Goal: Task Accomplishment & Management: Use online tool/utility

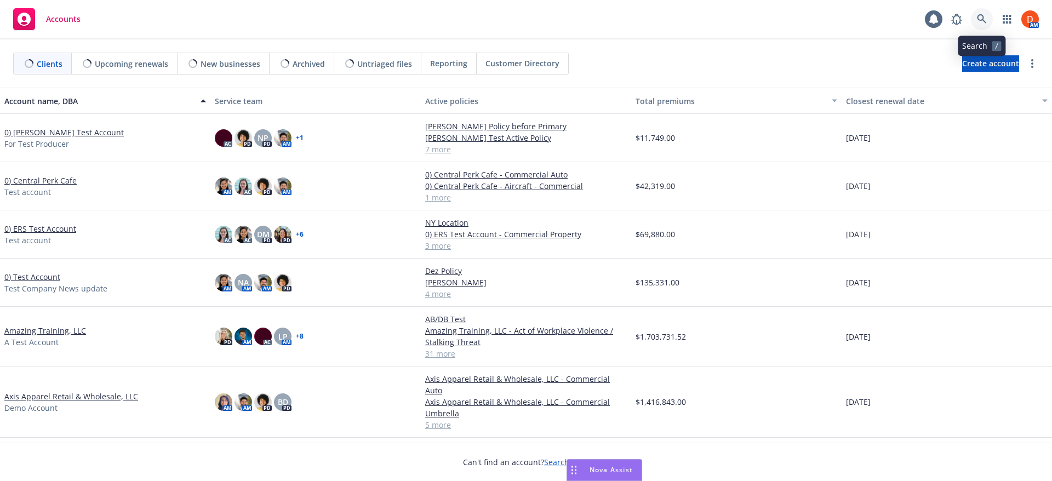
click at [977, 17] on icon at bounding box center [981, 19] width 10 height 10
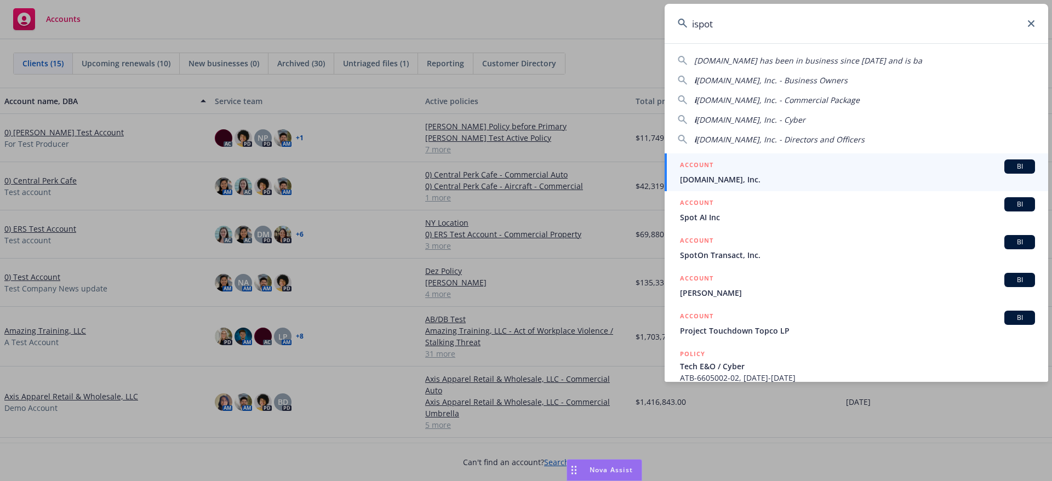
type input "ispot"
click at [842, 164] on div "ACCOUNT BI" at bounding box center [857, 166] width 355 height 14
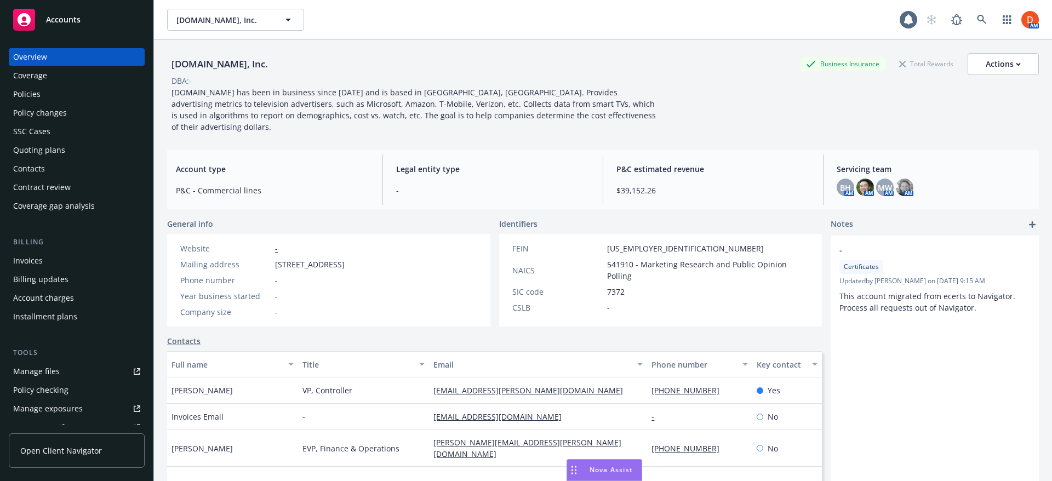
click at [65, 93] on div "Policies" at bounding box center [76, 94] width 127 height 18
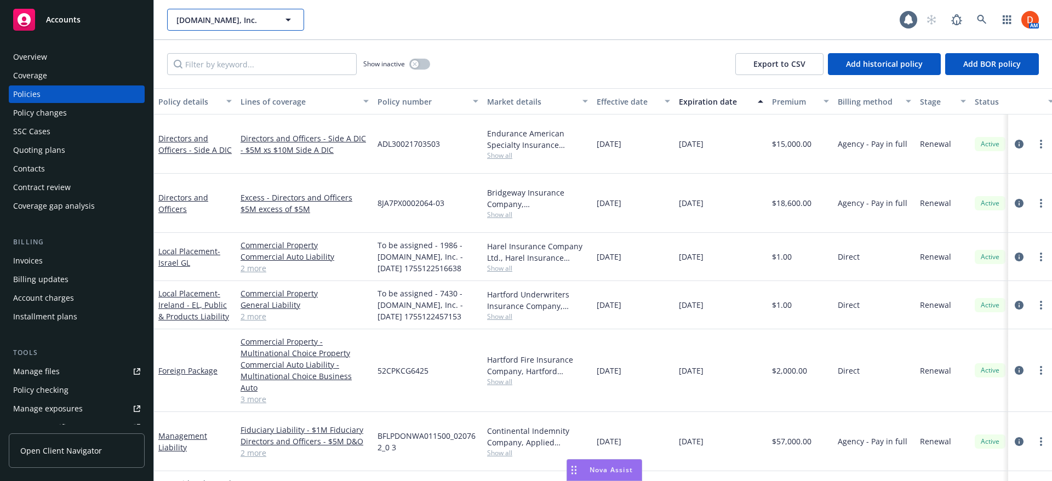
click at [234, 22] on span "iSpot.tv, Inc." at bounding box center [223, 20] width 95 height 12
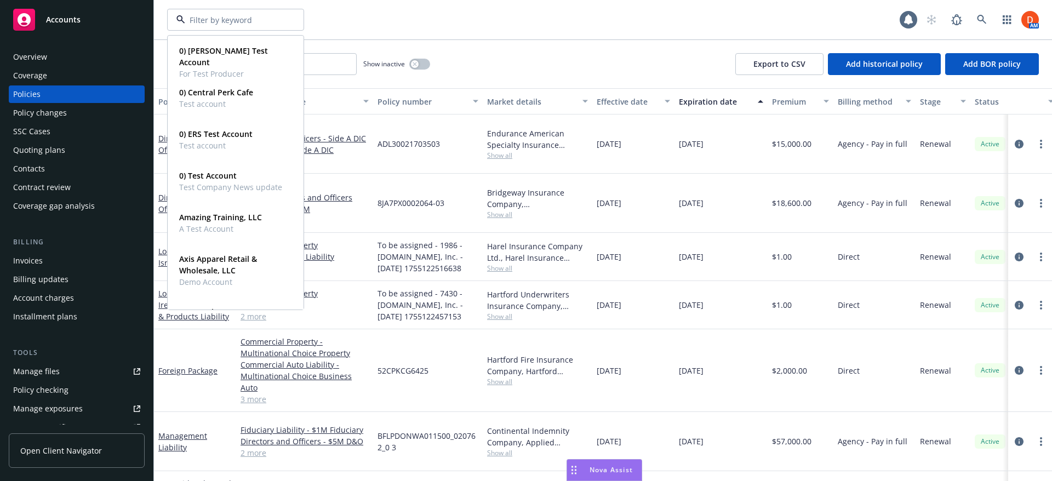
drag, startPoint x: 575, startPoint y: 14, endPoint x: 333, endPoint y: 48, distance: 244.0
click at [574, 15] on div "0) Bruno's Test Account For Test Producer Type Commercial FEIN 31-3141313 0) Ce…" at bounding box center [533, 20] width 732 height 22
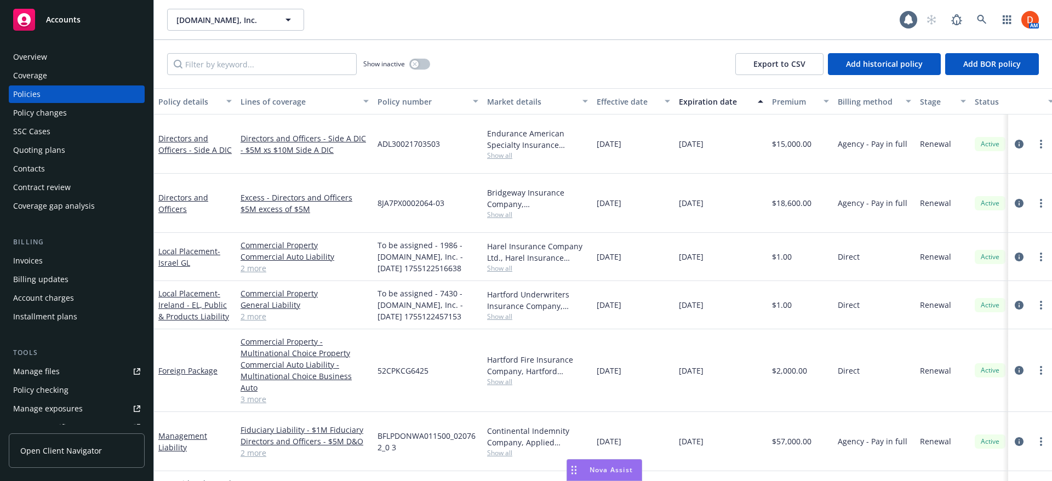
click at [239, 76] on div "Show inactive Export to CSV Add historical policy Add BOR policy" at bounding box center [603, 64] width 898 height 48
click at [239, 69] on input "Filter by keyword..." at bounding box center [261, 64] width 189 height 22
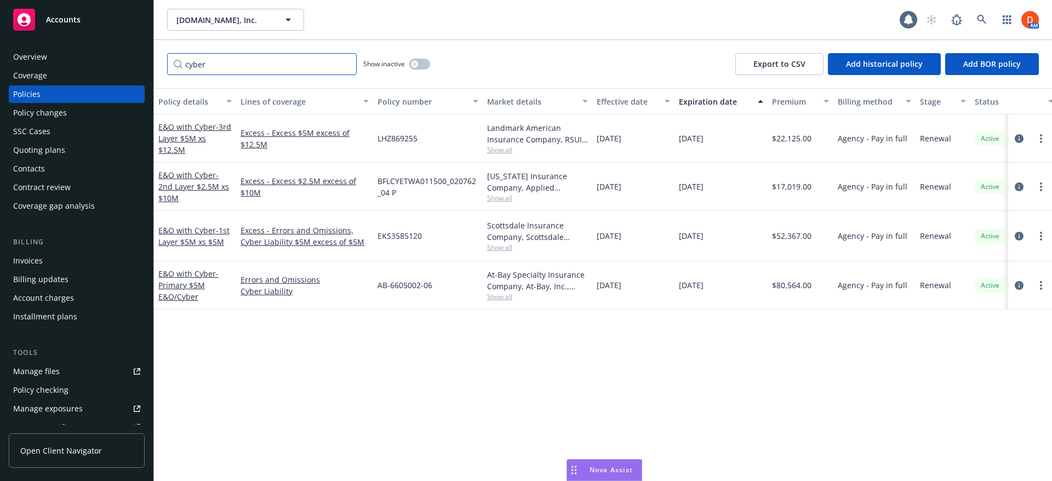
type input "cyber"
click at [198, 231] on link "E&O with Cyber - 1st Layer $5M xs $5M" at bounding box center [193, 236] width 71 height 22
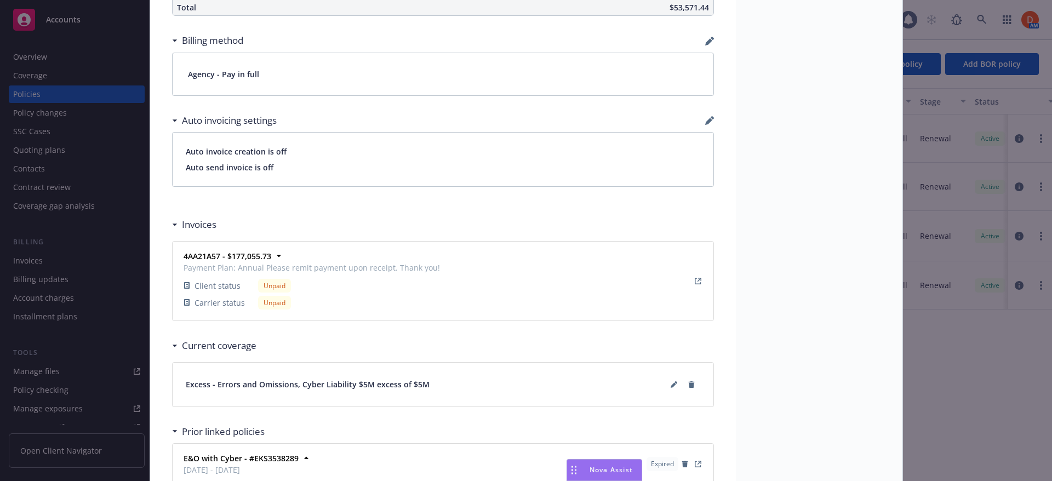
scroll to position [866, 0]
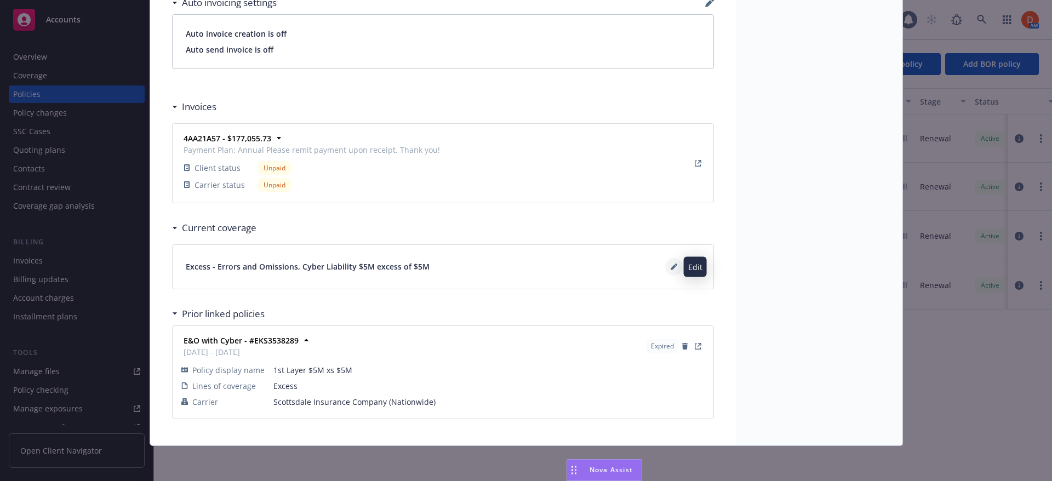
click at [665, 270] on button at bounding box center [674, 267] width 18 height 18
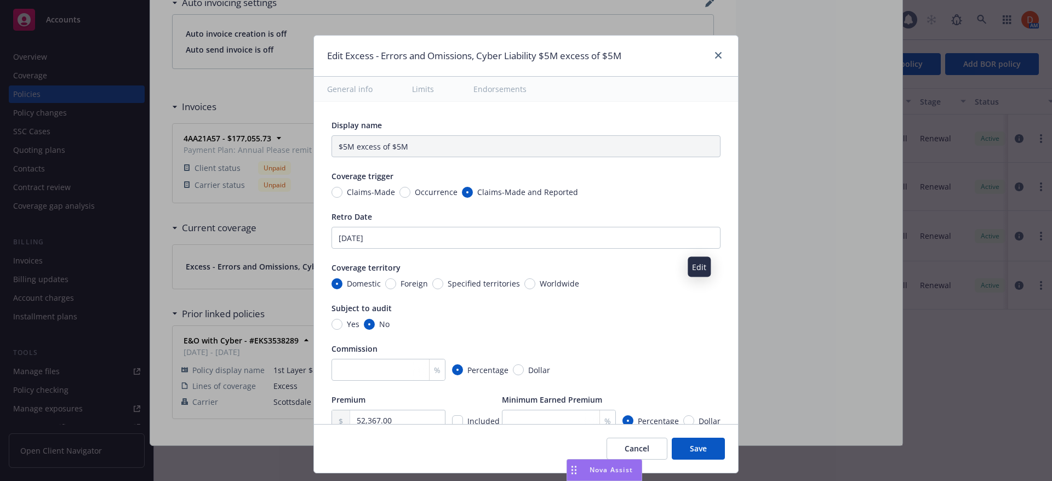
type textarea "x"
type input "Errors and Omissions, Cyber Liability $5M excess of $5M"
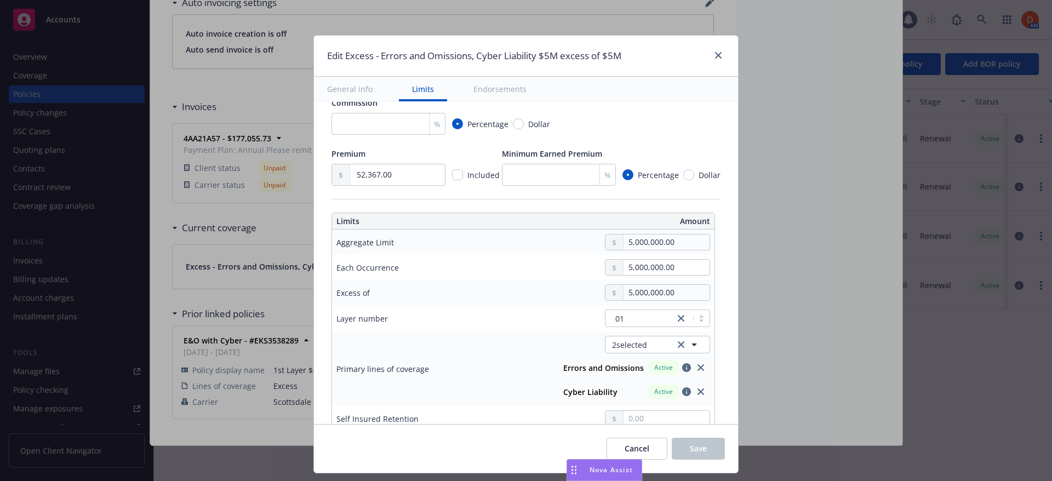
scroll to position [274, 0]
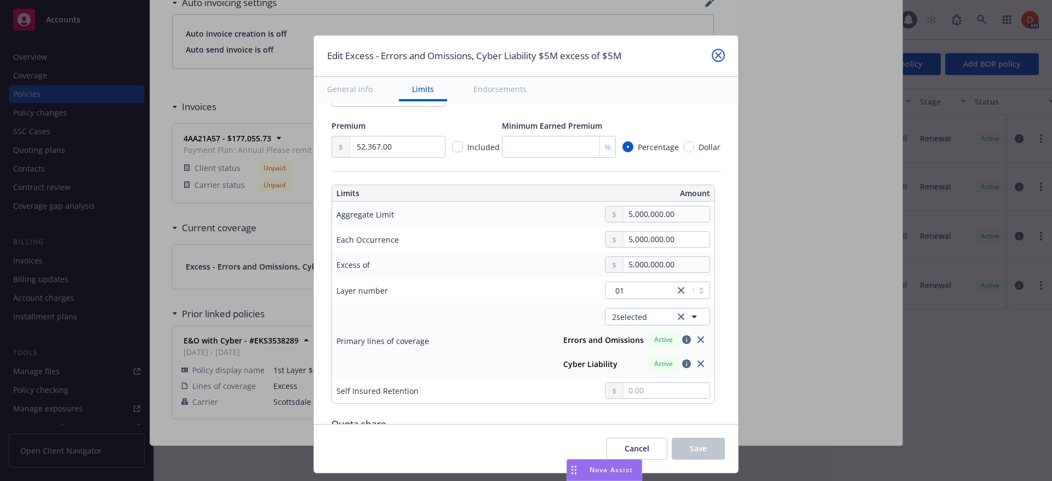
click at [712, 54] on link "close" at bounding box center [717, 55] width 13 height 13
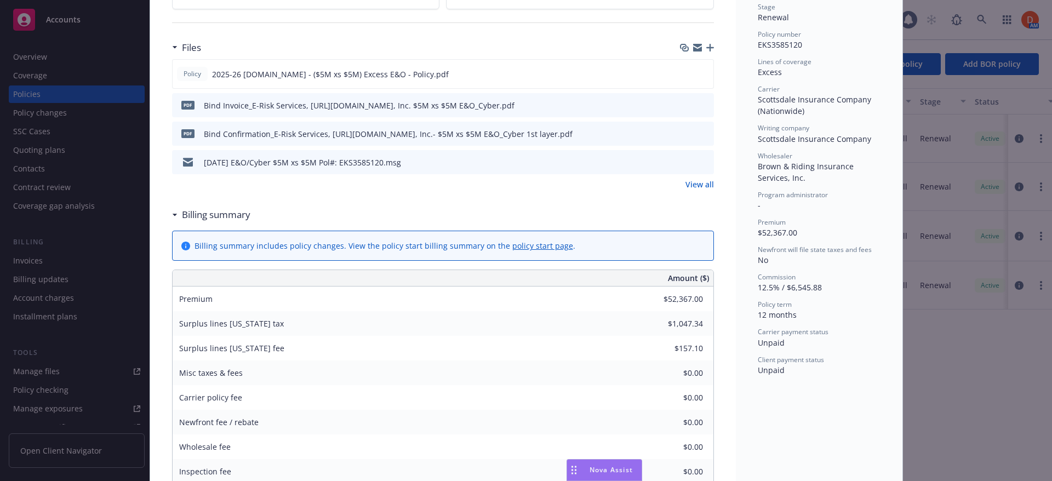
scroll to position [0, 0]
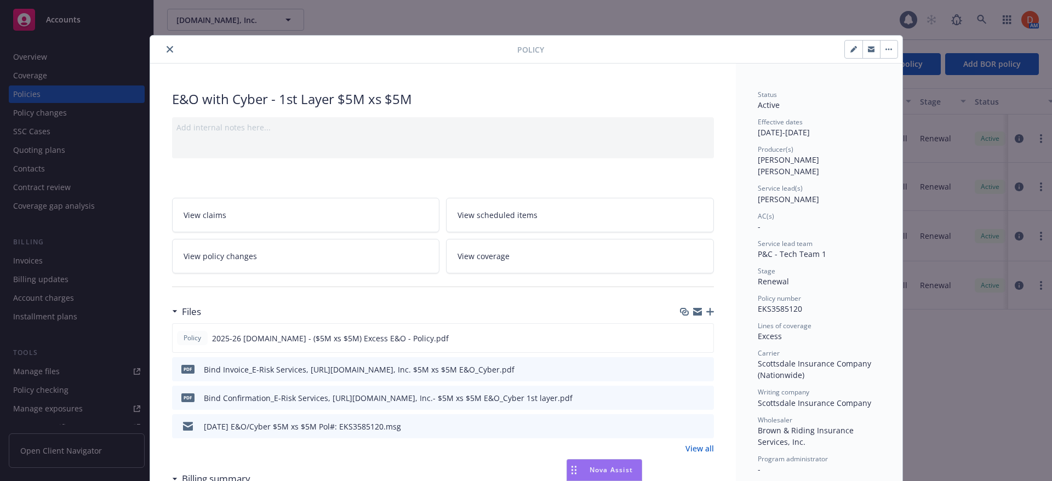
click at [166, 49] on icon "close" at bounding box center [169, 49] width 7 height 7
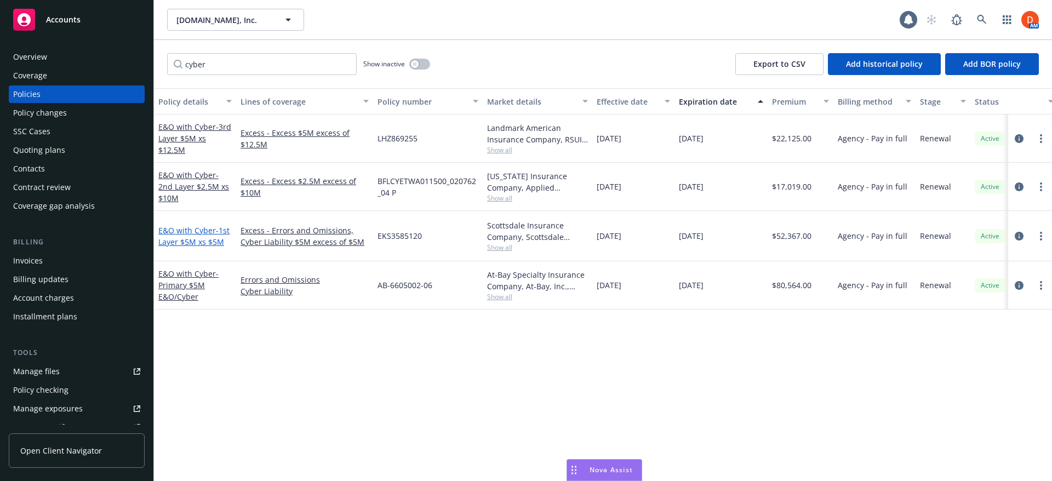
click at [211, 242] on span "- 1st Layer $5M xs $5M" at bounding box center [193, 236] width 71 height 22
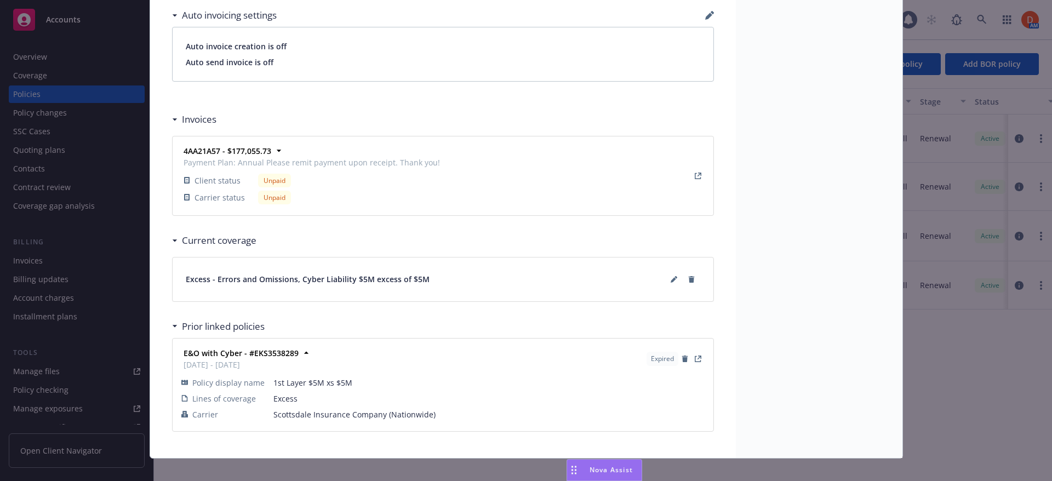
scroll to position [866, 0]
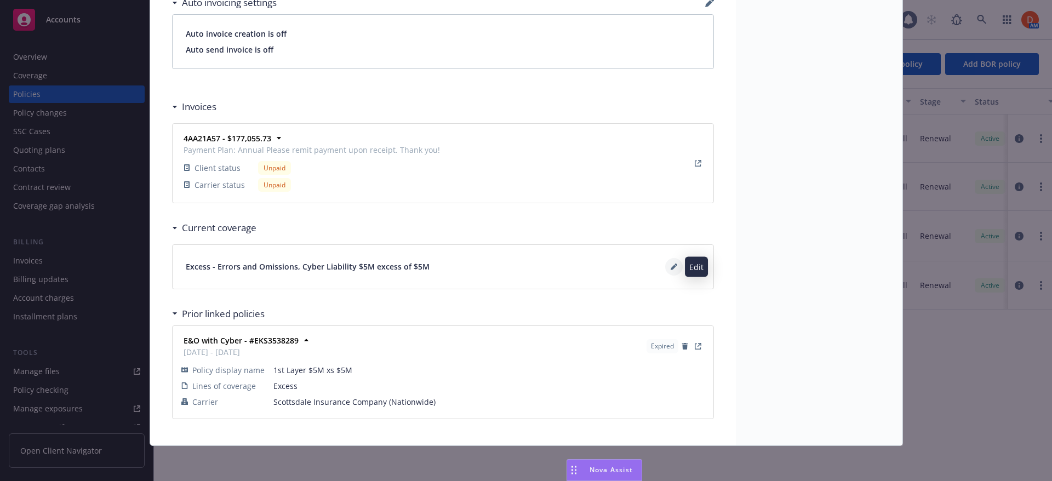
click at [670, 264] on icon at bounding box center [673, 266] width 7 height 7
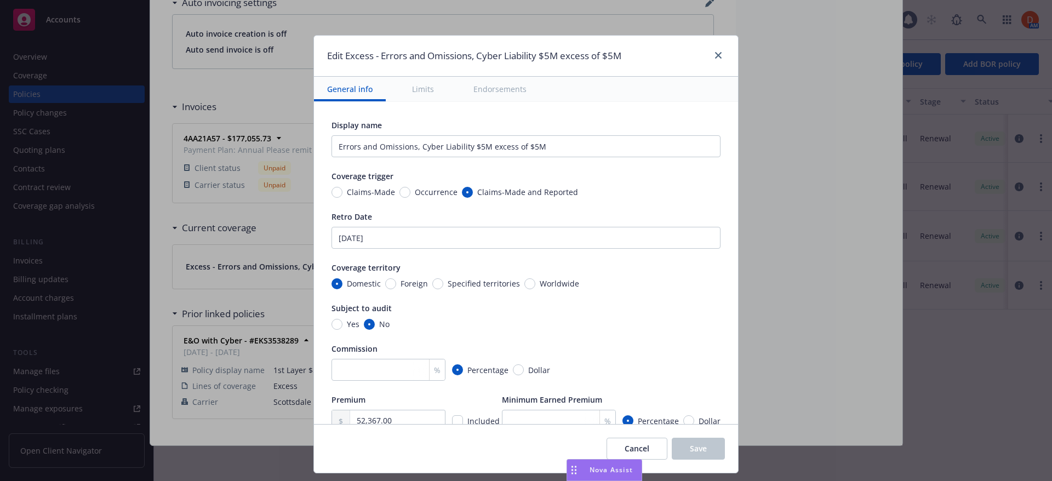
click at [472, 88] on button "Endorsements" at bounding box center [499, 89] width 79 height 25
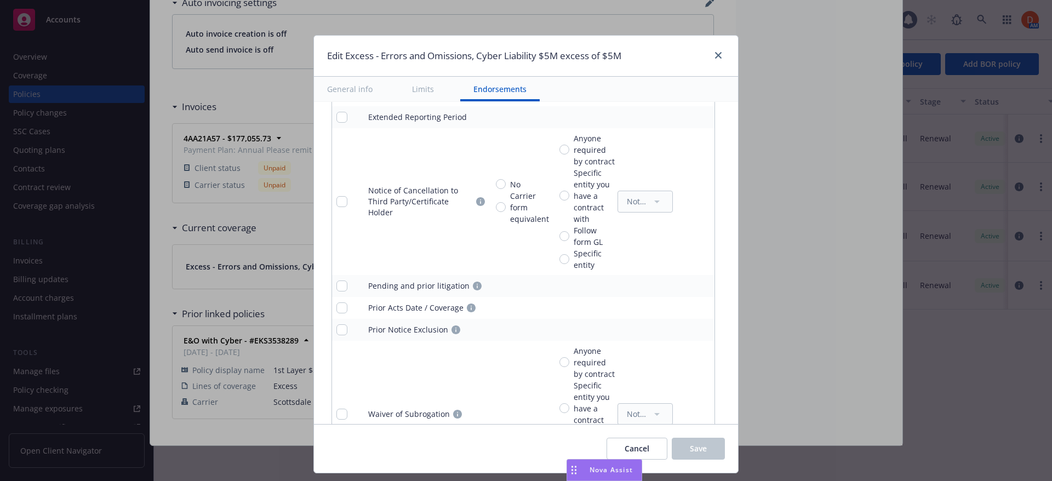
scroll to position [1344, 0]
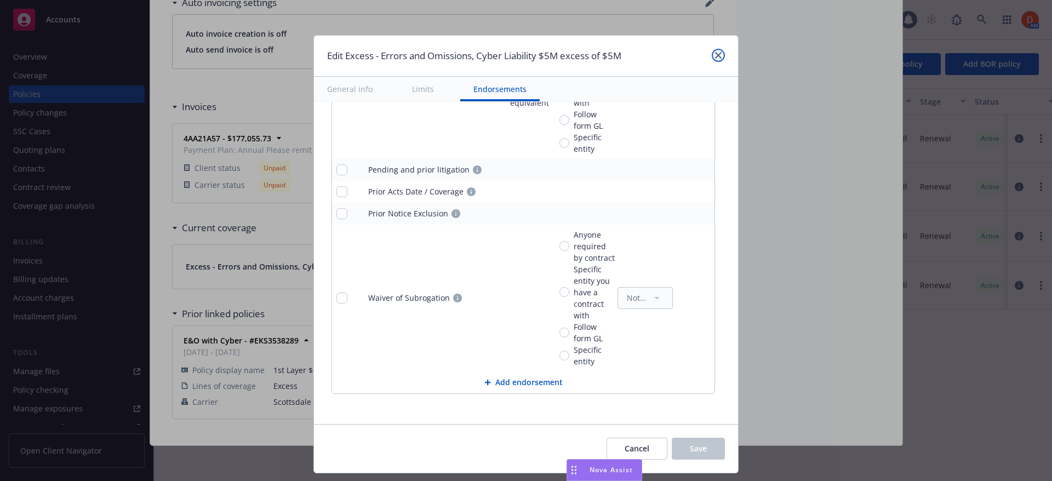
click at [723, 55] on link "close" at bounding box center [717, 55] width 13 height 13
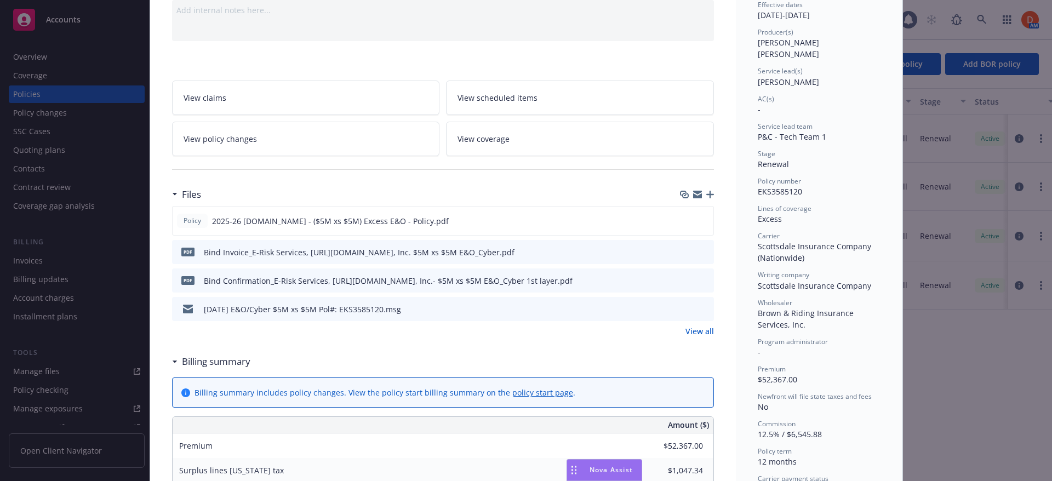
scroll to position [0, 0]
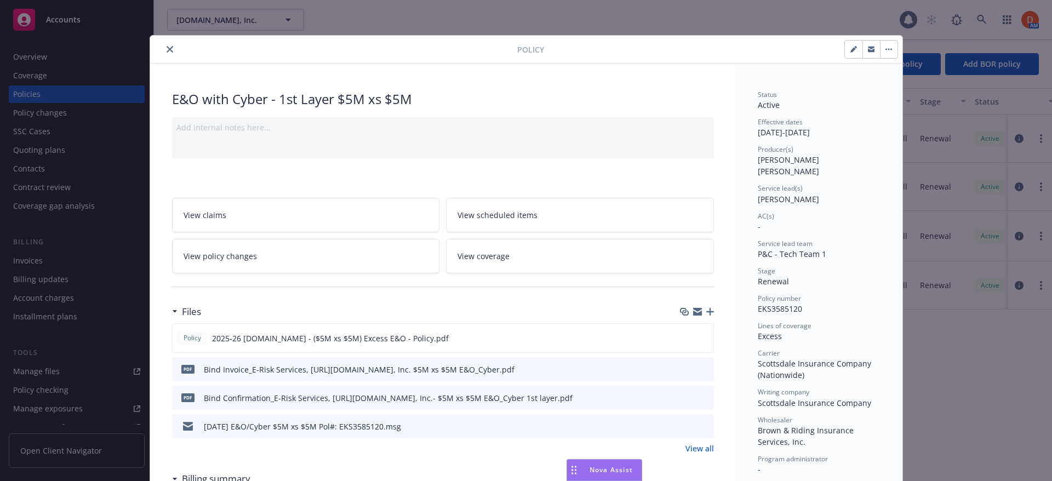
click at [166, 50] on icon "close" at bounding box center [169, 49] width 7 height 7
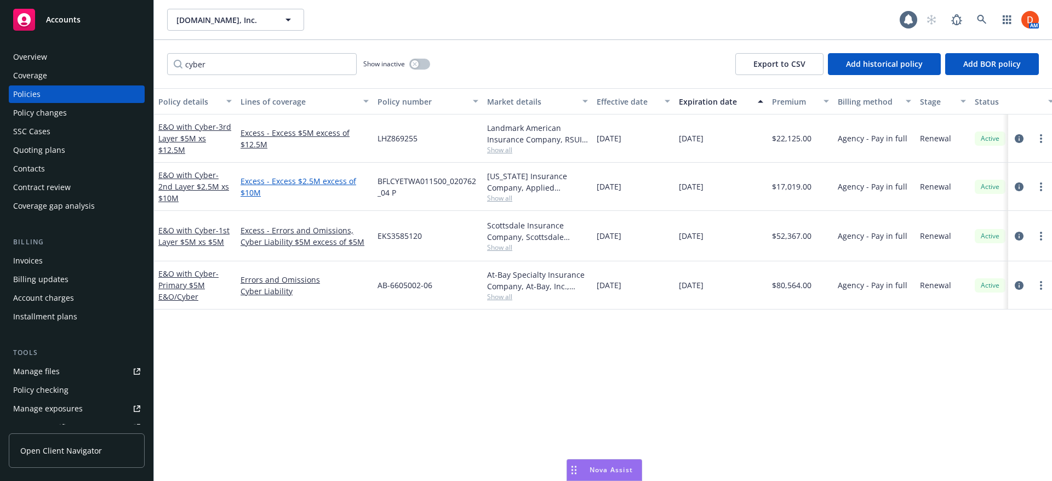
click at [289, 182] on link "Excess - Excess $2.5M excess of $10M" at bounding box center [304, 186] width 128 height 23
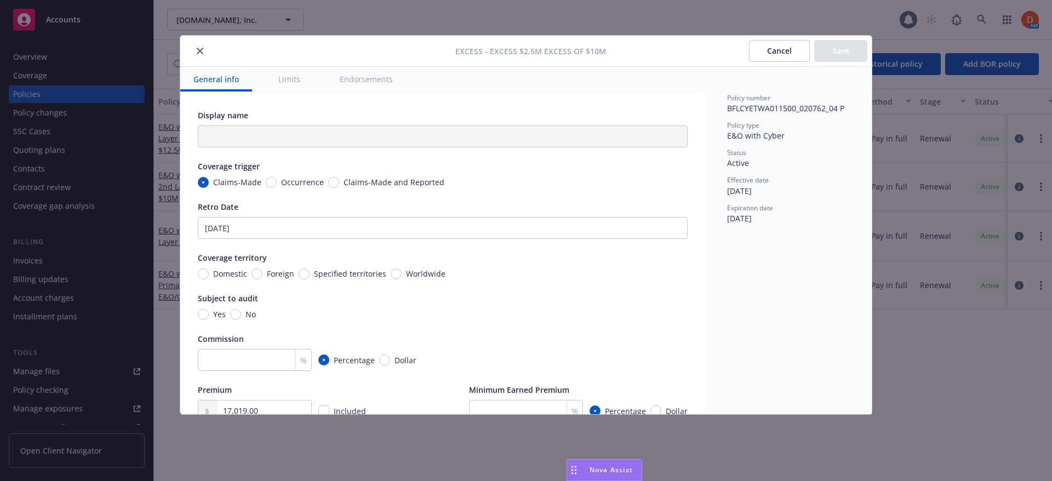
type textarea "x"
type input "$2.5M excess of $10M"
type textarea "x"
type input "Excess $2.5M excess of $10M"
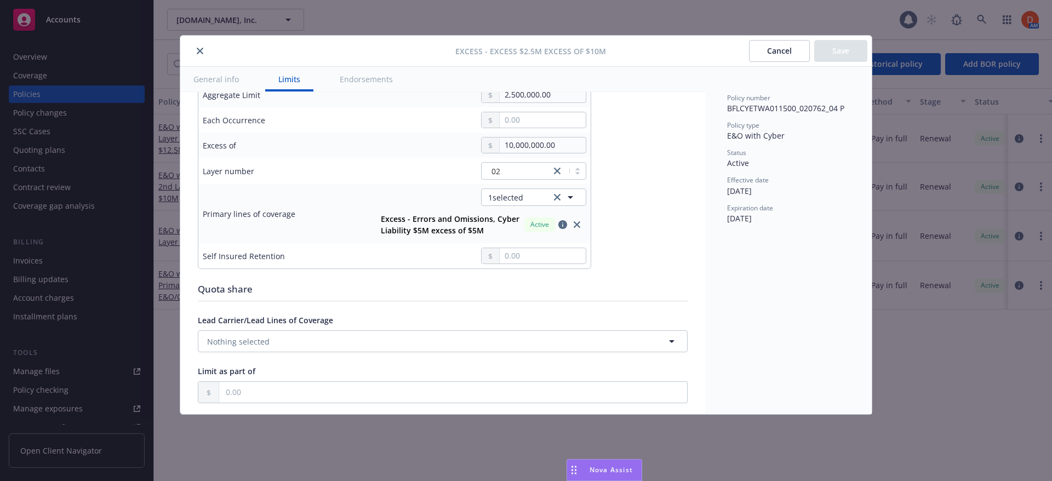
scroll to position [329, 0]
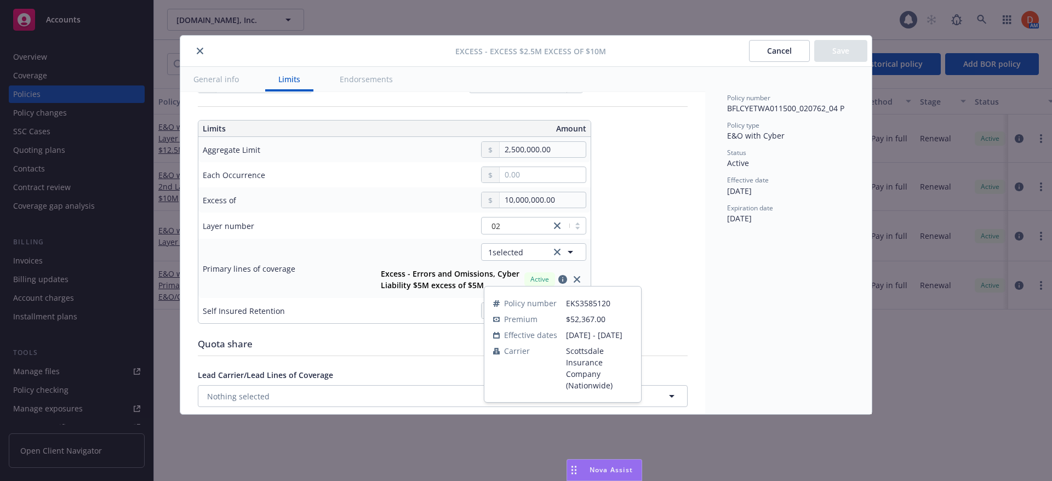
click at [503, 274] on strong "Excess - Errors and Omissions, Cyber Liability $5M excess of $5M" at bounding box center [450, 279] width 139 height 22
click at [581, 279] on link "close" at bounding box center [576, 279] width 13 height 13
type textarea "x"
type input "$2.5M excess of $10M"
type textarea "x"
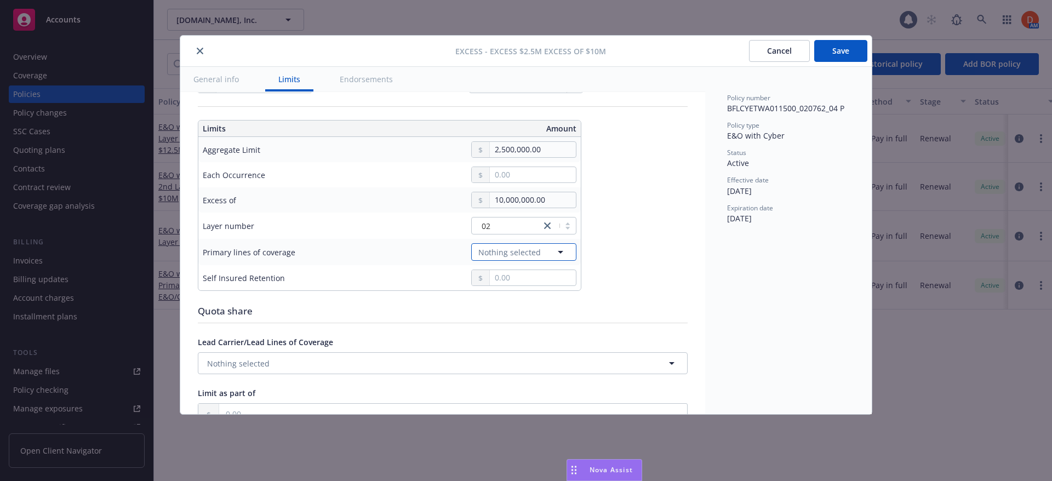
click at [560, 253] on icon "button" at bounding box center [560, 252] width 5 height 3
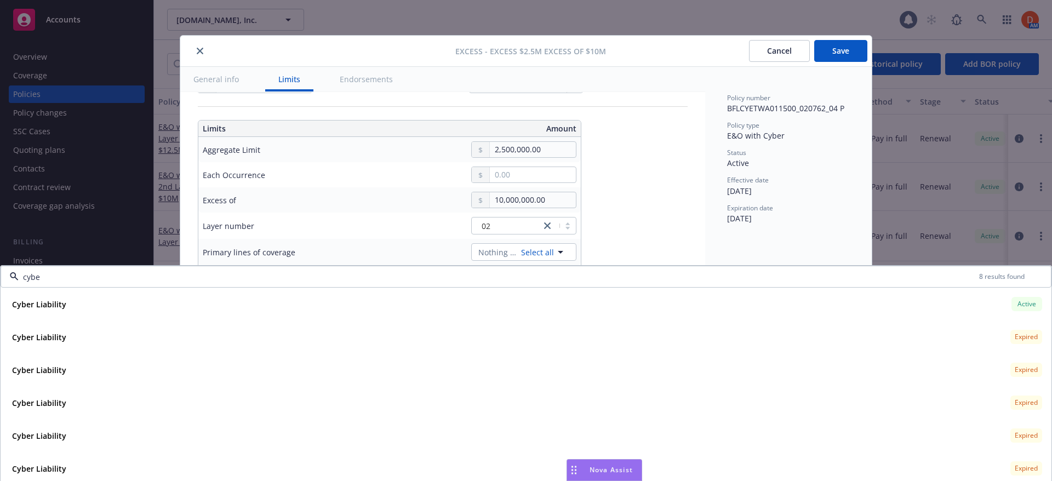
type input "cyber"
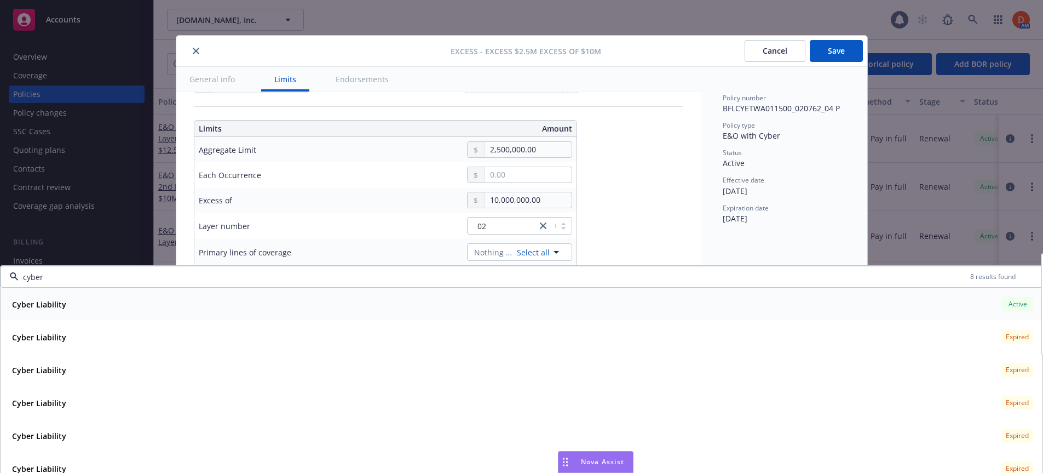
click at [358, 301] on div "Cyber Liability Active" at bounding box center [522, 304] width 1028 height 19
type textarea "x"
type input "Cyber Liability $2.5M excess of $10M"
click at [136, 277] on input "cyber" at bounding box center [495, 277] width 952 height 12
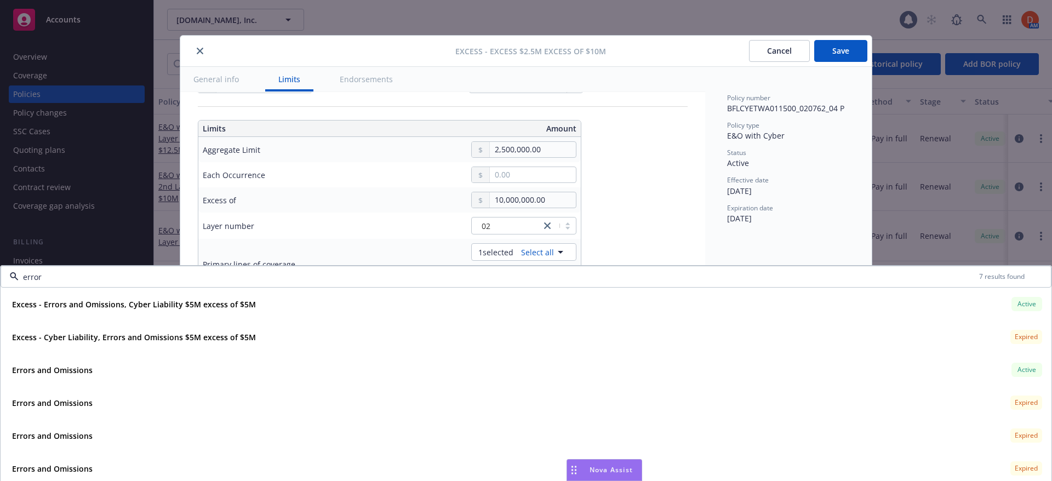
type input "errors"
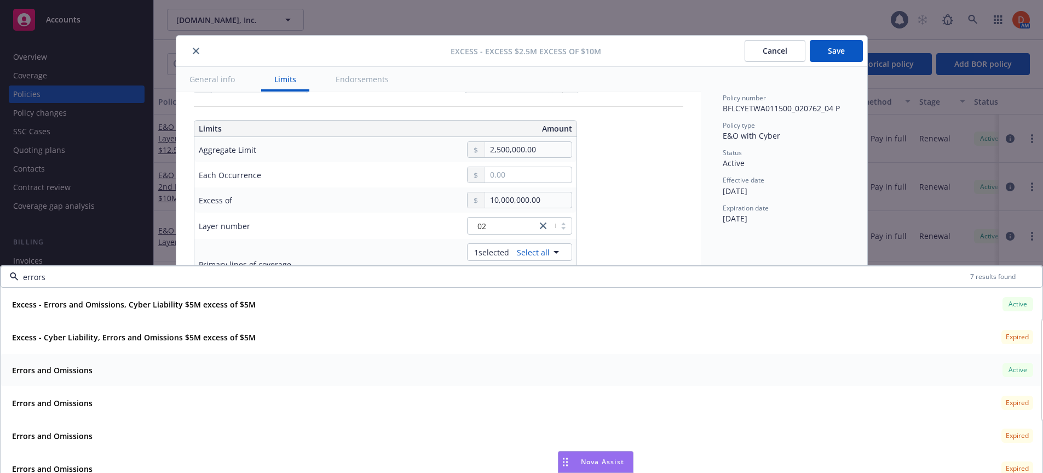
click at [216, 362] on div "Errors and Omissions Active" at bounding box center [522, 369] width 1028 height 19
type textarea "x"
type input "Errors and Omissions, Cyber Liability $2.5M excess of $10M"
type textarea "x"
type input "errors"
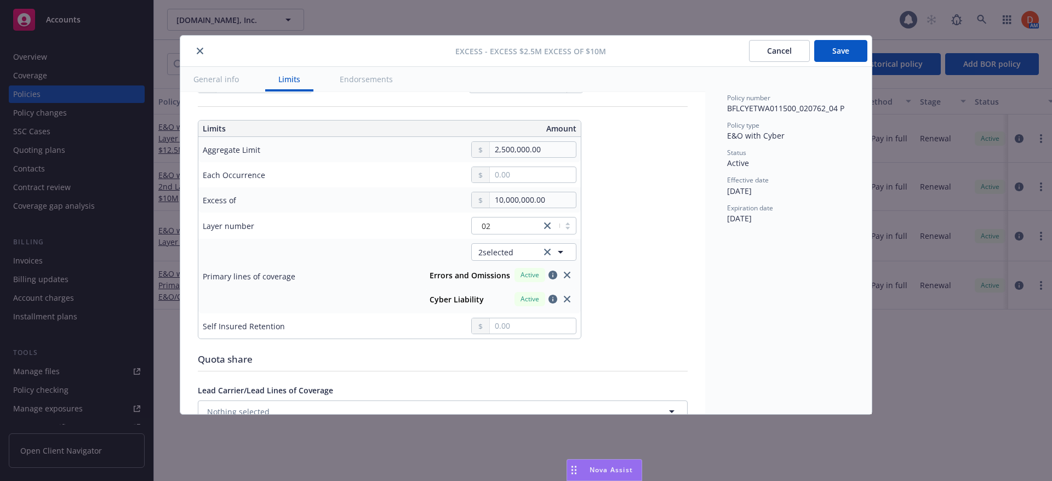
click at [846, 49] on button "Save" at bounding box center [840, 51] width 53 height 22
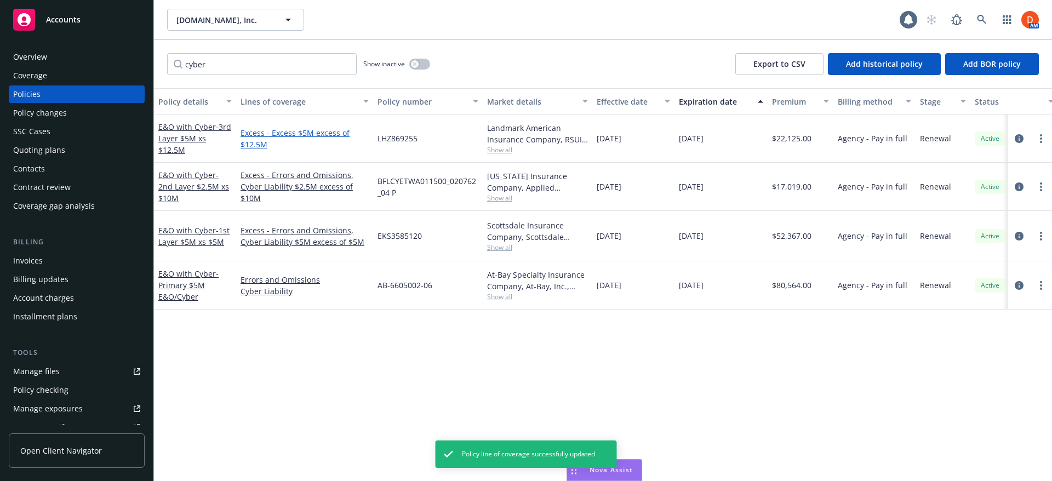
click at [284, 134] on link "Excess - Excess $5M excess of $12.5M" at bounding box center [304, 138] width 128 height 23
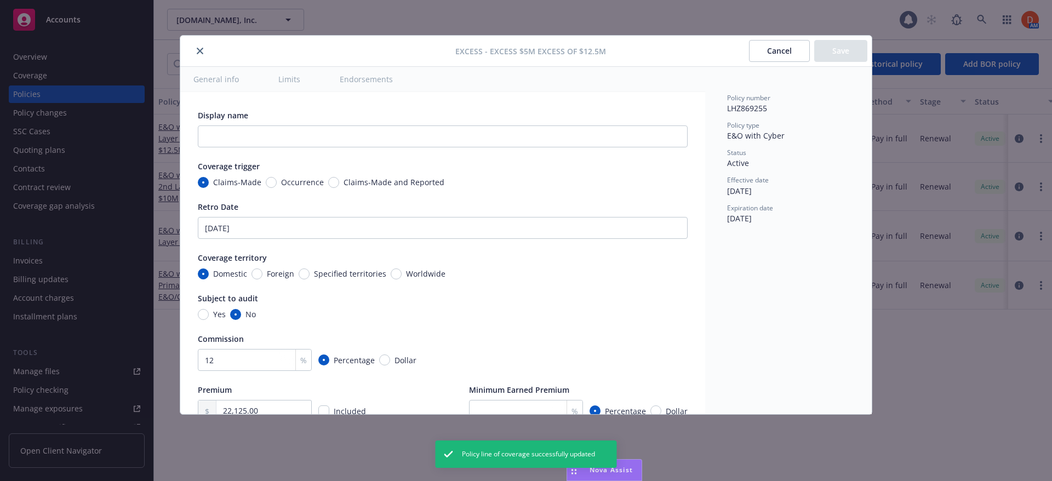
type textarea "x"
type input "$5M excess of $12.5M"
type textarea "x"
type input "Excess $5M excess of $12.5M"
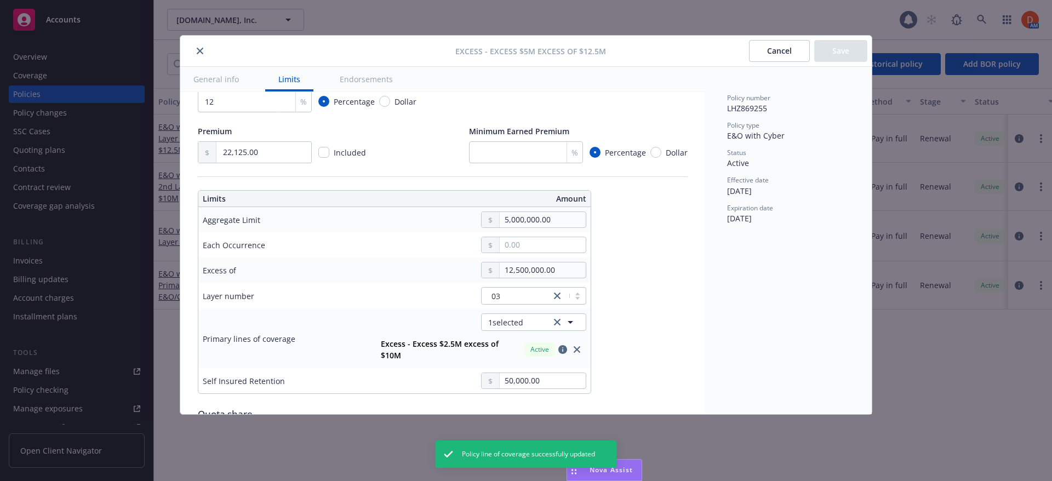
scroll to position [274, 0]
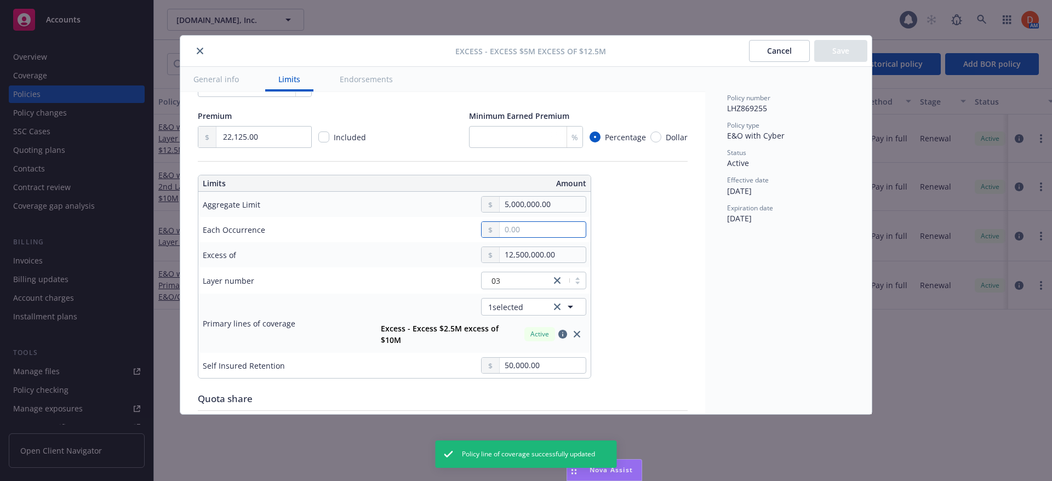
click at [506, 229] on input "text" at bounding box center [542, 229] width 86 height 15
type textarea "x"
type input "5,000,000.00"
click at [538, 322] on button "$5,000,000.00" at bounding box center [536, 315] width 94 height 20
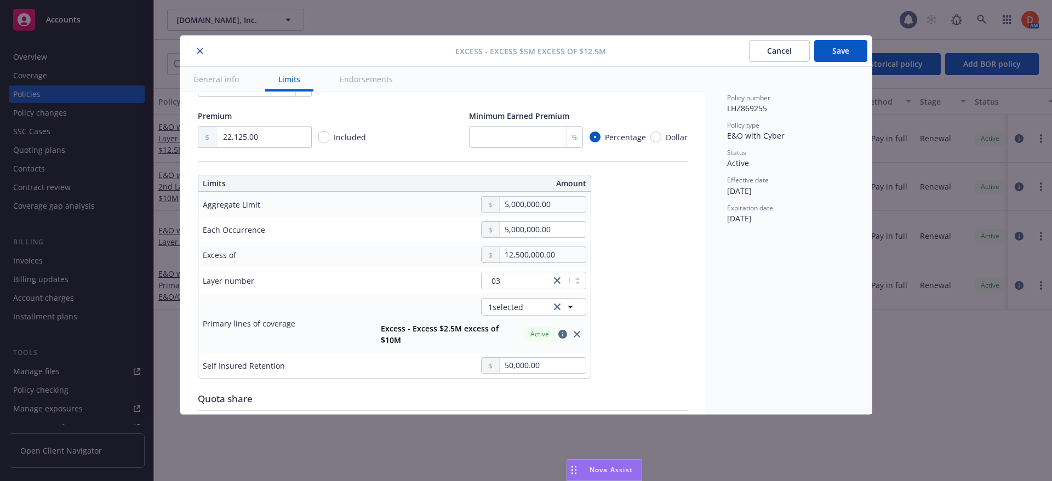
click at [409, 227] on div "5,000,000.00" at bounding box center [476, 229] width 219 height 16
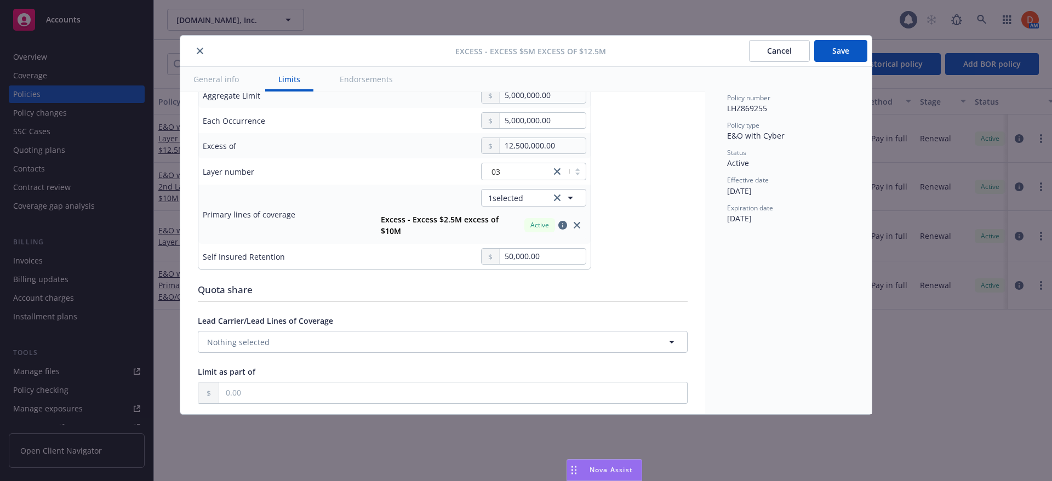
scroll to position [383, 0]
click at [578, 222] on link "close" at bounding box center [576, 224] width 13 height 13
type textarea "x"
type input "$5M excess of $12.5M"
type textarea "x"
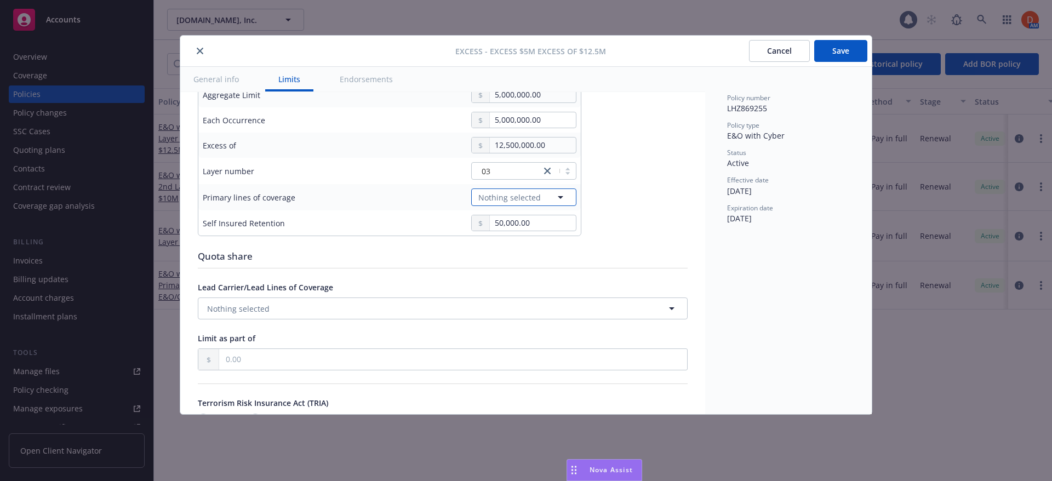
click at [519, 204] on button "Nothing selected" at bounding box center [523, 197] width 105 height 18
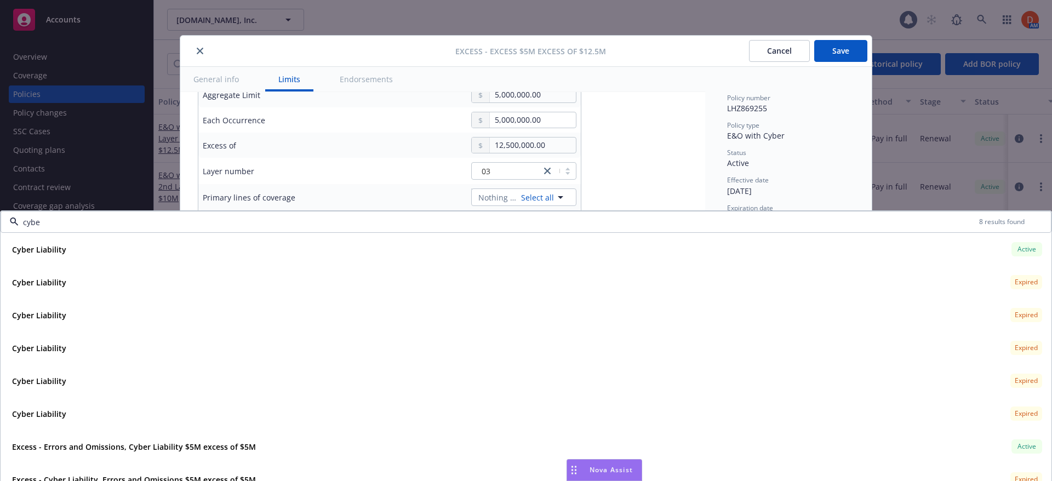
type input "cyber"
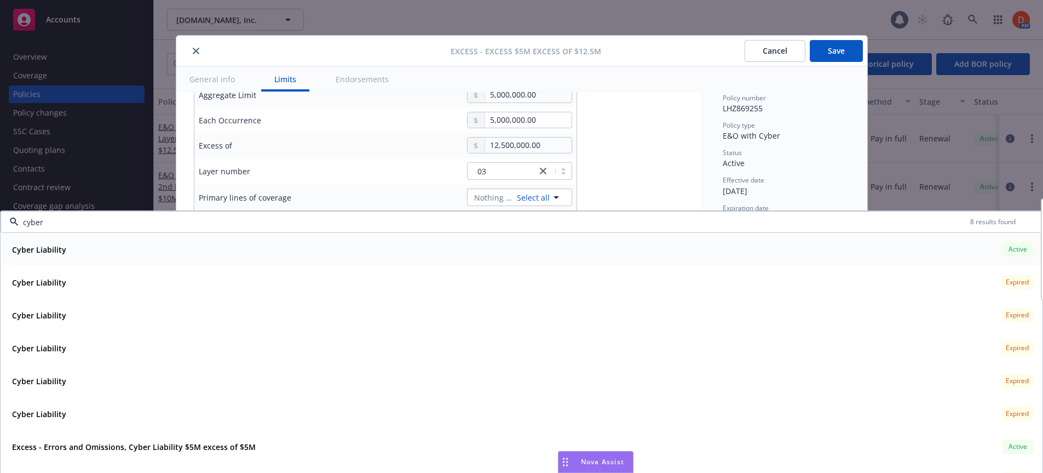
click at [308, 262] on div "Cyber Liability Active Policy number AB-6605002-06 Premium $80,564.00 Effective…" at bounding box center [521, 249] width 1041 height 32
type textarea "x"
type input "Cyber Liability $5M excess of $12.5M"
type textarea "x"
click at [76, 227] on input "cyber" at bounding box center [495, 222] width 952 height 12
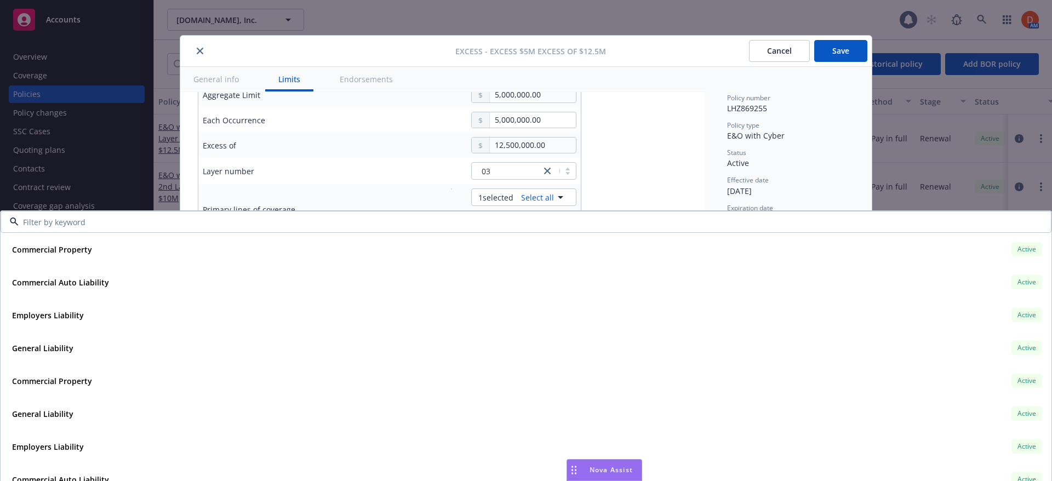
click at [128, 221] on input at bounding box center [524, 222] width 1010 height 12
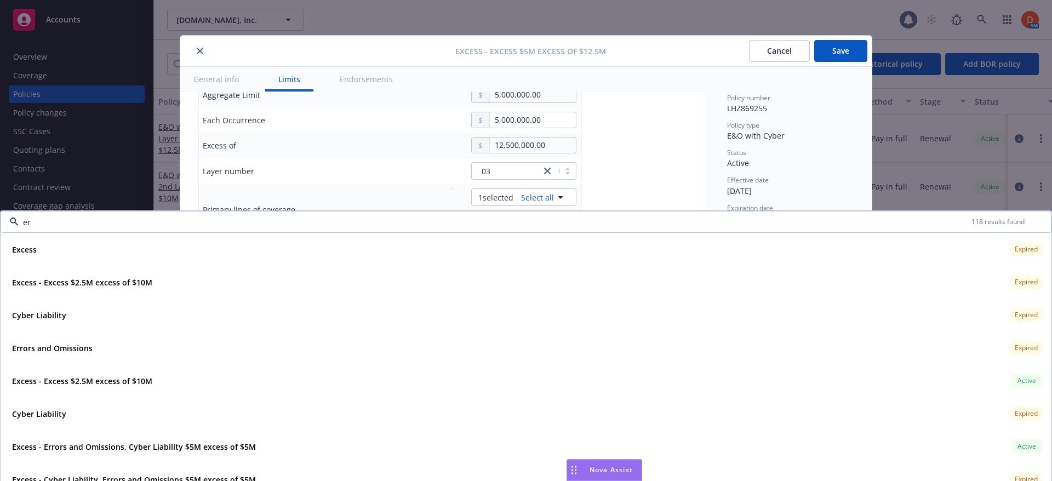
type input "err"
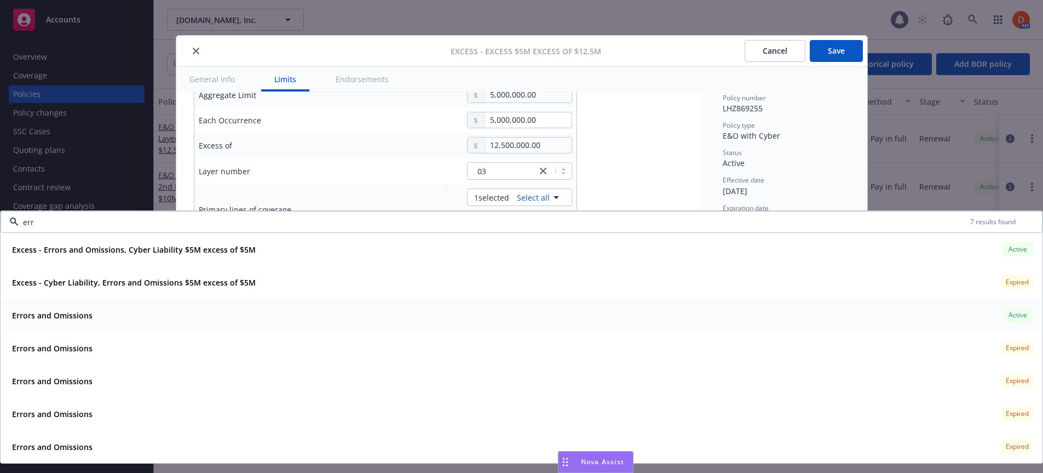
click at [150, 312] on div "Errors and Omissions Active" at bounding box center [522, 315] width 1028 height 19
type textarea "x"
type input "Errors and Omissions, Cyber Liability $5M excess of $12.5M"
type textarea "x"
type input "err"
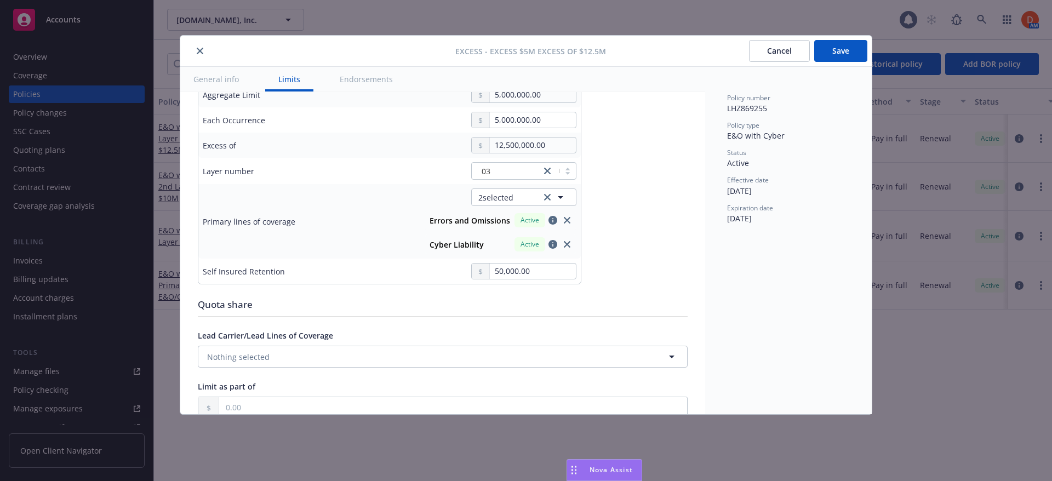
click at [829, 53] on button "Save" at bounding box center [840, 51] width 53 height 22
type textarea "x"
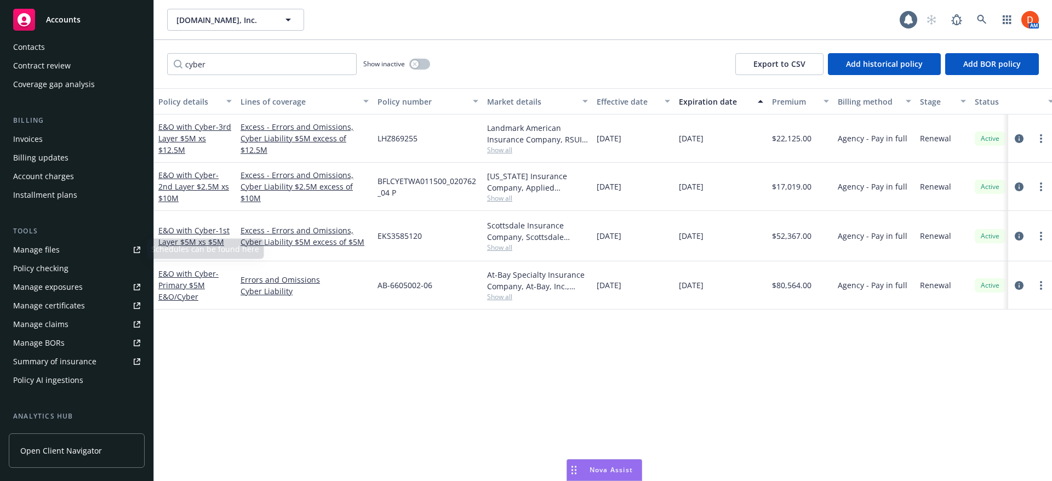
scroll to position [164, 0]
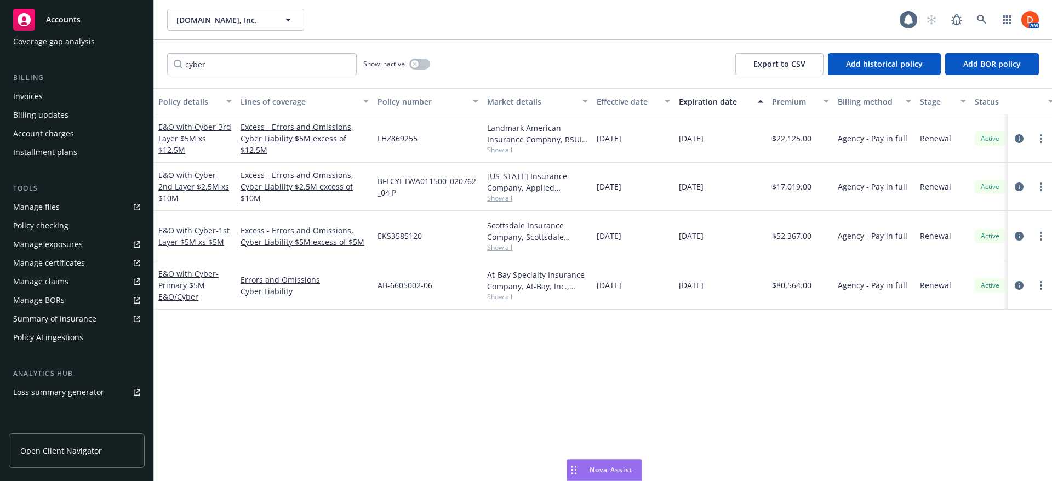
click at [102, 335] on div "Policy AI ingestions" at bounding box center [76, 338] width 127 height 18
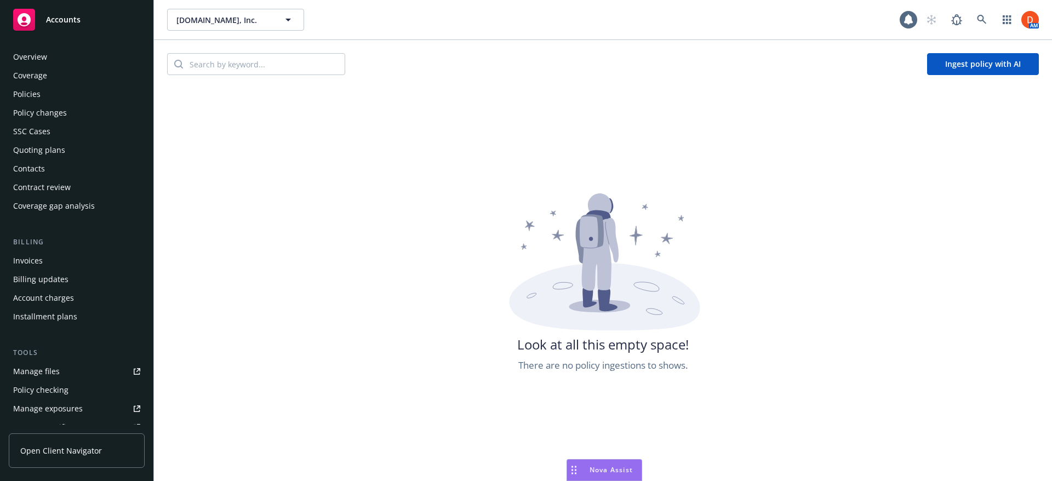
scroll to position [244, 0]
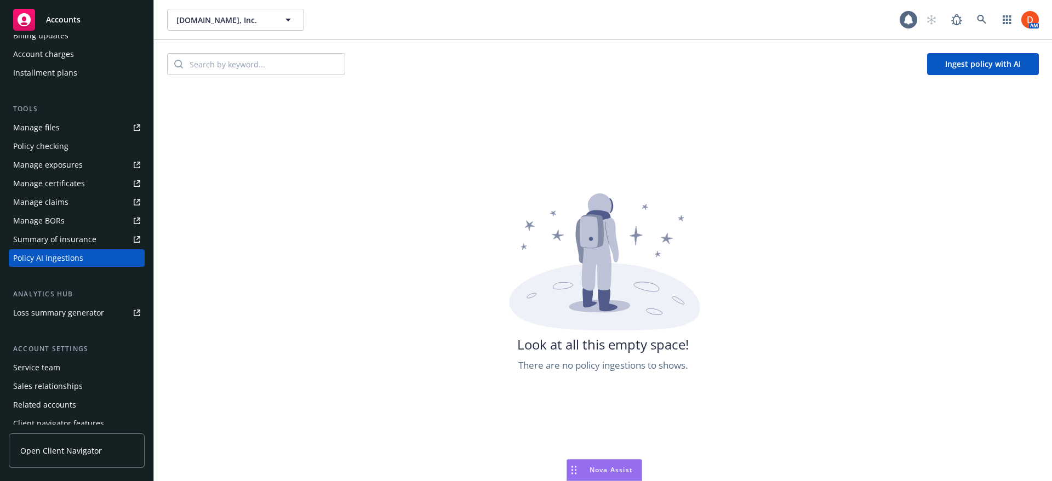
click at [972, 68] on button "Ingest policy with AI" at bounding box center [983, 64] width 112 height 22
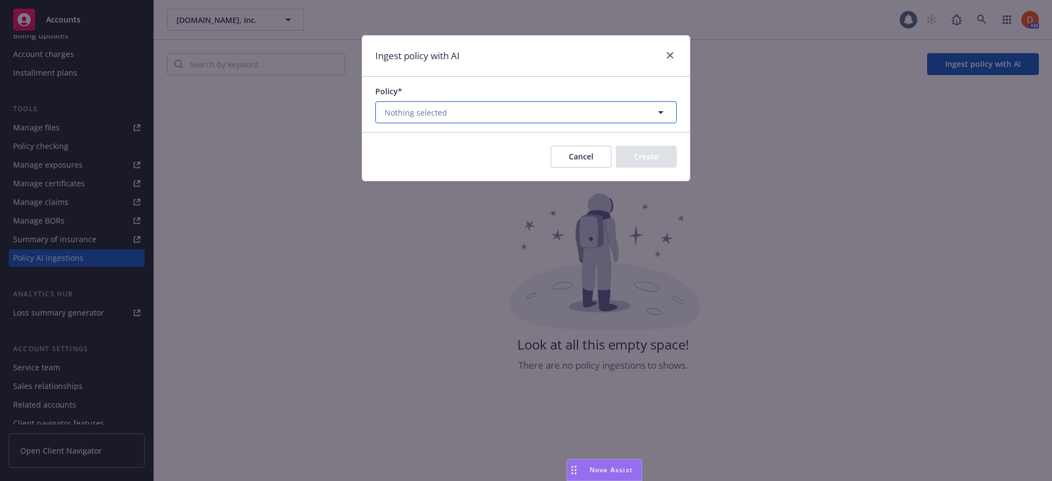
click at [464, 119] on button "Nothing selected" at bounding box center [525, 112] width 301 height 22
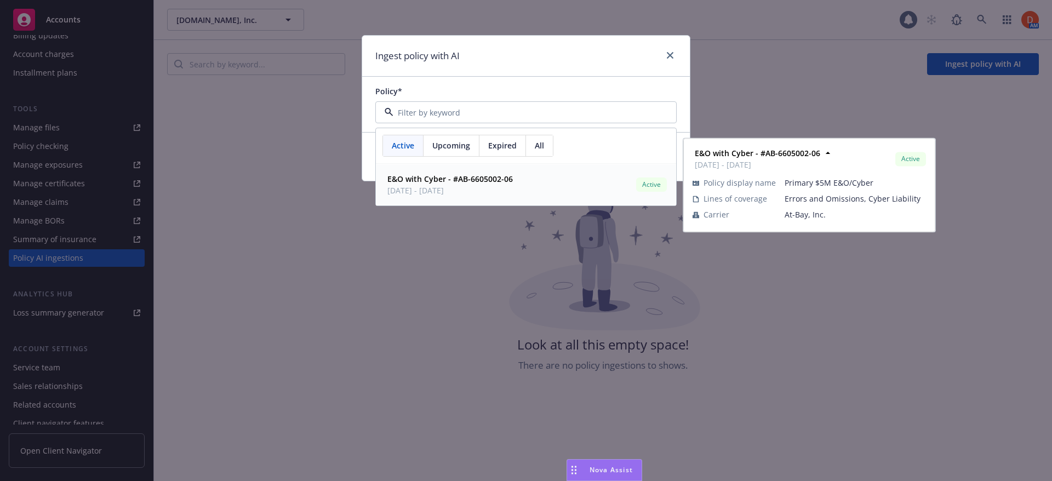
click at [463, 177] on strong "E&O with Cyber - #AB-6605002-06" at bounding box center [449, 179] width 125 height 10
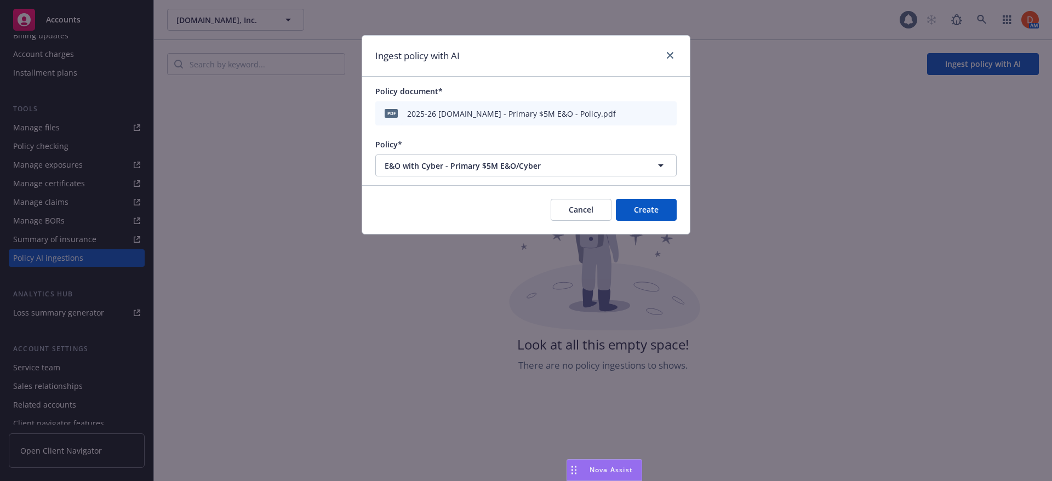
click at [657, 211] on button "Create" at bounding box center [646, 210] width 61 height 22
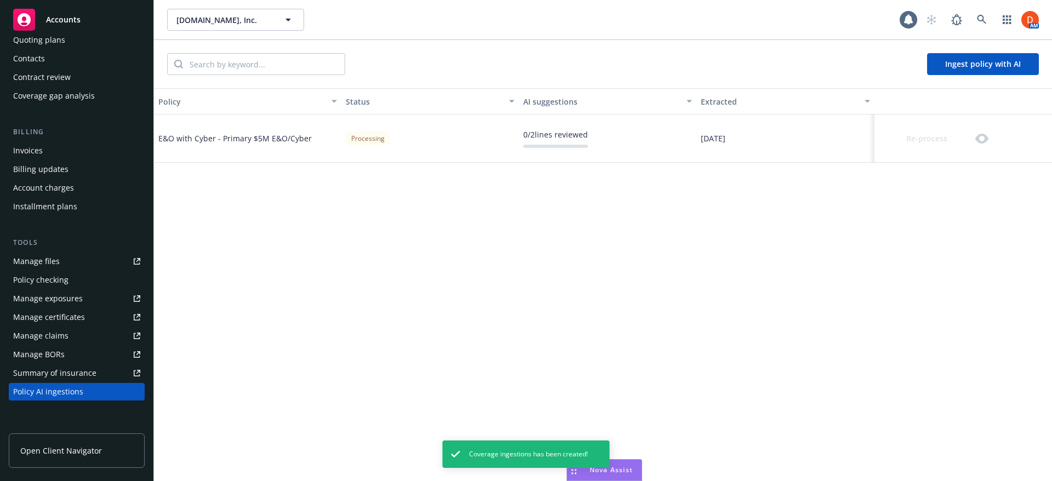
scroll to position [0, 0]
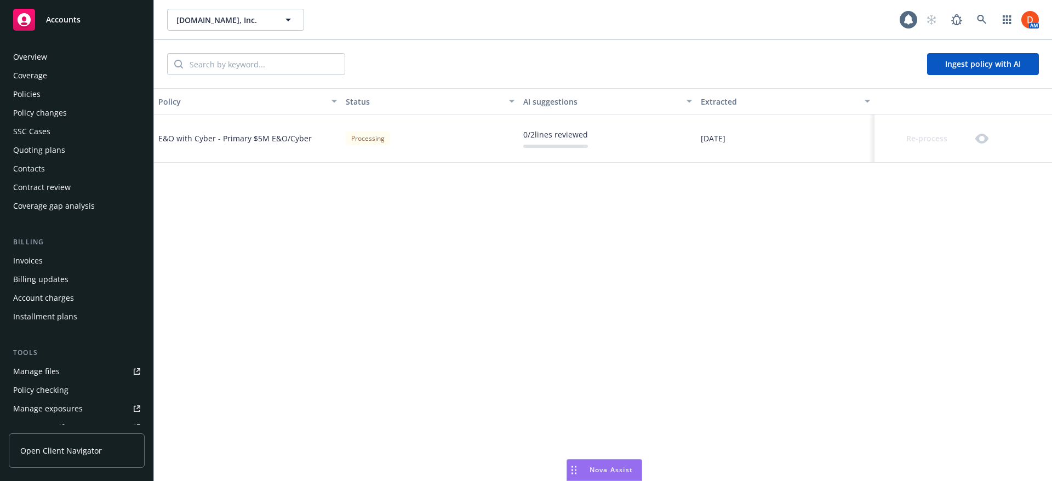
click at [56, 93] on div "Policies" at bounding box center [76, 94] width 127 height 18
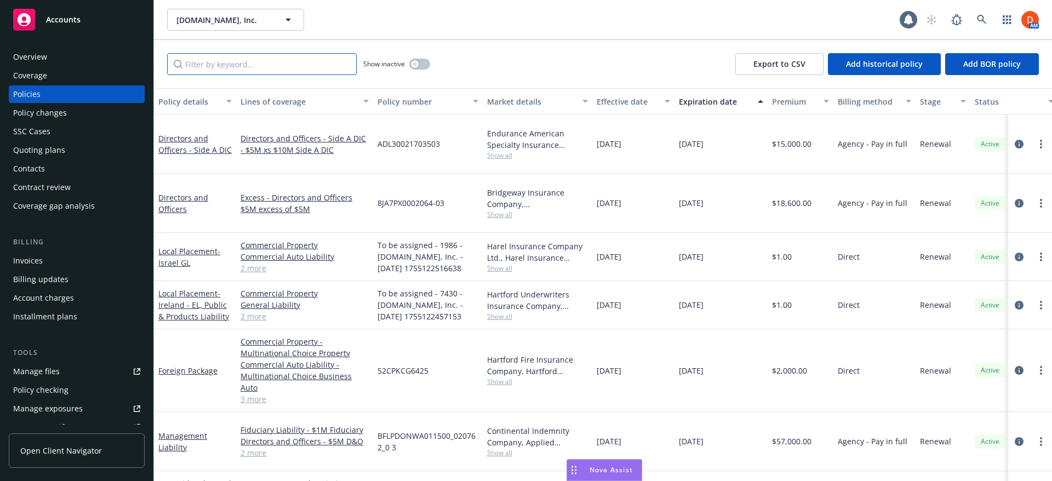
click at [208, 54] on input "Filter by keyword..." at bounding box center [261, 64] width 189 height 22
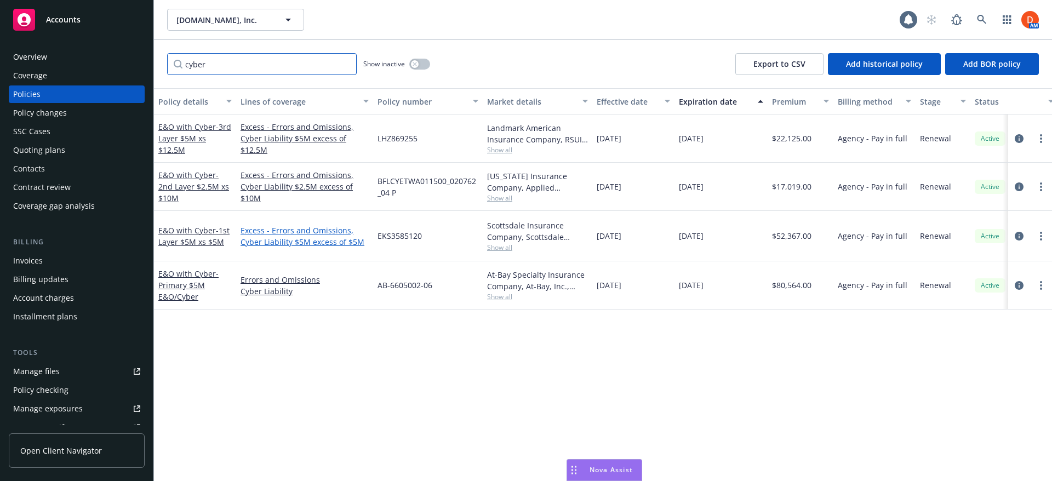
type input "cyber"
click at [302, 239] on link "Excess - Errors and Omissions, Cyber Liability $5M excess of $5M" at bounding box center [304, 236] width 128 height 23
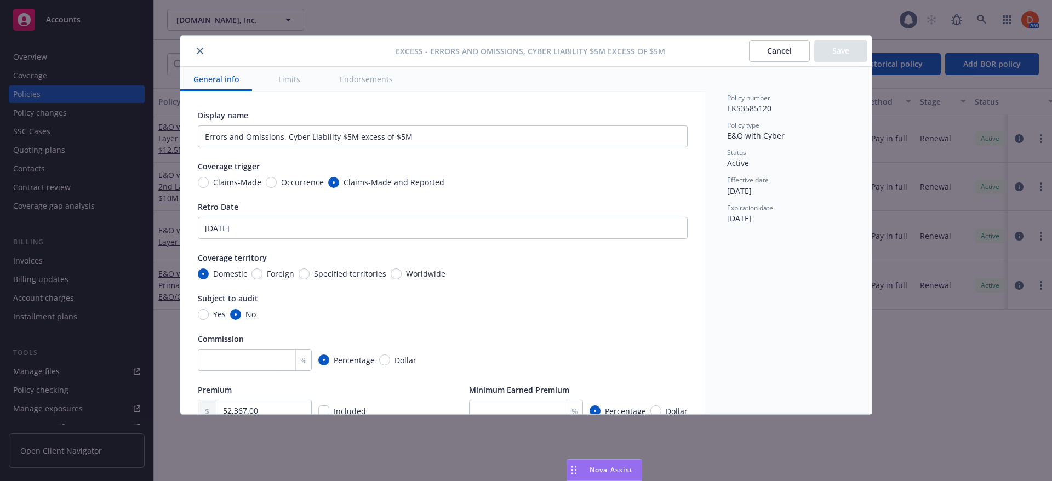
click at [374, 85] on button "Endorsements" at bounding box center [365, 79] width 79 height 25
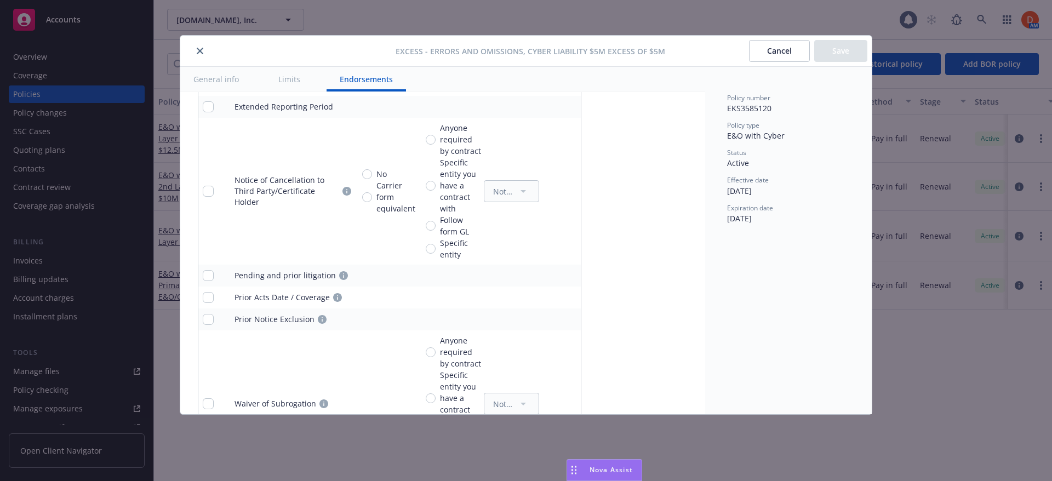
scroll to position [1344, 0]
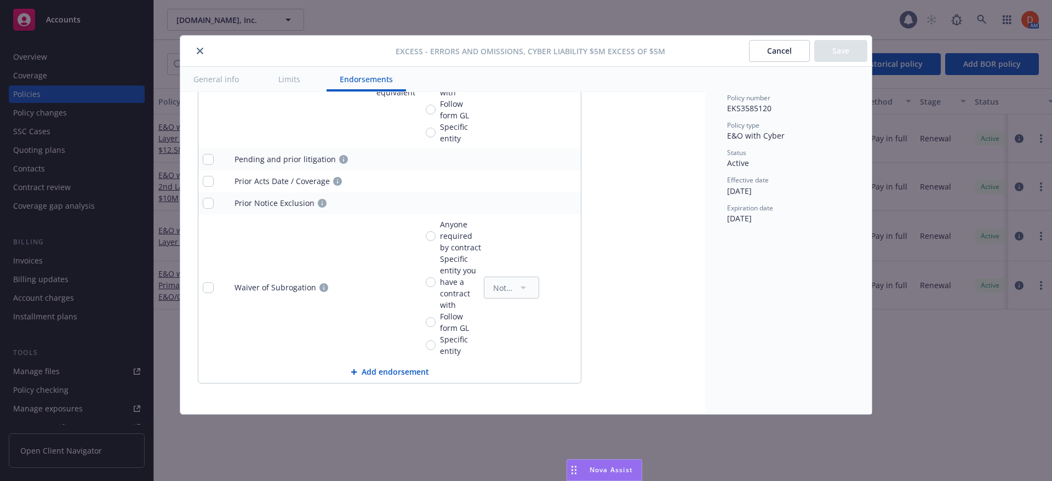
click at [204, 51] on button "close" at bounding box center [199, 50] width 13 height 13
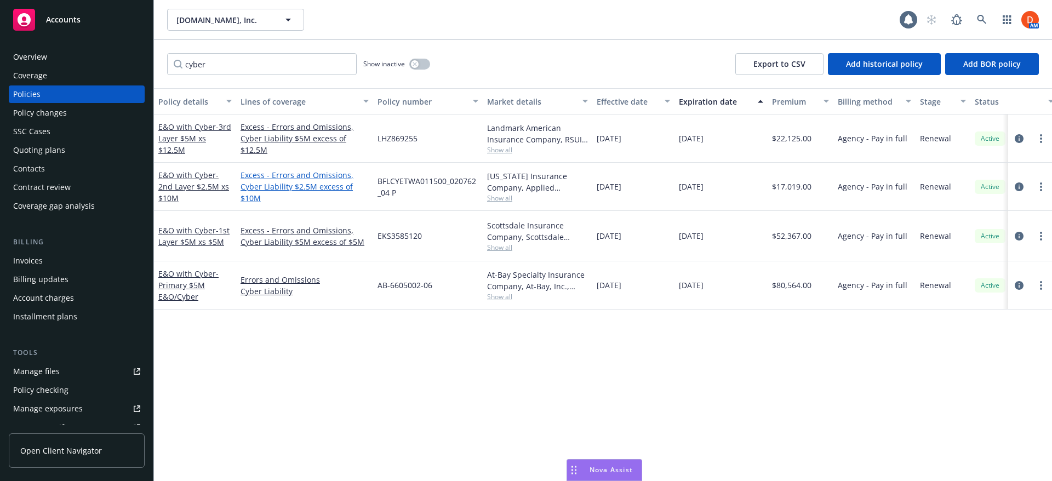
click at [312, 188] on link "Excess - Errors and Omissions, Cyber Liability $2.5M excess of $10M" at bounding box center [304, 186] width 128 height 35
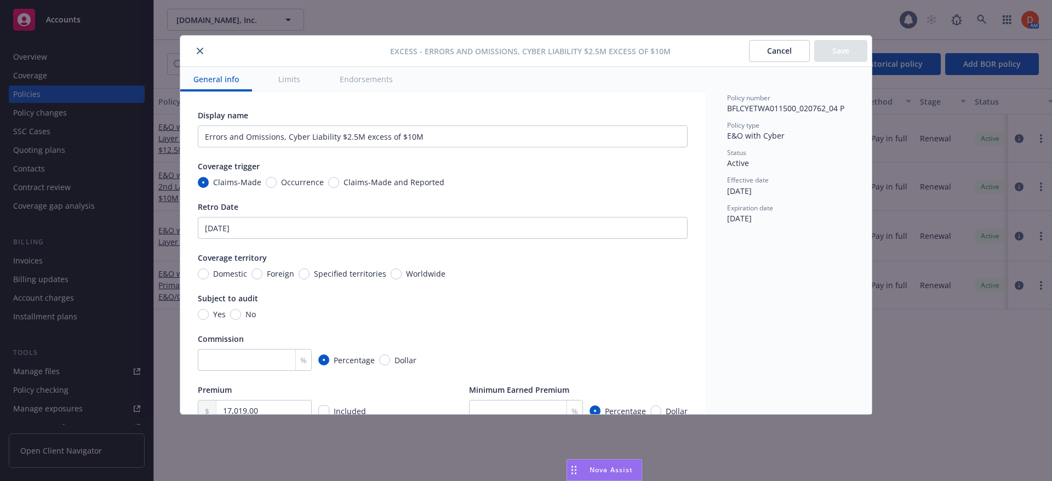
type textarea "x"
type input "Errors and Omissions, Cyber Liability $2.5M excess of $10M"
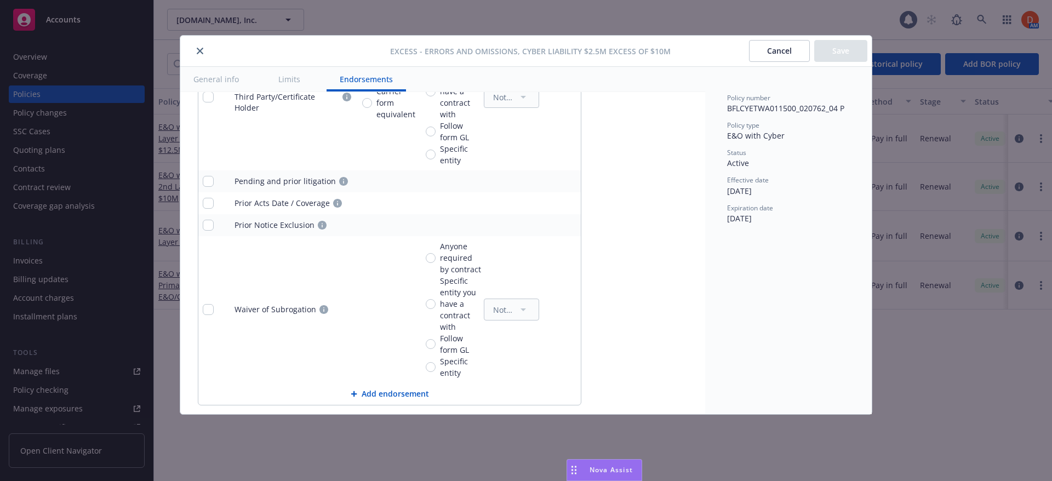
scroll to position [1378, 0]
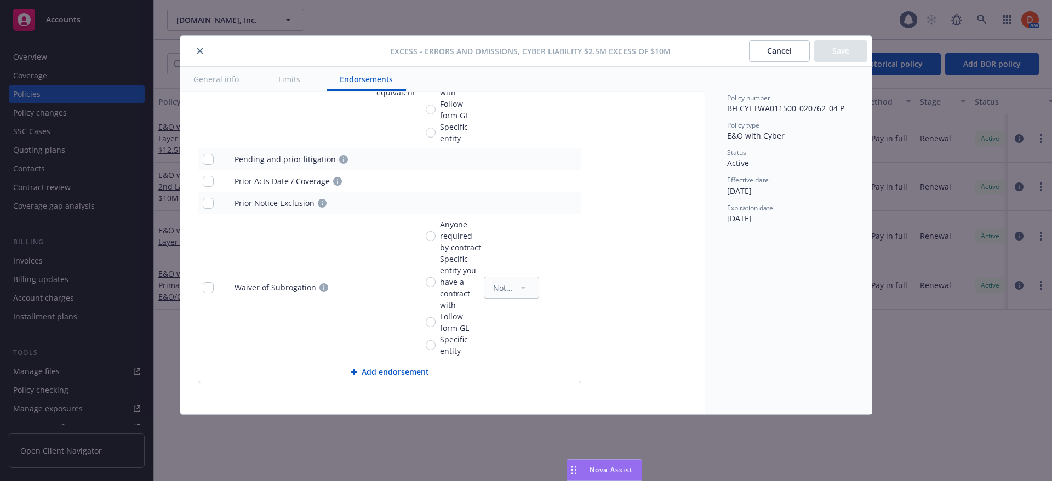
click at [198, 53] on icon "close" at bounding box center [200, 51] width 7 height 7
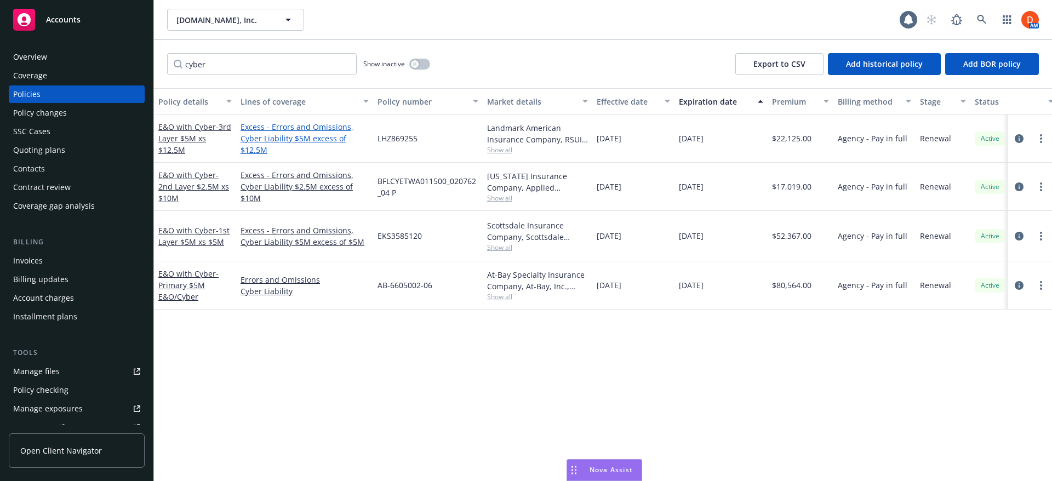
click at [312, 141] on link "Excess - Errors and Omissions, Cyber Liability $5M excess of $12.5M" at bounding box center [304, 138] width 128 height 35
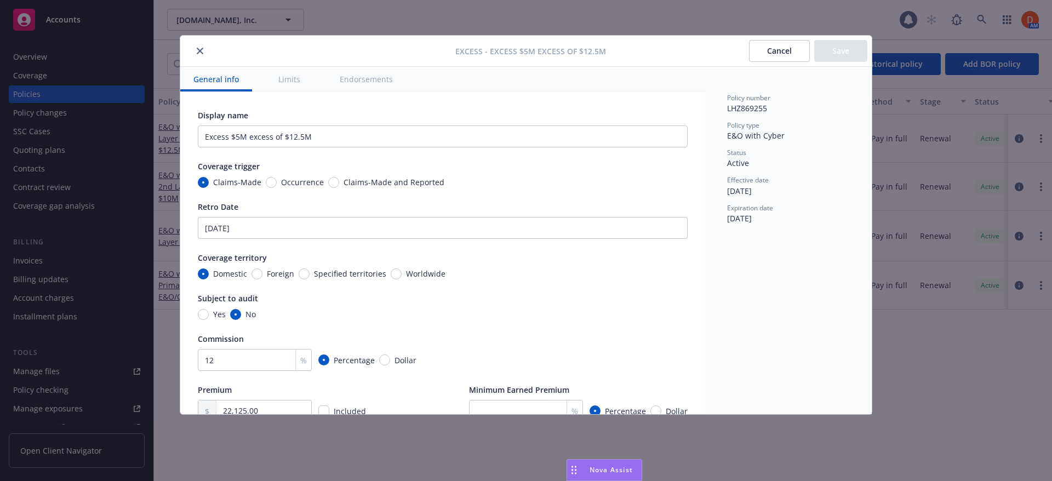
type textarea "x"
type input "5,000,000.00"
type textarea "x"
type input "Errors and Omissions, Cyber Liability $5M excess of $12.5M"
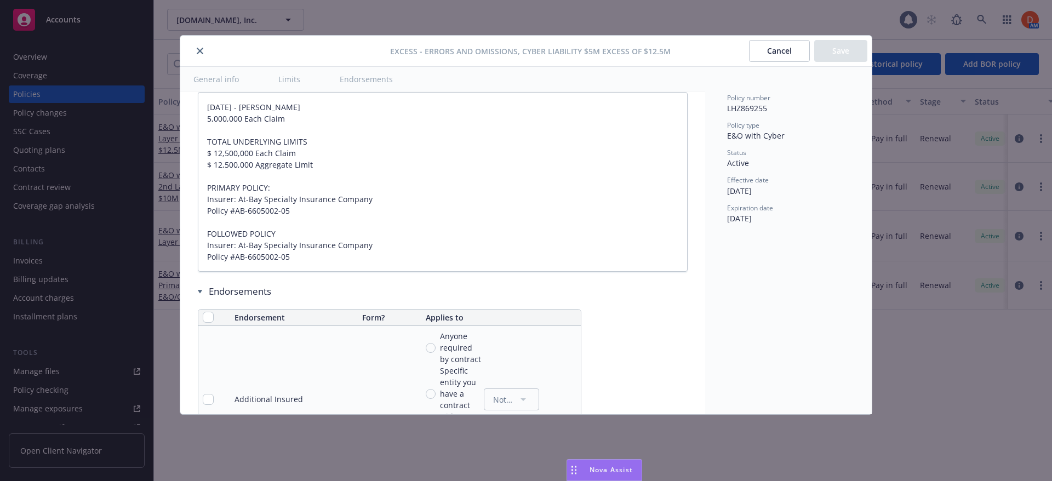
type textarea "x"
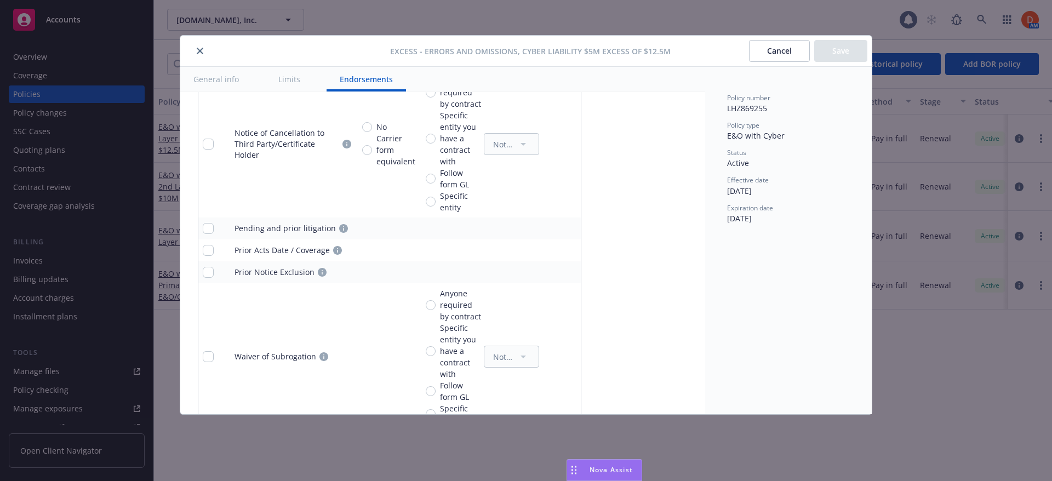
scroll to position [1413, 0]
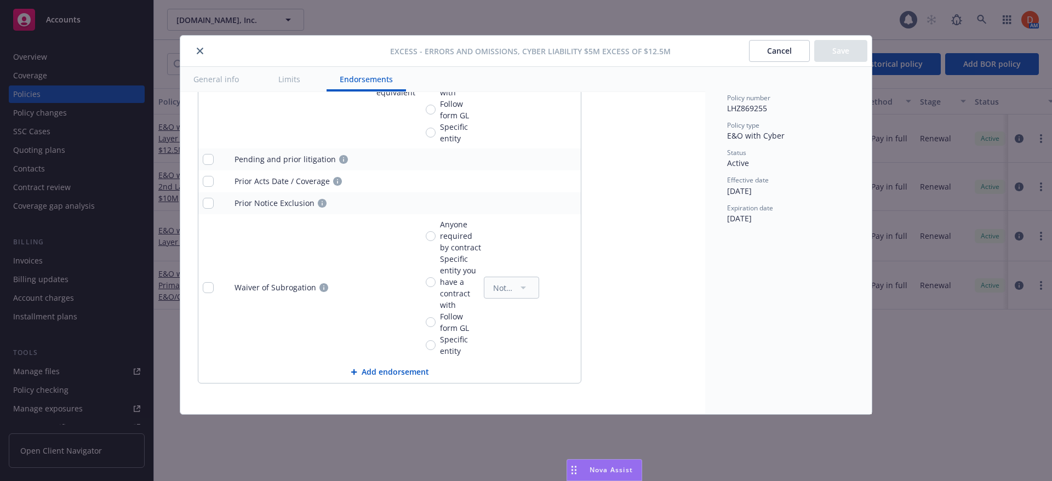
click at [198, 54] on icon "close" at bounding box center [200, 51] width 7 height 7
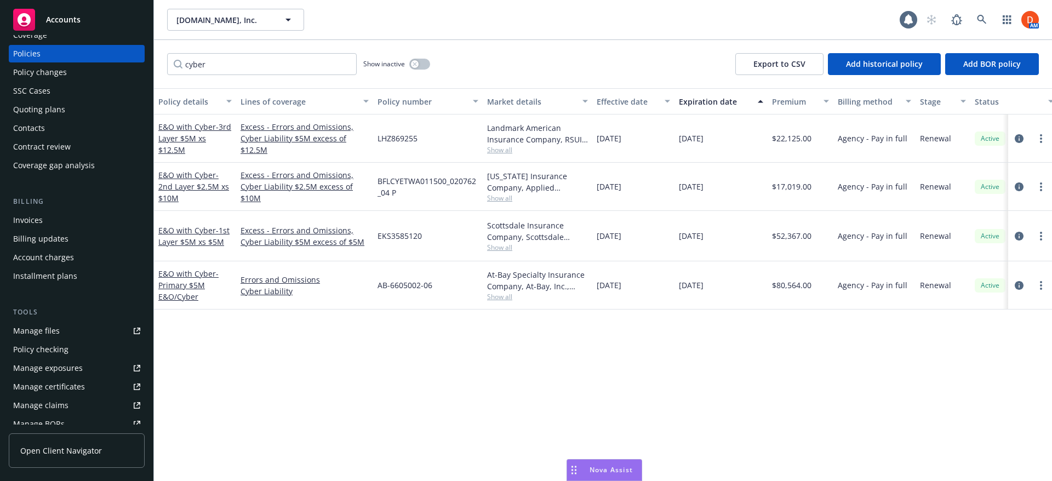
scroll to position [219, 0]
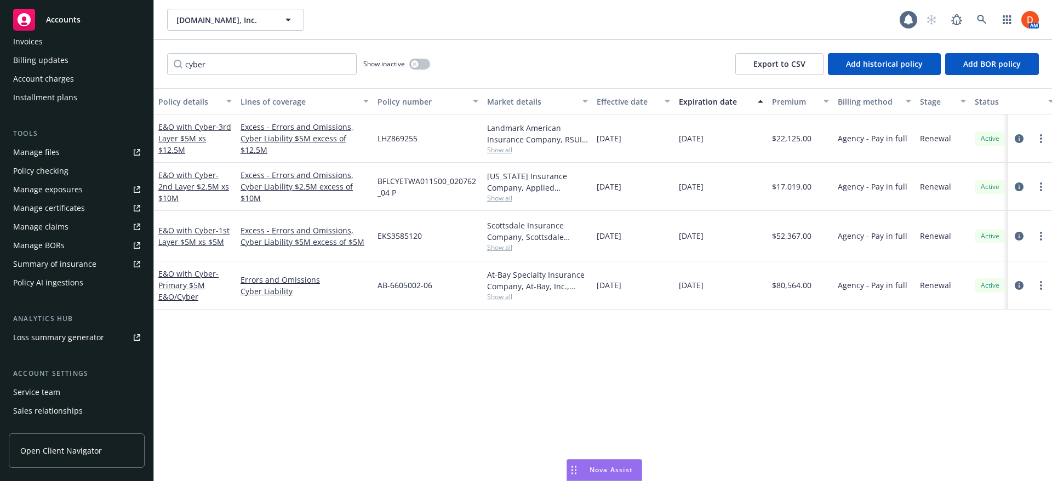
click at [80, 286] on div "Policy AI ingestions" at bounding box center [48, 283] width 70 height 18
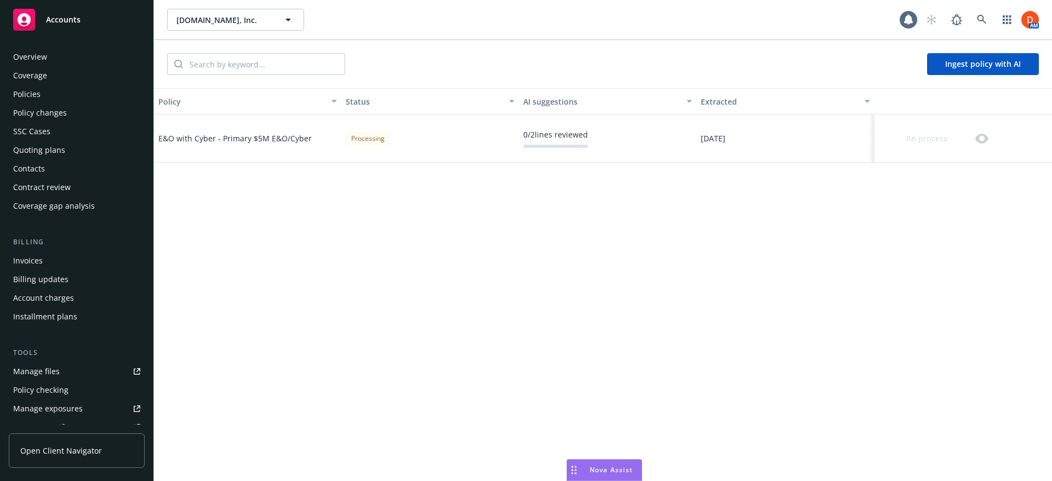
scroll to position [244, 0]
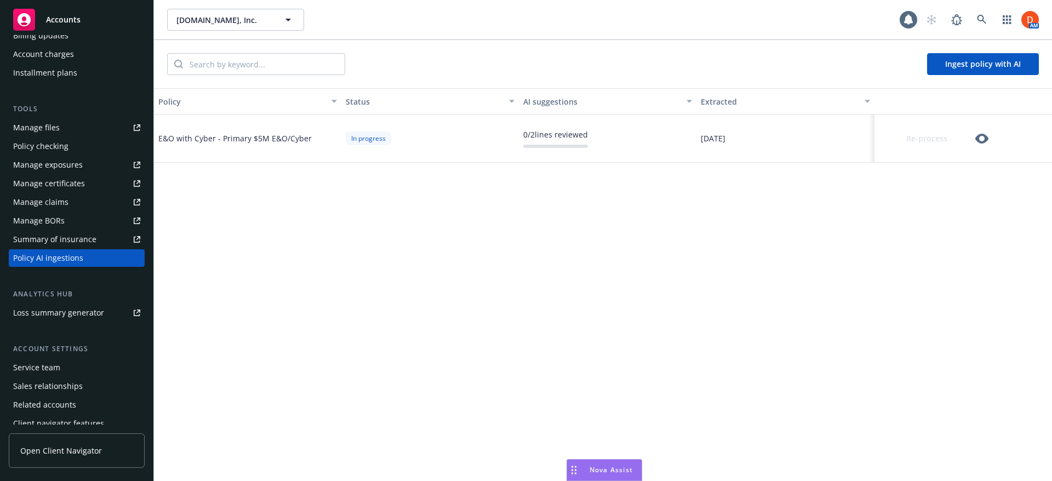
click at [979, 137] on icon "button" at bounding box center [981, 138] width 13 height 13
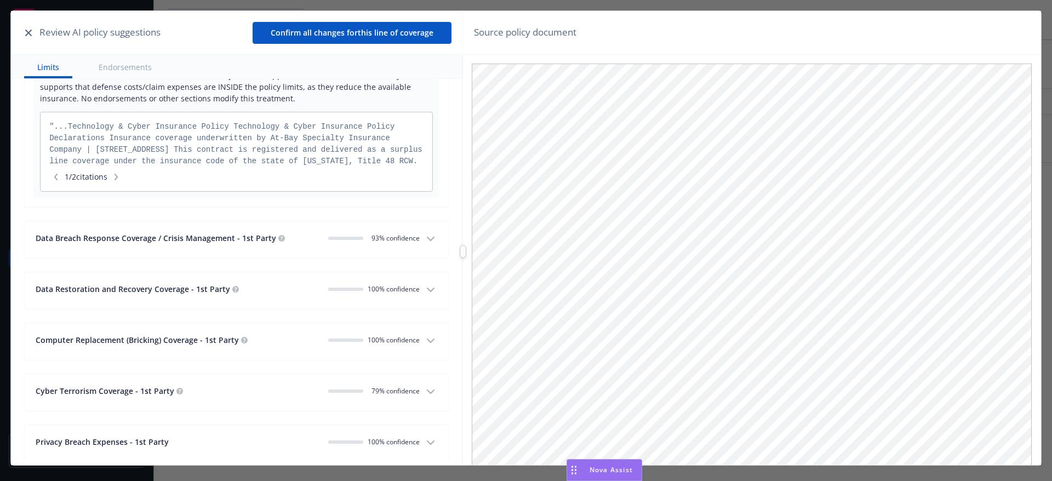
scroll to position [219, 0]
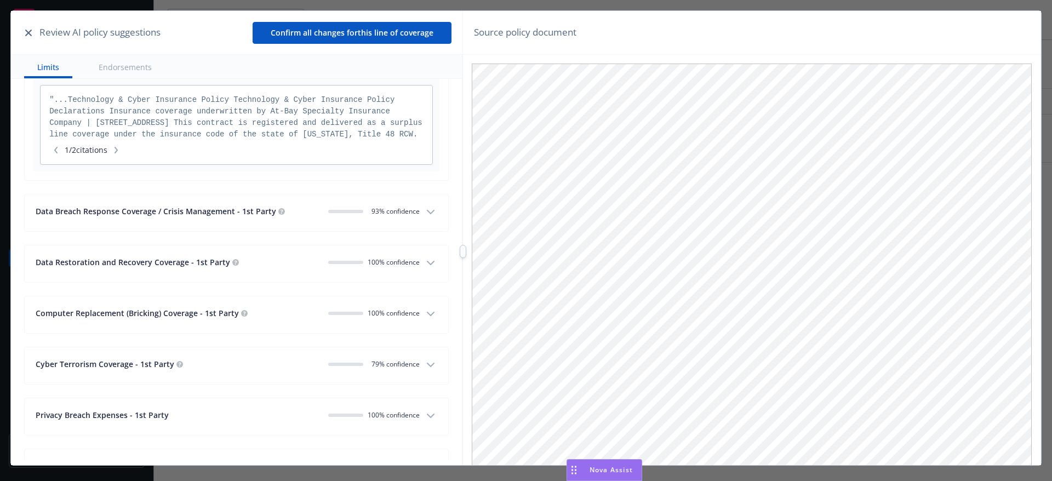
click at [273, 217] on div "Data Breach Response Coverage / Crisis Management - 1st Party" at bounding box center [178, 211] width 284 height 12
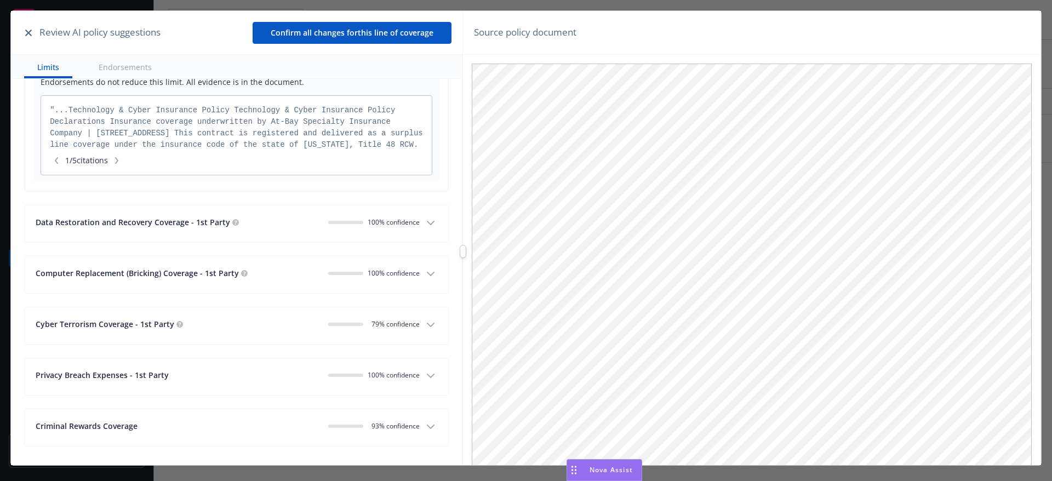
scroll to position [493, 0]
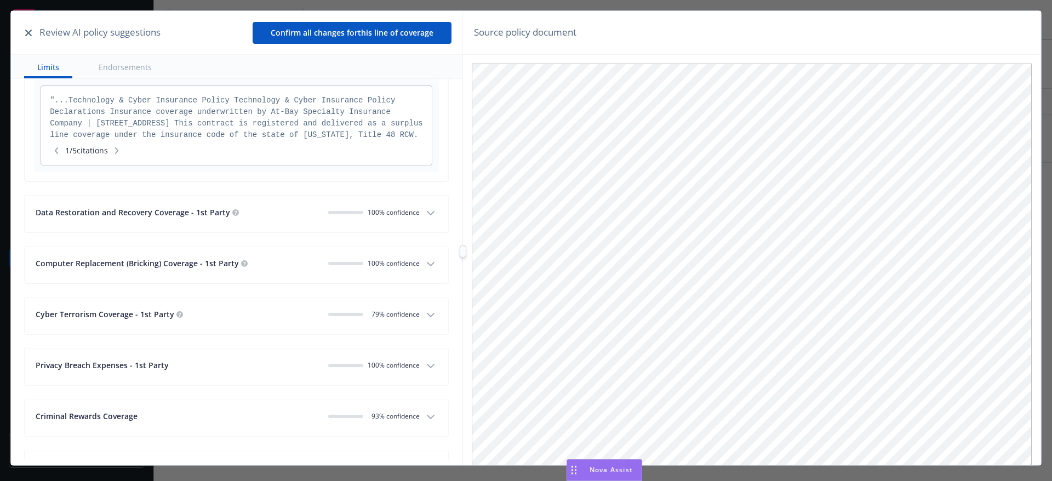
click at [281, 262] on div "Computer Replacement (Bricking) Coverage - 1st Party" at bounding box center [178, 263] width 284 height 12
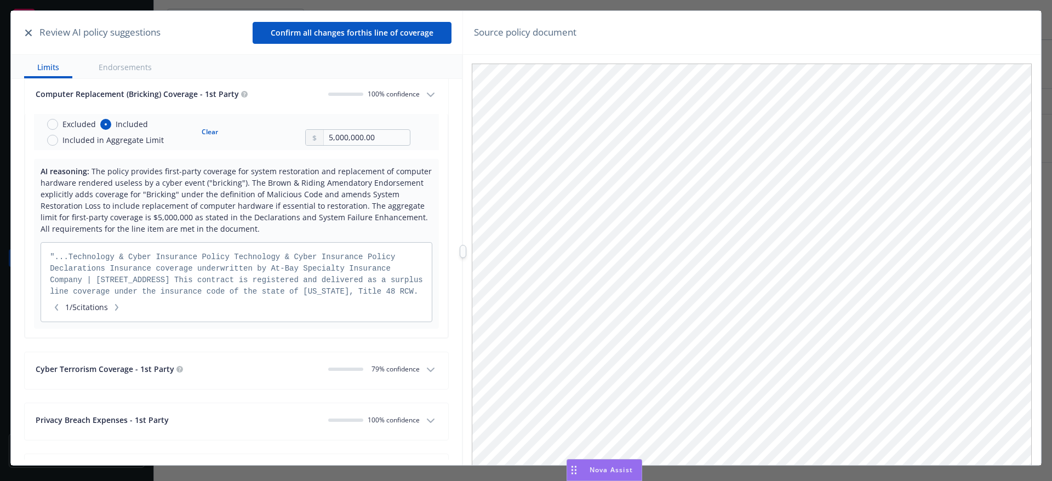
scroll to position [712, 0]
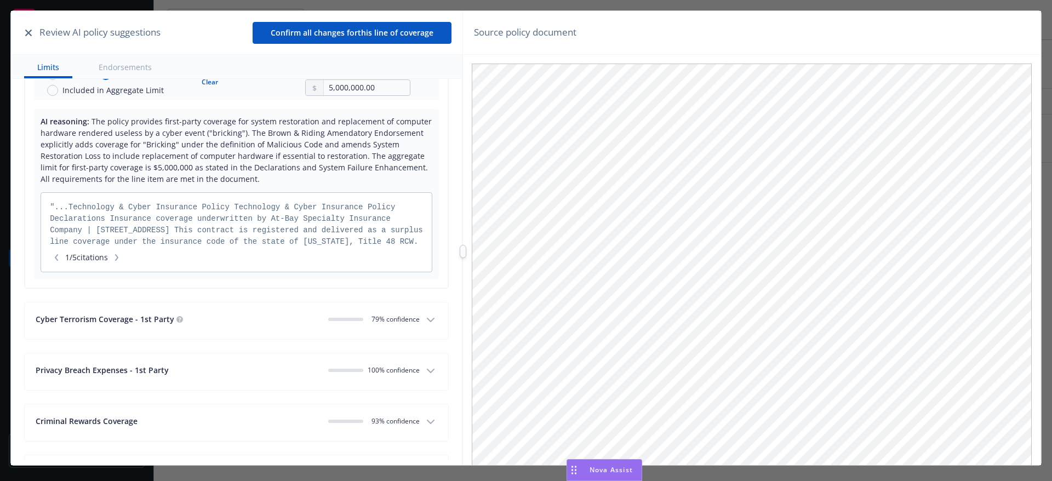
click at [270, 321] on div "Cyber Terrorism Coverage - 1st Party" at bounding box center [178, 319] width 284 height 12
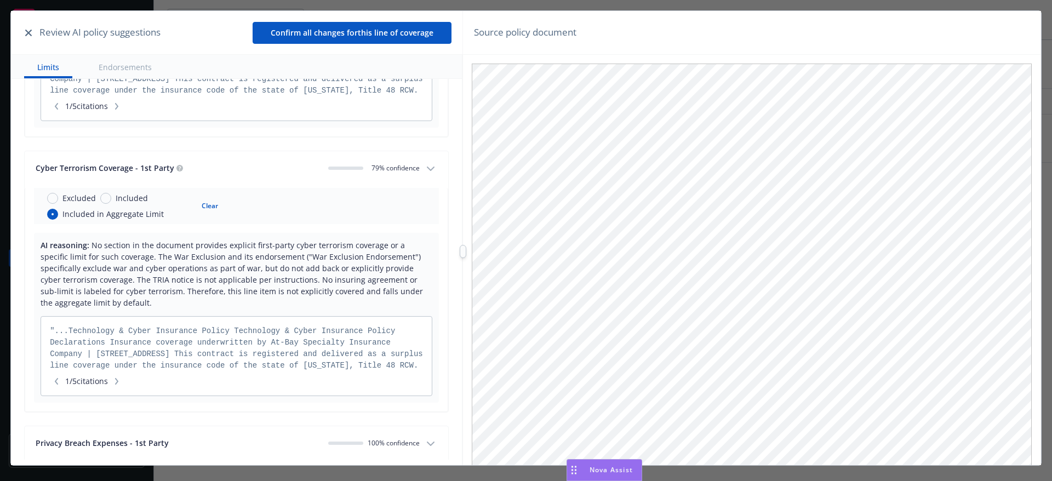
scroll to position [876, 0]
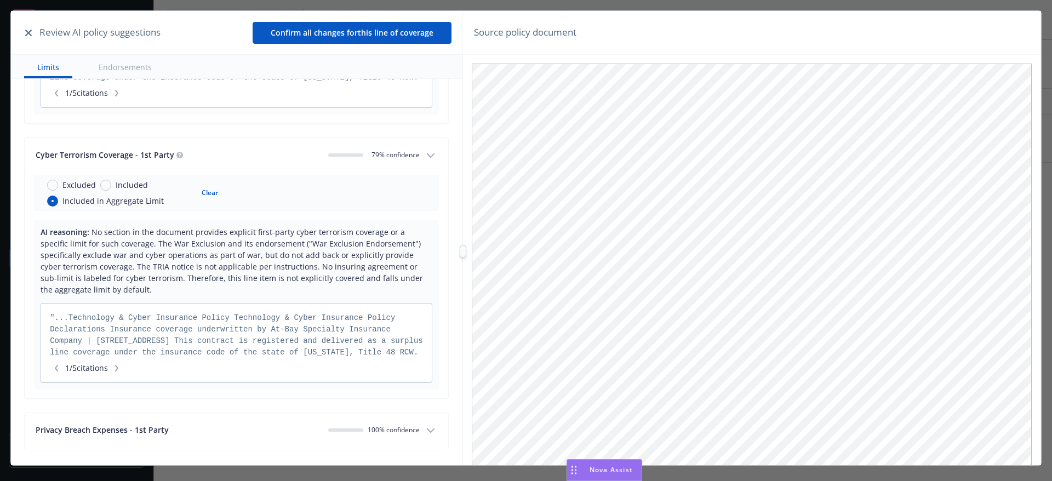
click at [206, 190] on button "Clear" at bounding box center [210, 192] width 30 height 15
radio input "false"
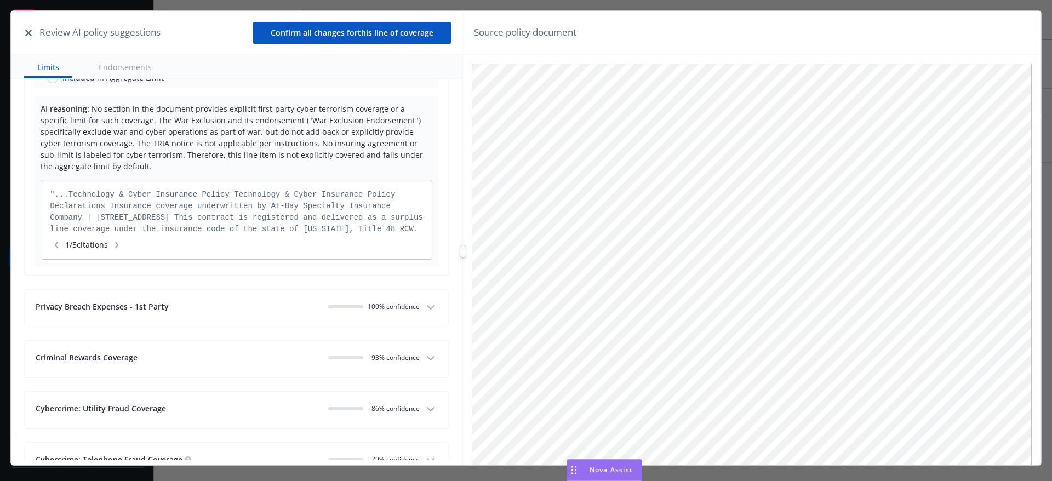
scroll to position [1041, 0]
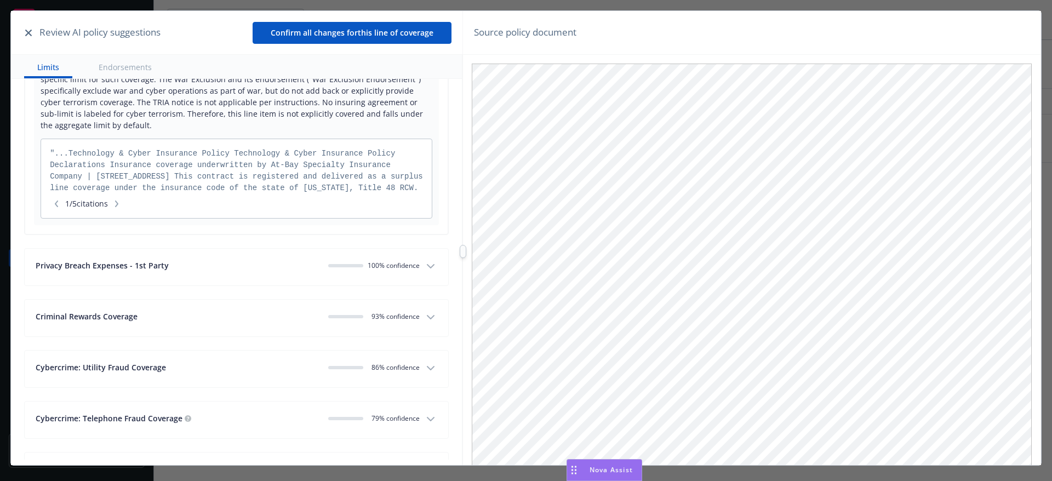
click at [259, 271] on div "Privacy Breach Expenses - 1st Party" at bounding box center [178, 266] width 284 height 12
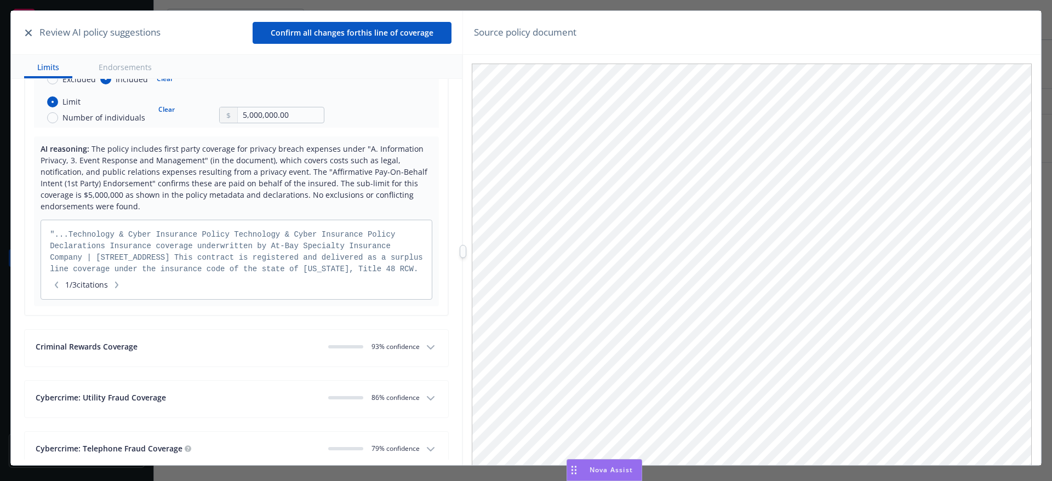
scroll to position [1314, 0]
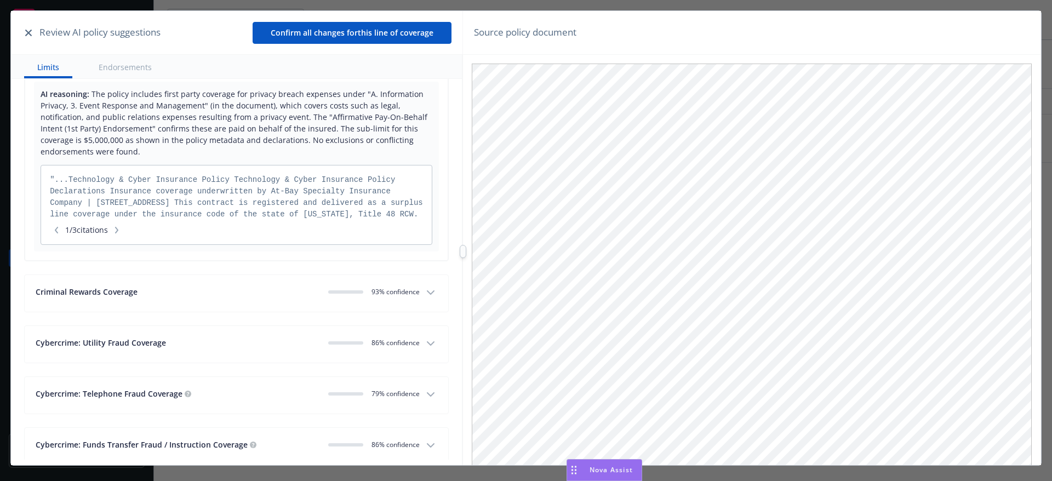
click at [233, 295] on div "Criminal Rewards Coverage" at bounding box center [178, 292] width 284 height 12
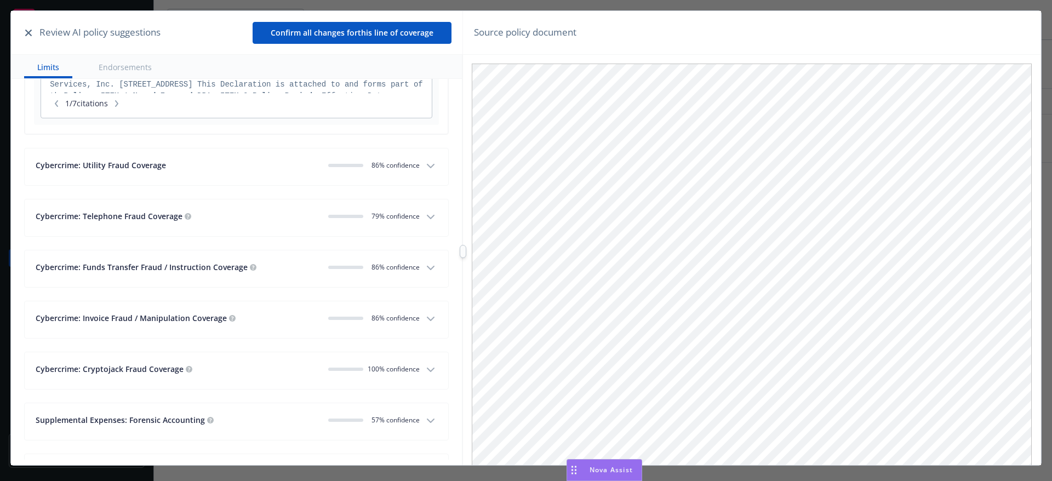
scroll to position [1698, 0]
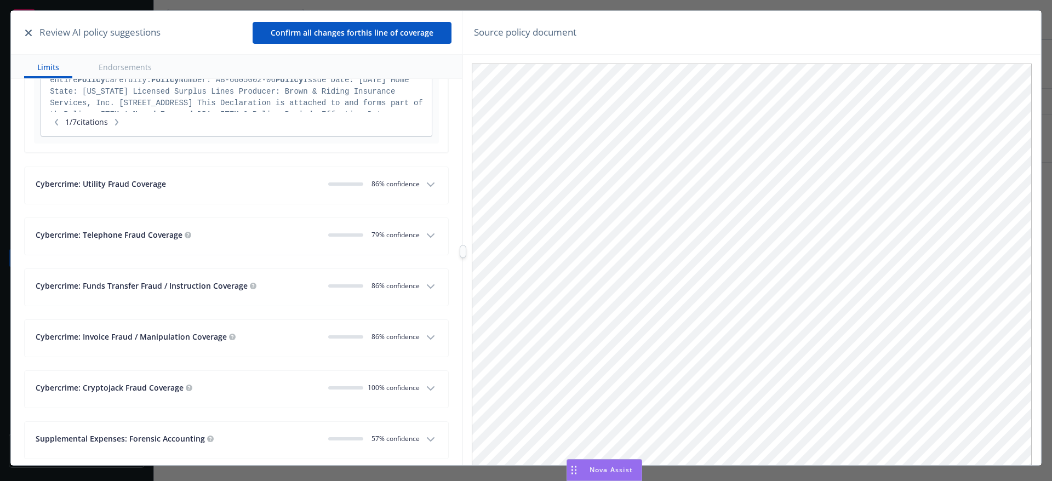
click at [253, 196] on button "Cybercrime: Utility Fraud Coverage 0 86 % confidence" at bounding box center [236, 185] width 423 height 37
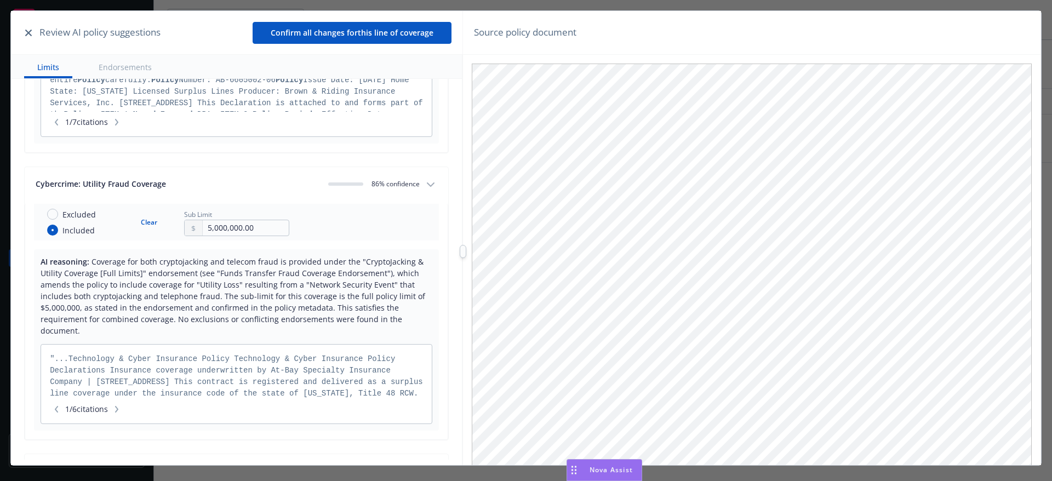
click at [257, 194] on button "Cybercrime: Utility Fraud Coverage 0 86 % confidence" at bounding box center [236, 185] width 423 height 37
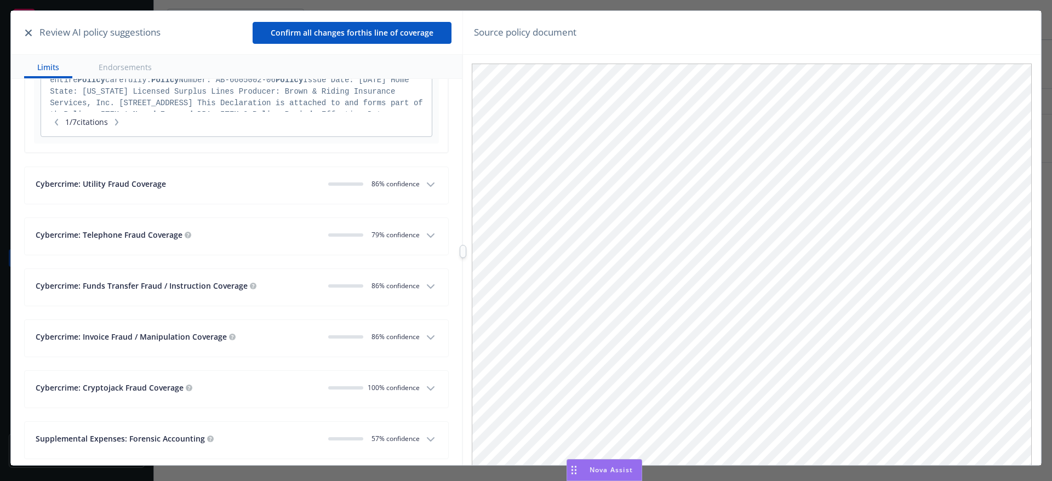
click at [258, 228] on button "Cybercrime: Telephone Fraud Coverage 0 79 % confidence" at bounding box center [236, 236] width 423 height 37
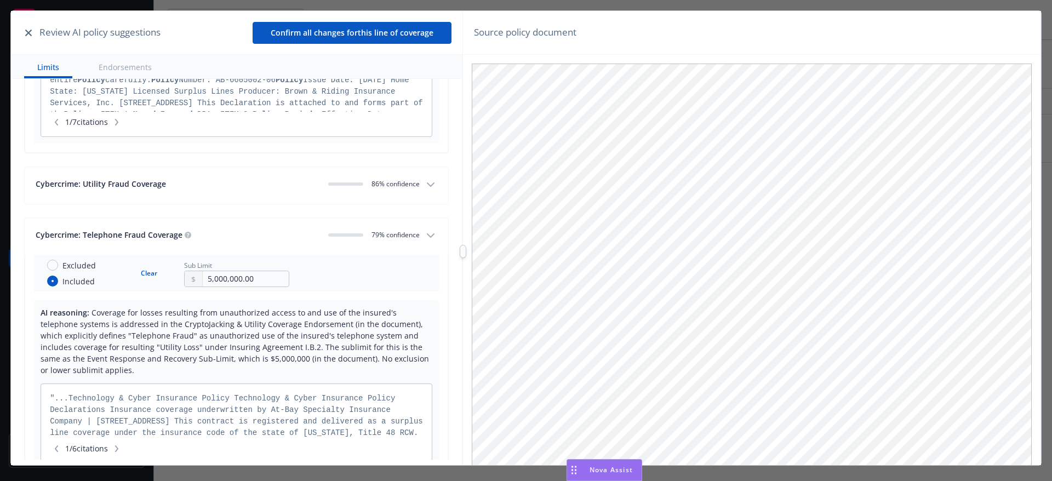
click at [257, 228] on button "Cybercrime: Telephone Fraud Coverage 0 79 % confidence" at bounding box center [236, 236] width 423 height 37
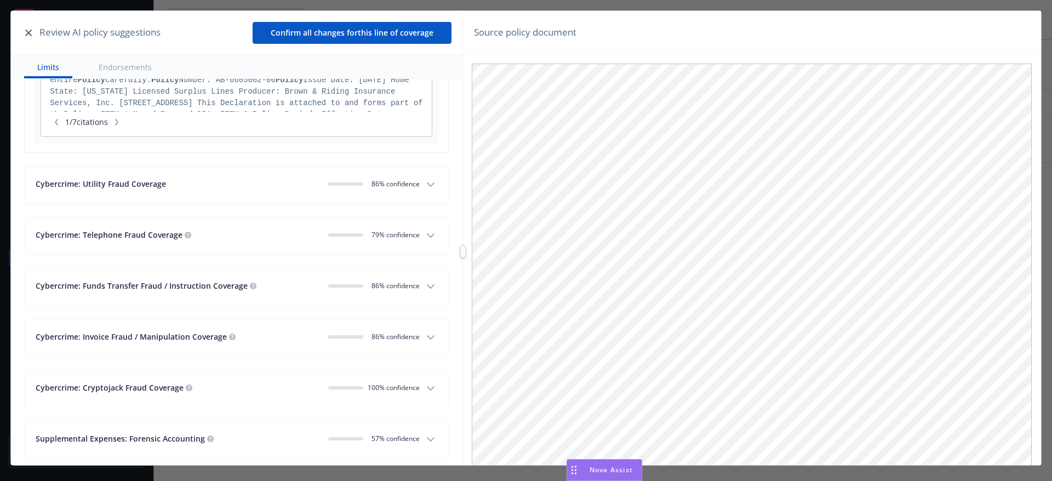
scroll to position [1753, 0]
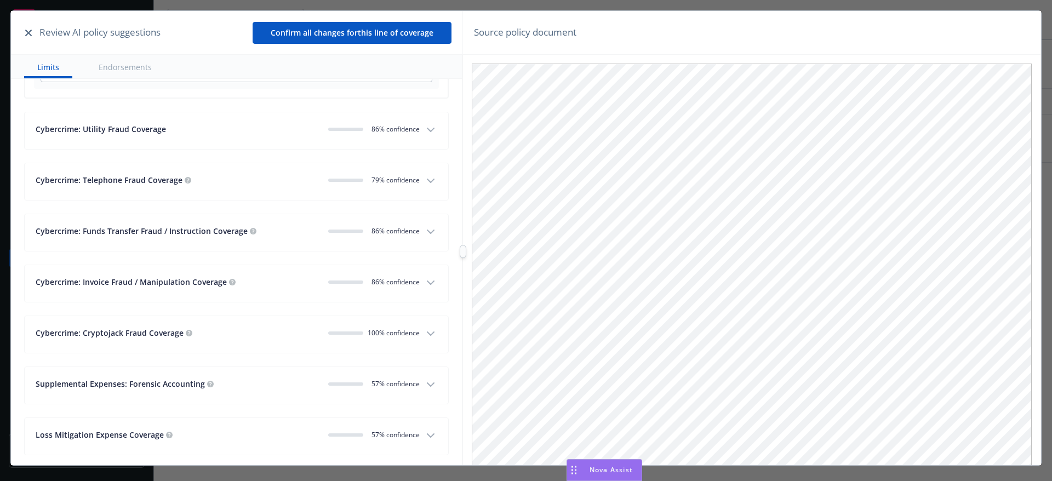
click at [267, 236] on div "Cybercrime: Funds Transfer Fraud / Instruction Coverage" at bounding box center [178, 231] width 284 height 12
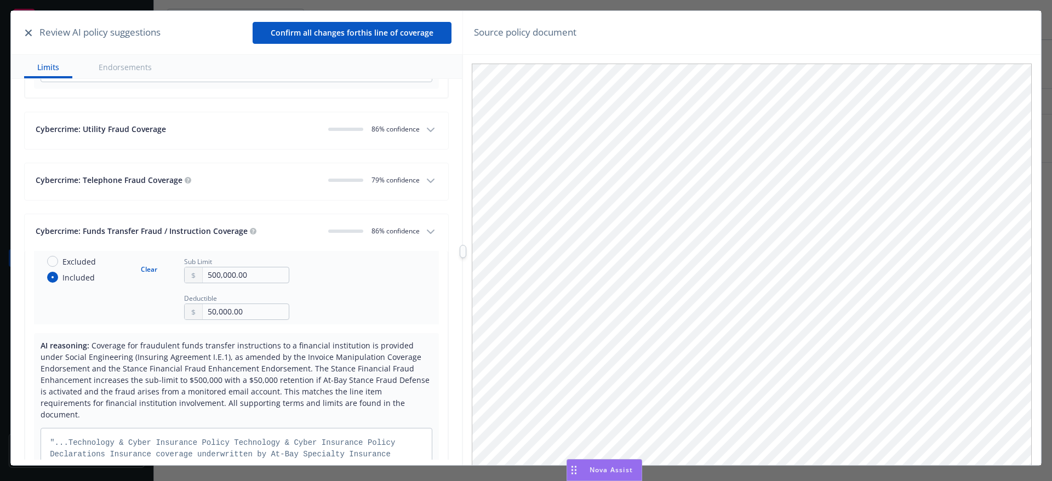
click at [267, 236] on div "Cybercrime: Funds Transfer Fraud / Instruction Coverage" at bounding box center [178, 231] width 284 height 12
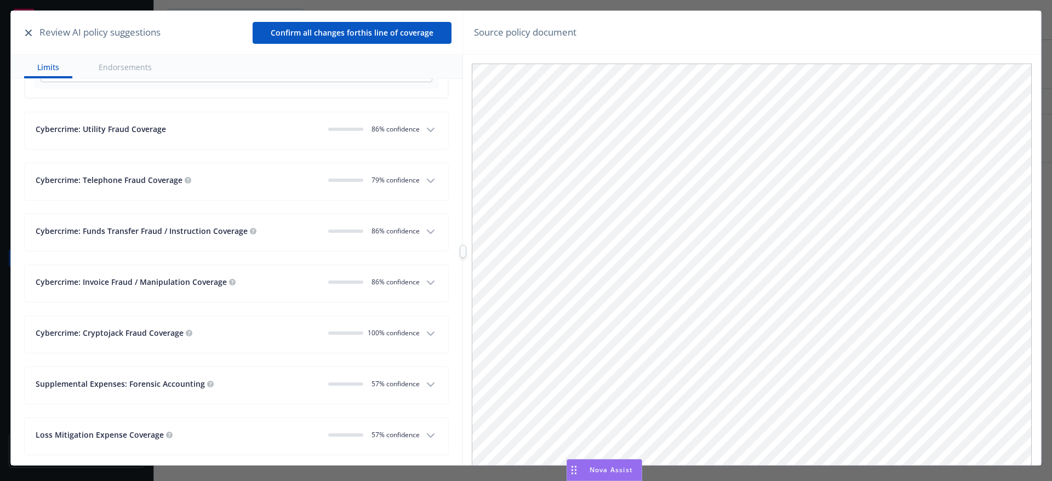
click at [243, 334] on div "Cybercrime: Cryptojack Fraud Coverage" at bounding box center [178, 333] width 284 height 12
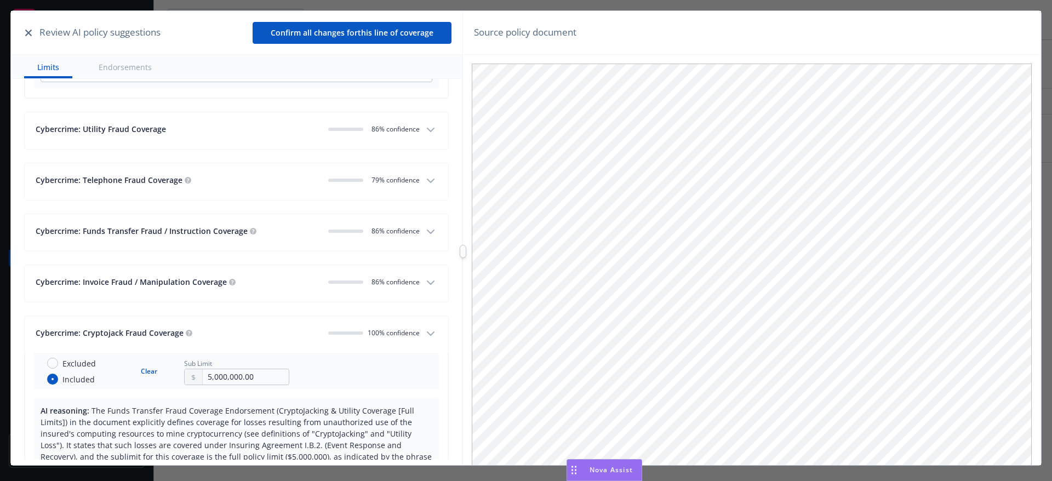
click at [243, 332] on div "Cybercrime: Cryptojack Fraud Coverage" at bounding box center [178, 333] width 284 height 12
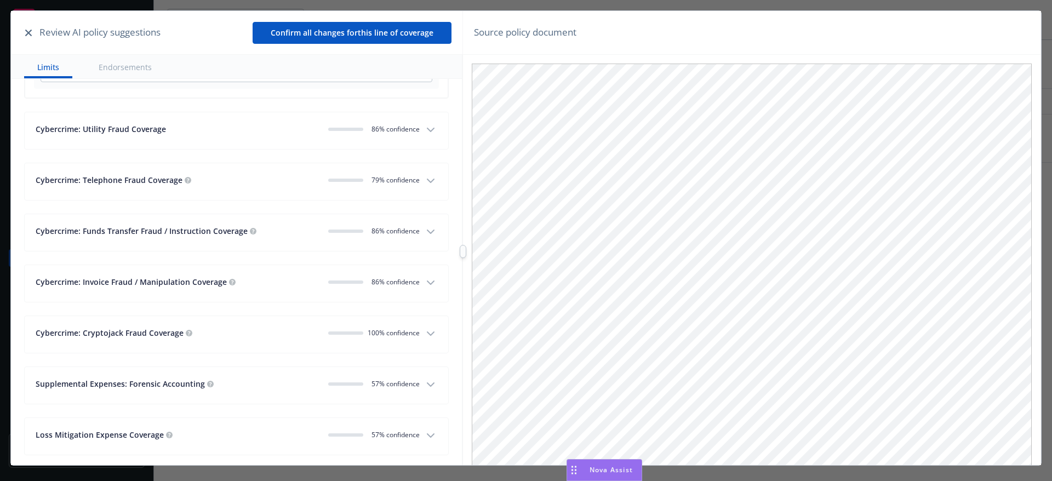
click at [265, 284] on div "Cybercrime: Invoice Fraud / Manipulation Coverage" at bounding box center [178, 282] width 284 height 12
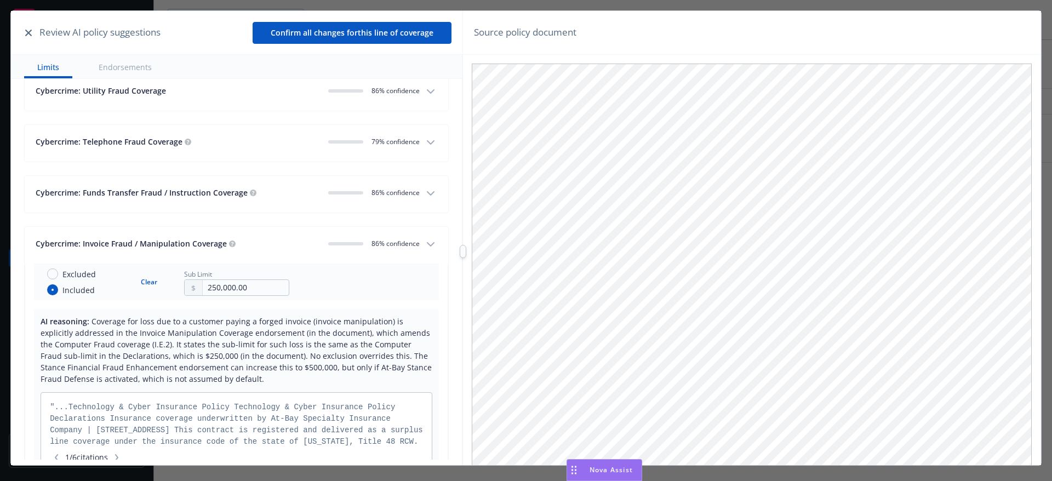
scroll to position [1807, 0]
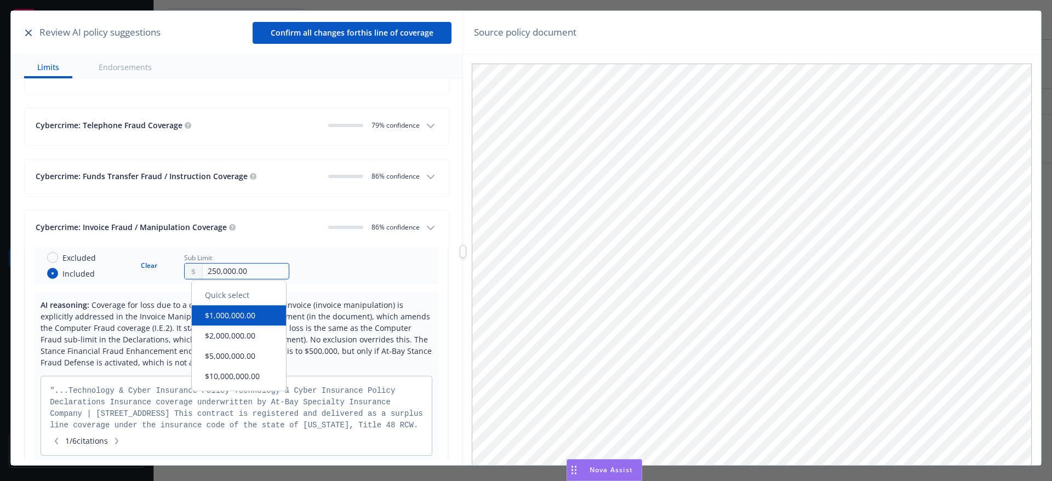
click at [217, 269] on input "250,000.00" at bounding box center [246, 270] width 86 height 15
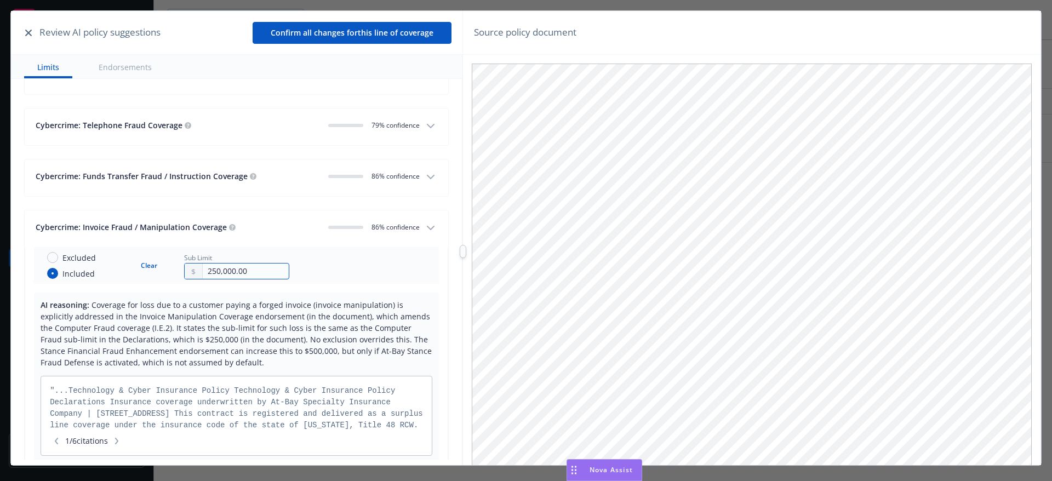
click at [208, 267] on input "250,000.00" at bounding box center [246, 270] width 86 height 15
type input "500,000.00"
click at [374, 305] on span "Coverage for loss due to a customer paying a forged invoice (invoice manipulati…" at bounding box center [236, 334] width 391 height 68
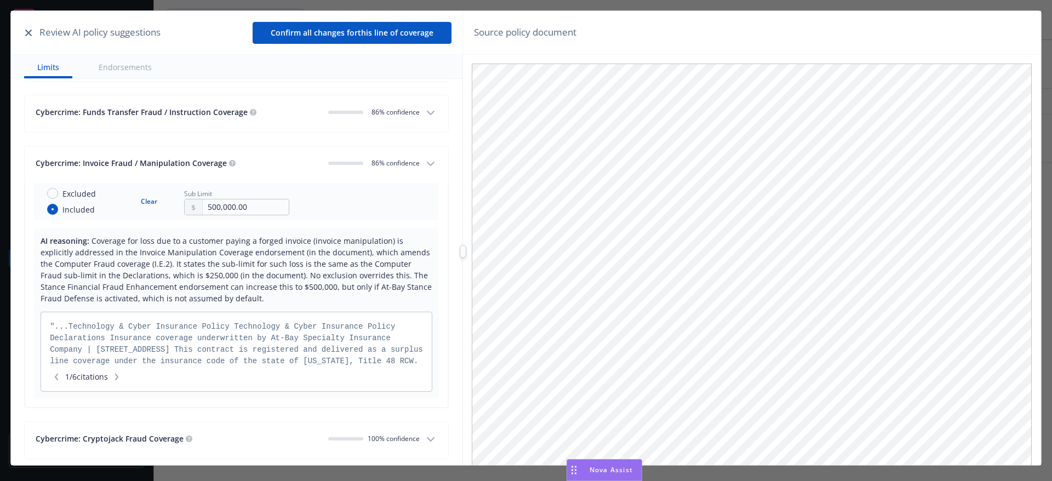
scroll to position [1862, 0]
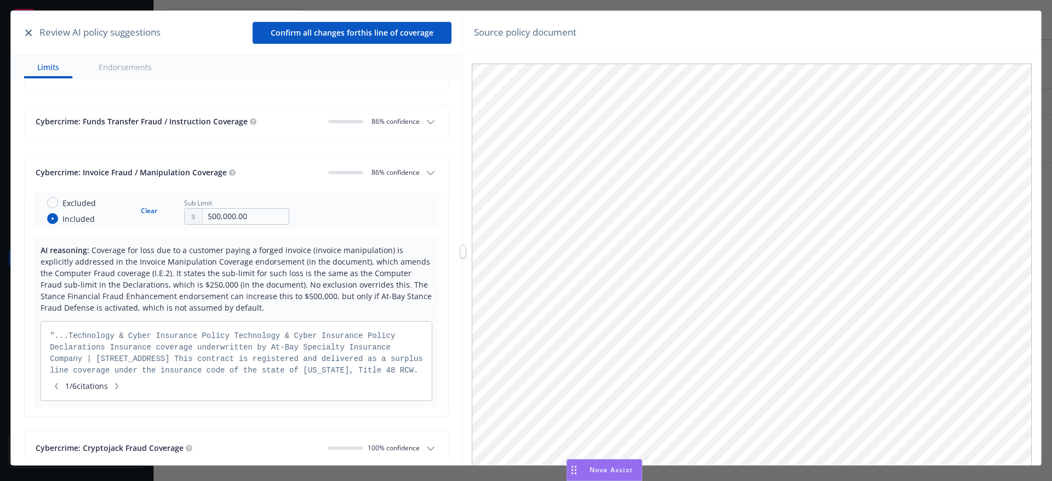
click at [302, 179] on div "Cybercrime: Invoice Fraud / Manipulation Coverage 0 86 % confidence" at bounding box center [228, 173] width 384 height 15
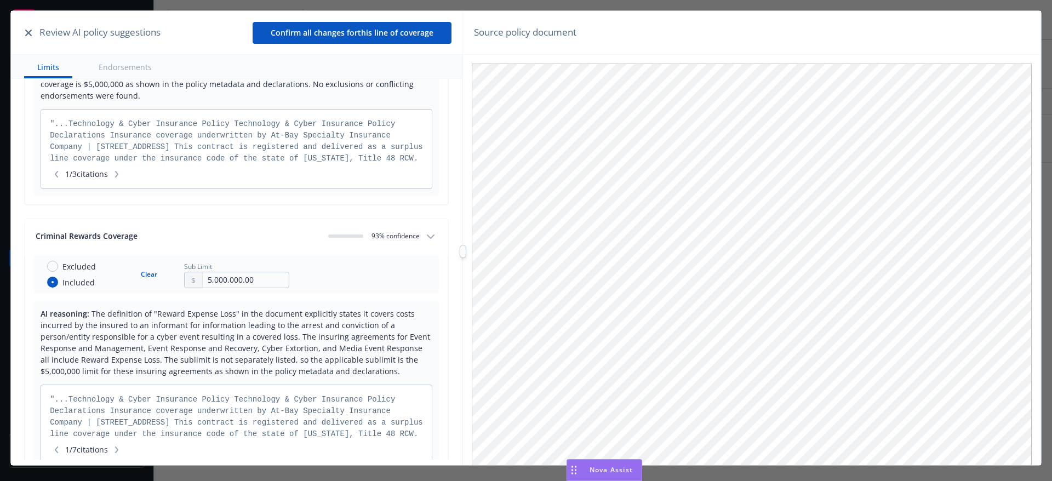
scroll to position [1369, 0]
click at [289, 232] on div "Criminal Rewards Coverage" at bounding box center [178, 237] width 284 height 12
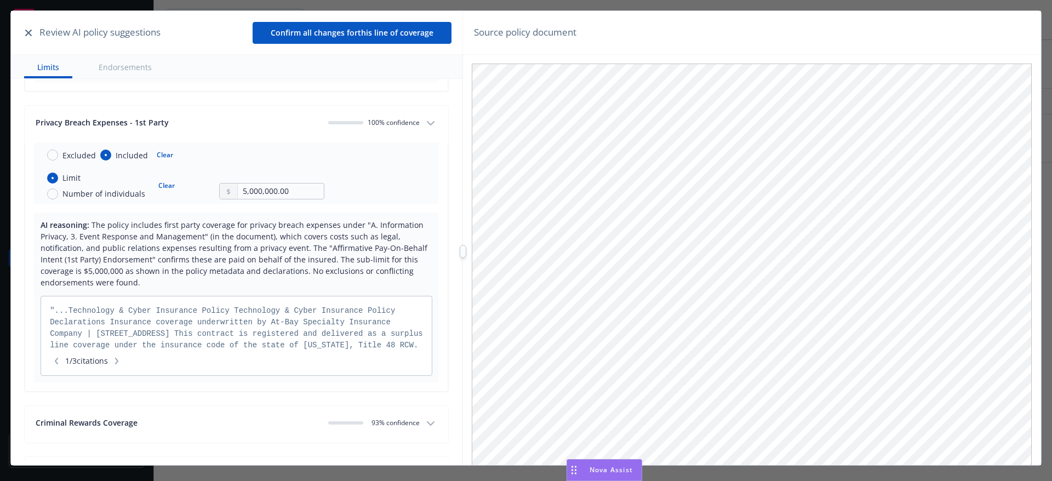
scroll to position [1150, 0]
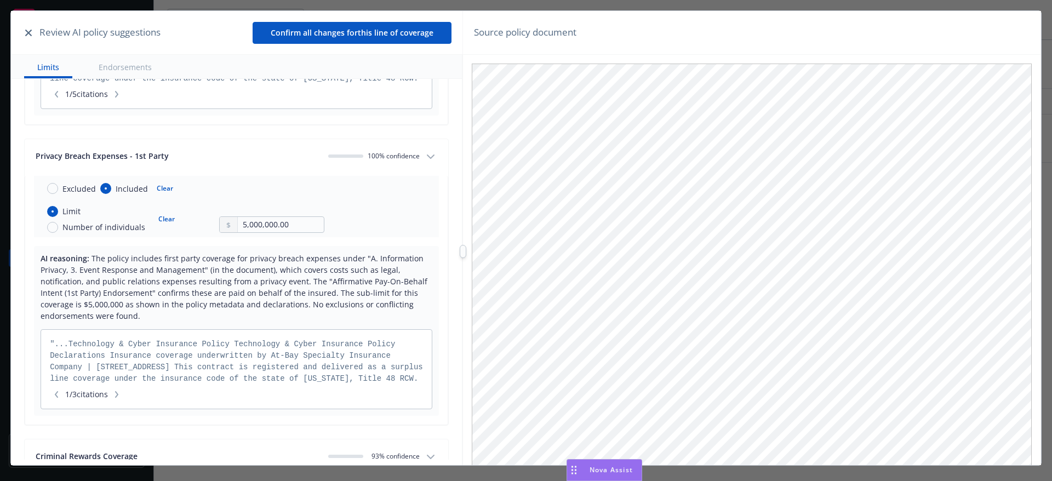
click at [261, 175] on button "Privacy Breach Expenses - 1st Party 100% confidence" at bounding box center [236, 157] width 423 height 37
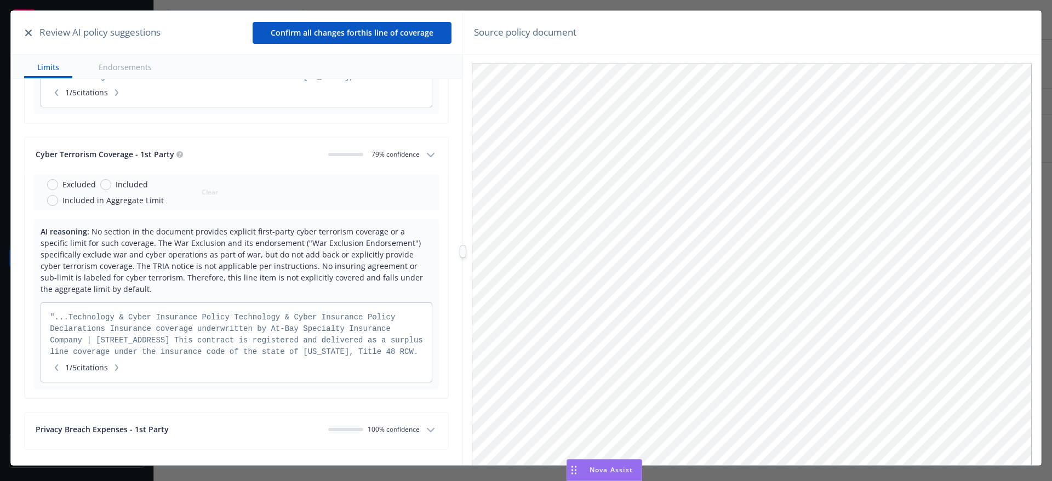
scroll to position [876, 0]
click at [243, 165] on button "Cyber Terrorism Coverage - 1st Party 0 79 % confidence" at bounding box center [236, 156] width 423 height 37
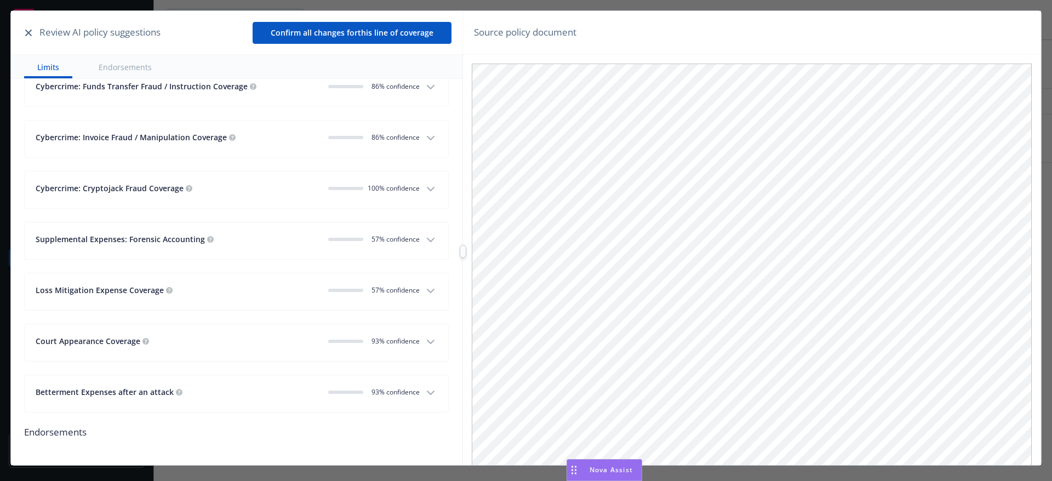
scroll to position [1203, 0]
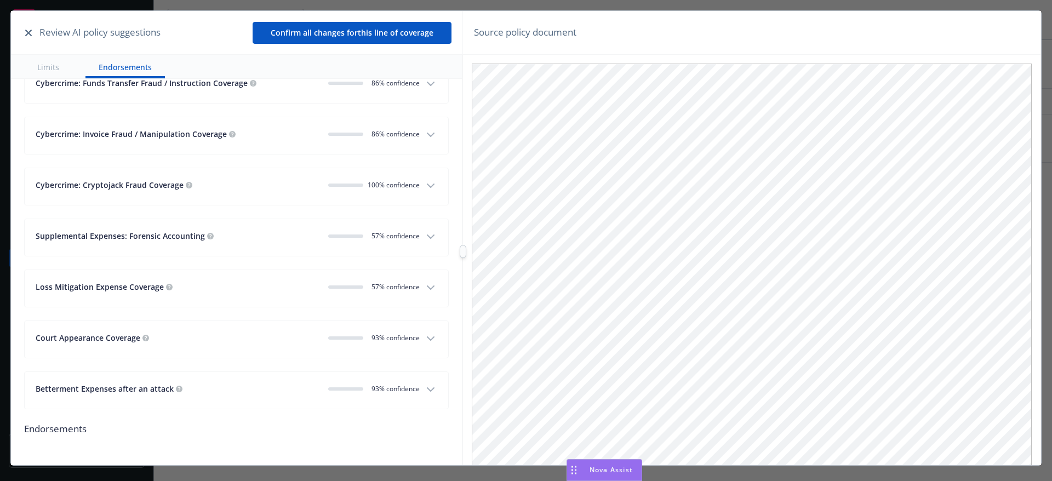
click at [251, 239] on div "Supplemental Expenses: Forensic Accounting" at bounding box center [178, 236] width 284 height 12
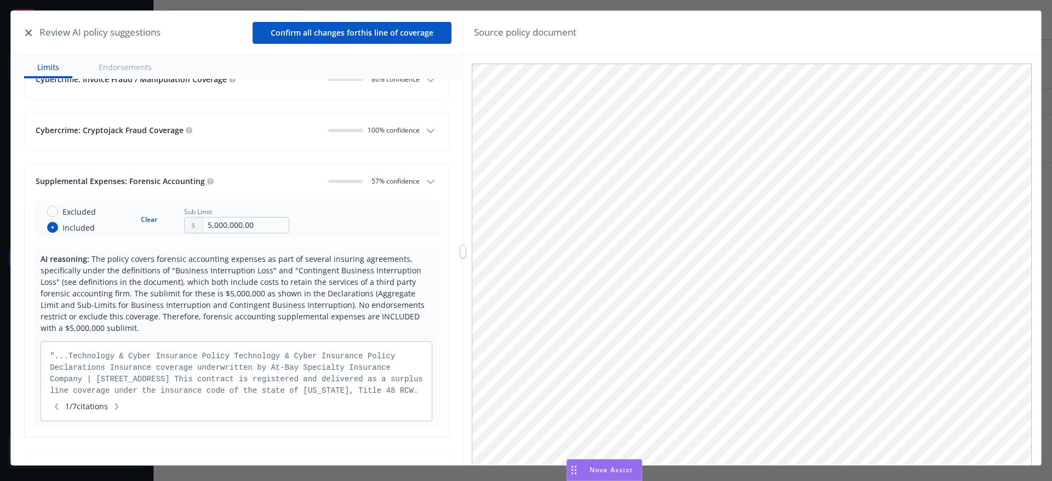
scroll to position [1312, 0]
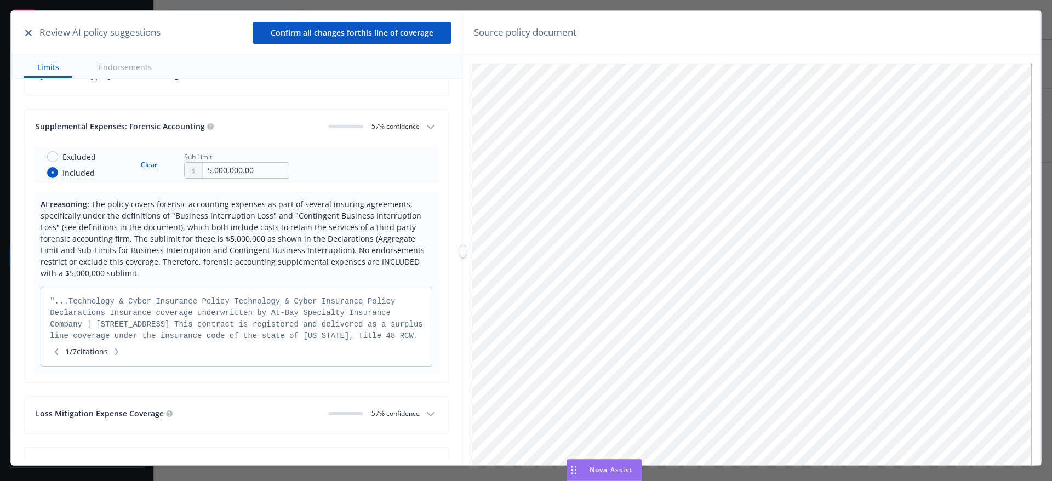
click at [146, 168] on button "Clear" at bounding box center [149, 164] width 30 height 15
radio input "false"
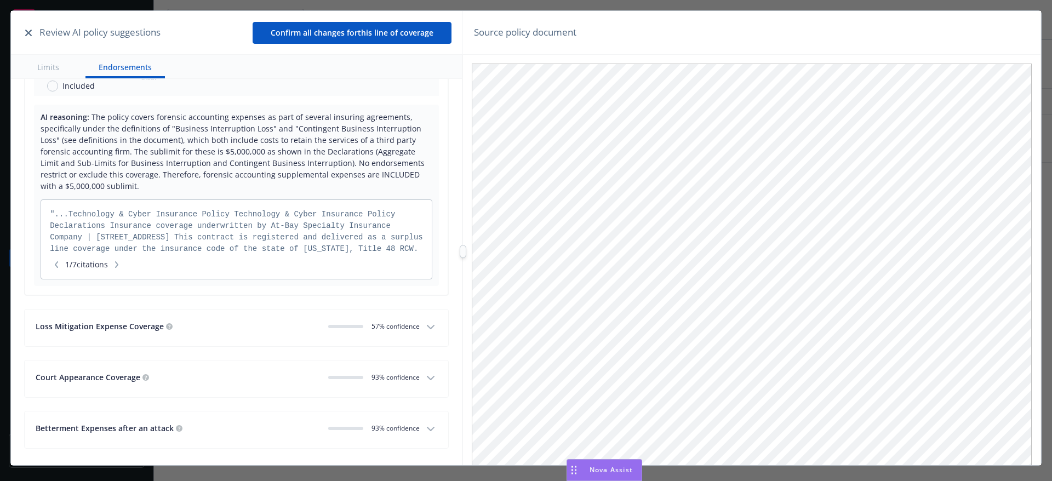
scroll to position [1438, 0]
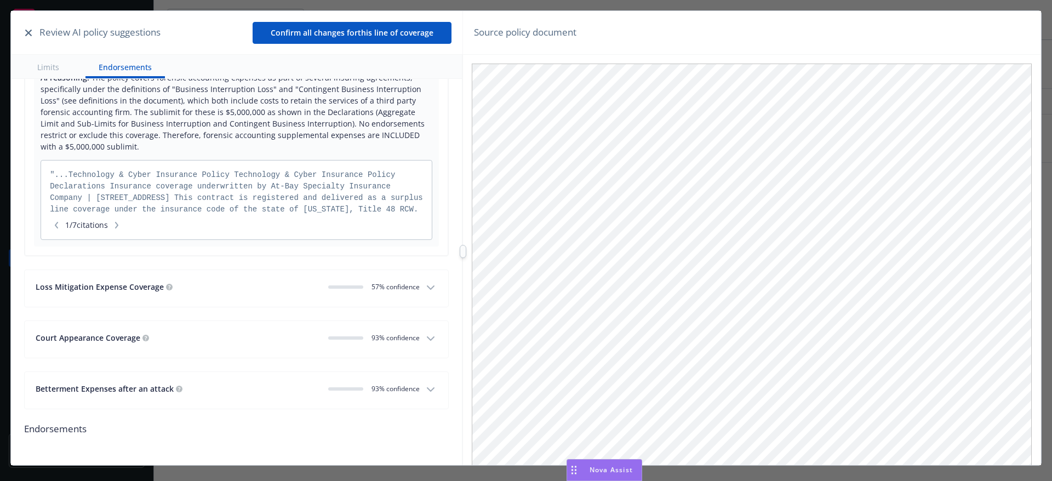
click at [226, 287] on div "Loss Mitigation Expense Coverage" at bounding box center [178, 287] width 284 height 12
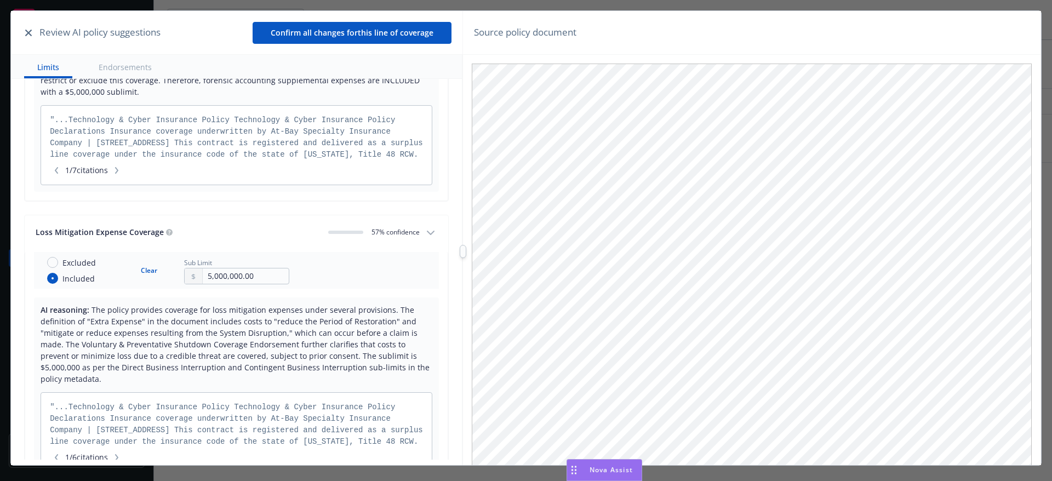
scroll to position [1548, 0]
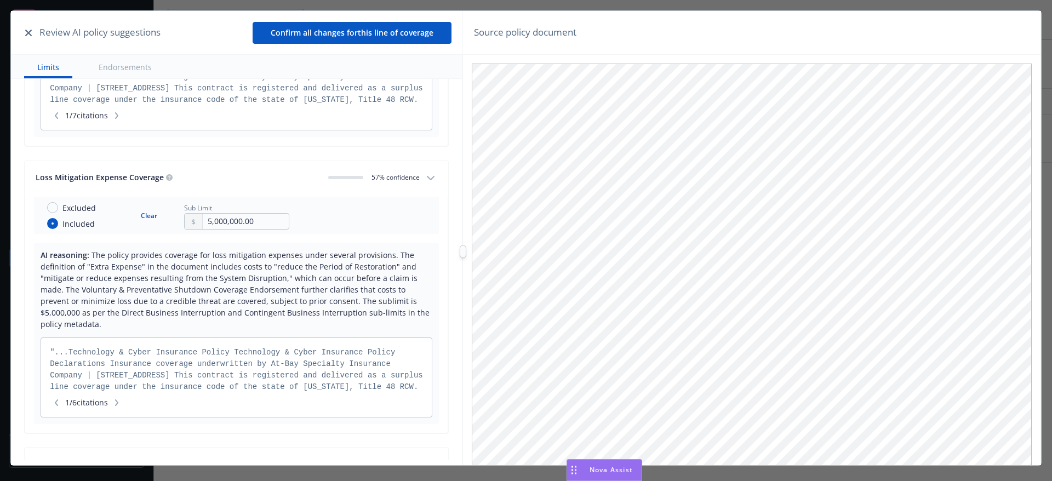
click at [153, 214] on button "Clear" at bounding box center [149, 215] width 30 height 15
radio input "false"
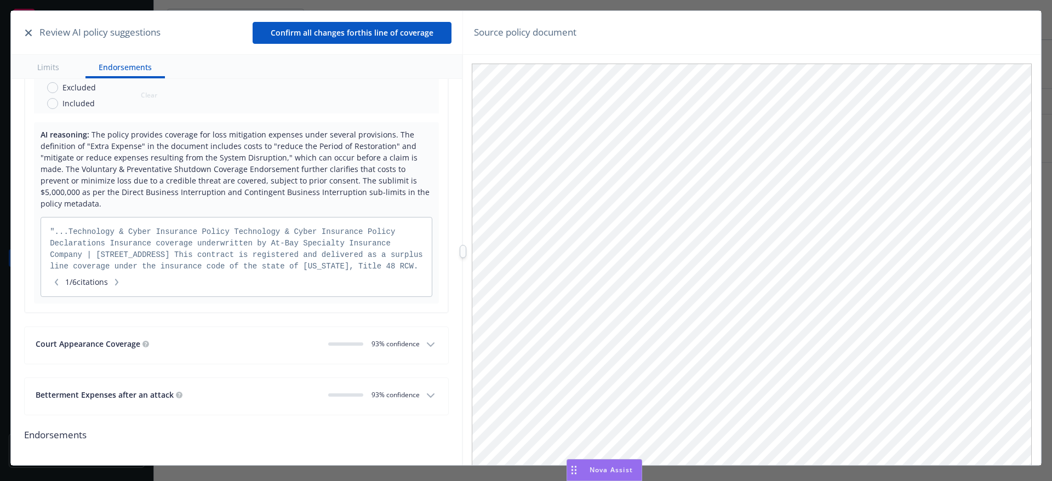
scroll to position [1674, 0]
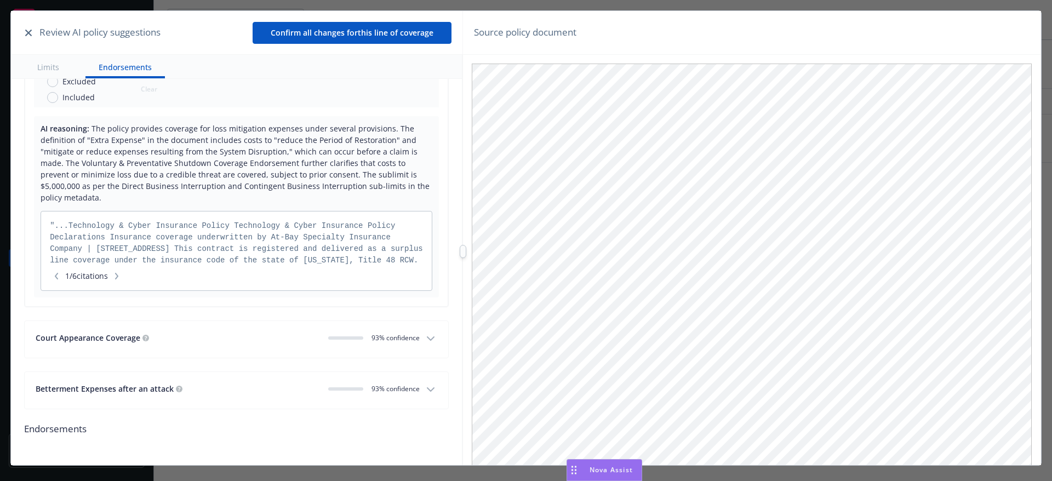
click at [243, 335] on div "Court Appearance Coverage" at bounding box center [178, 338] width 284 height 12
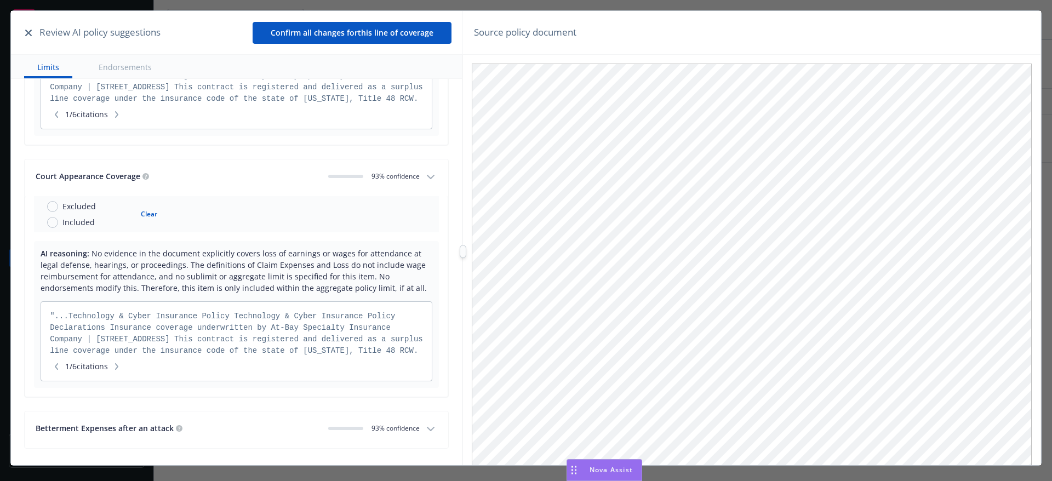
scroll to position [1838, 0]
click at [222, 181] on div "Court Appearance Coverage 0 93 % confidence" at bounding box center [228, 175] width 384 height 15
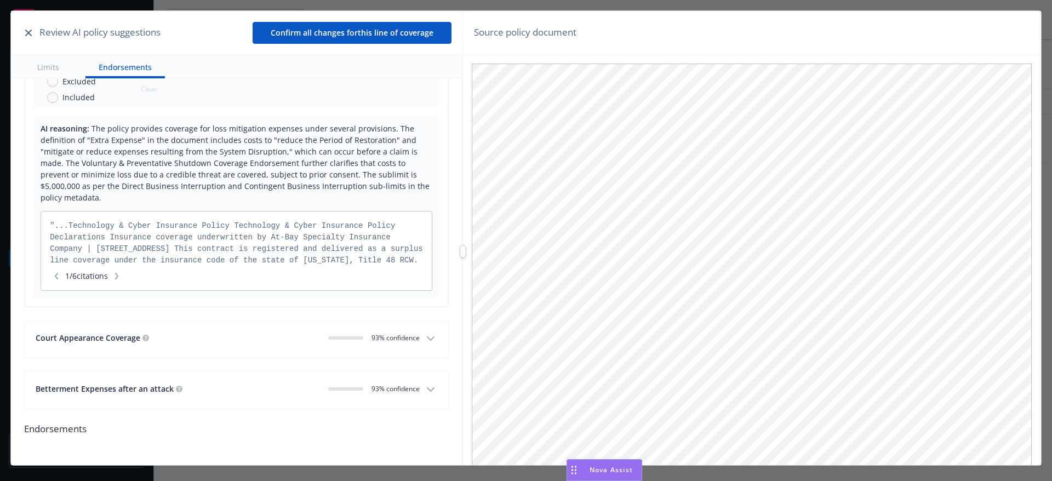
scroll to position [1674, 0]
click at [207, 387] on div "Betterment Expenses after an attack" at bounding box center [178, 389] width 284 height 12
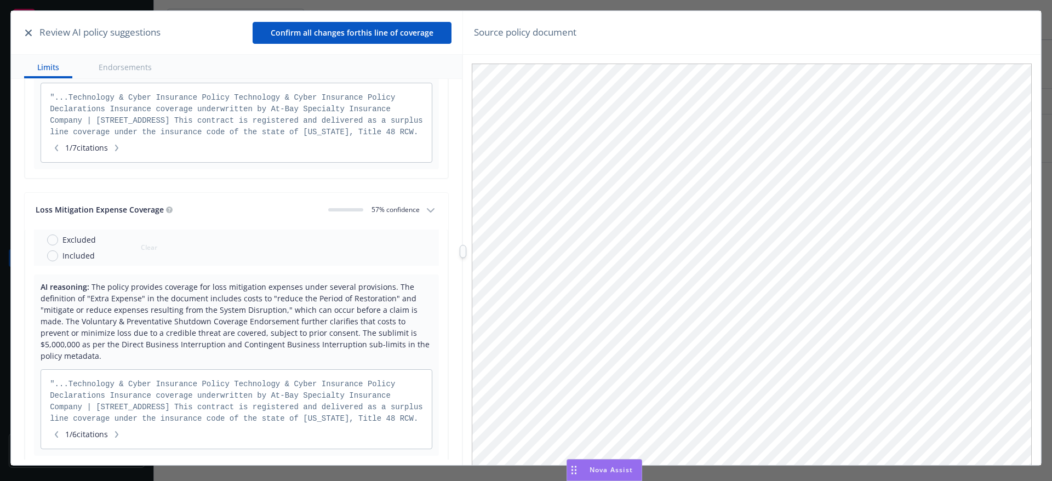
scroll to position [1515, 0]
click at [403, 32] on button "Confirm all changes for this line of coverage" at bounding box center [351, 33] width 199 height 22
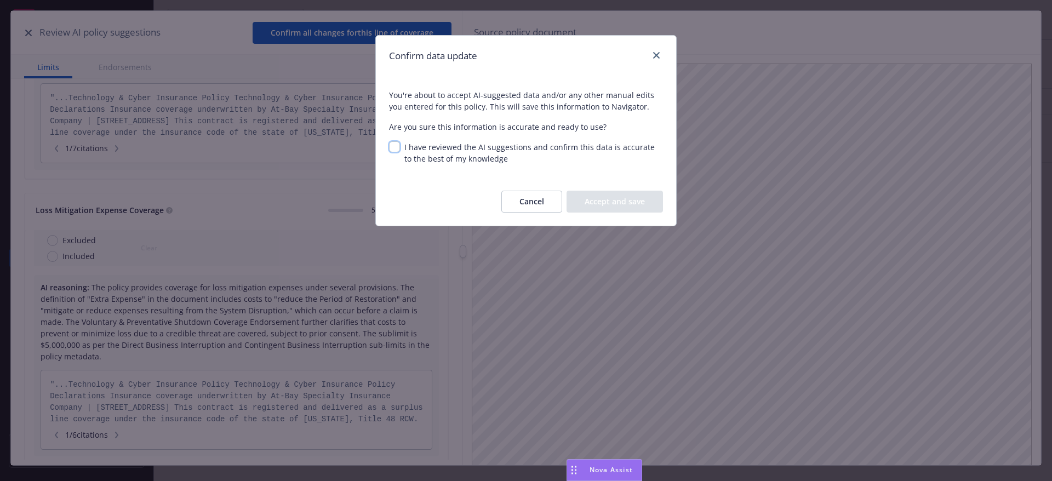
click at [391, 148] on input "I have reviewed the AI suggestions and confirm this data is accurate to the bes…" at bounding box center [394, 146] width 11 height 11
checkbox input "true"
click at [614, 206] on button "Accept and save" at bounding box center [614, 202] width 96 height 22
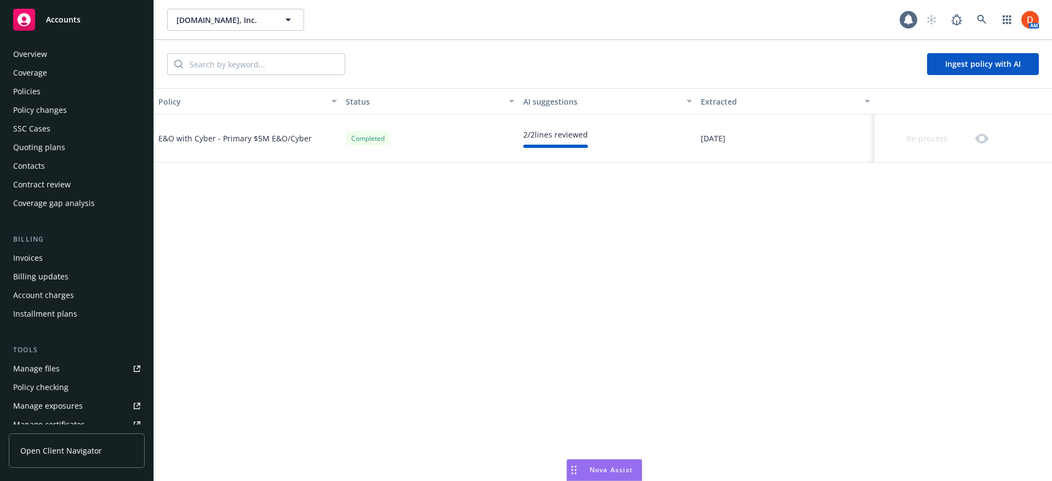
scroll to position [0, 0]
click at [48, 89] on div "Policies" at bounding box center [76, 94] width 127 height 18
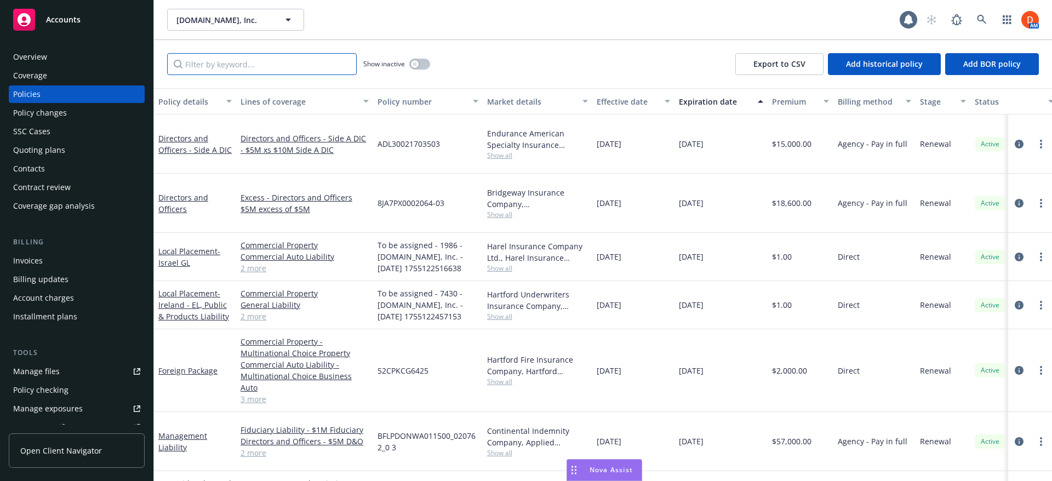
click at [261, 64] on input "Filter by keyword..." at bounding box center [261, 64] width 189 height 22
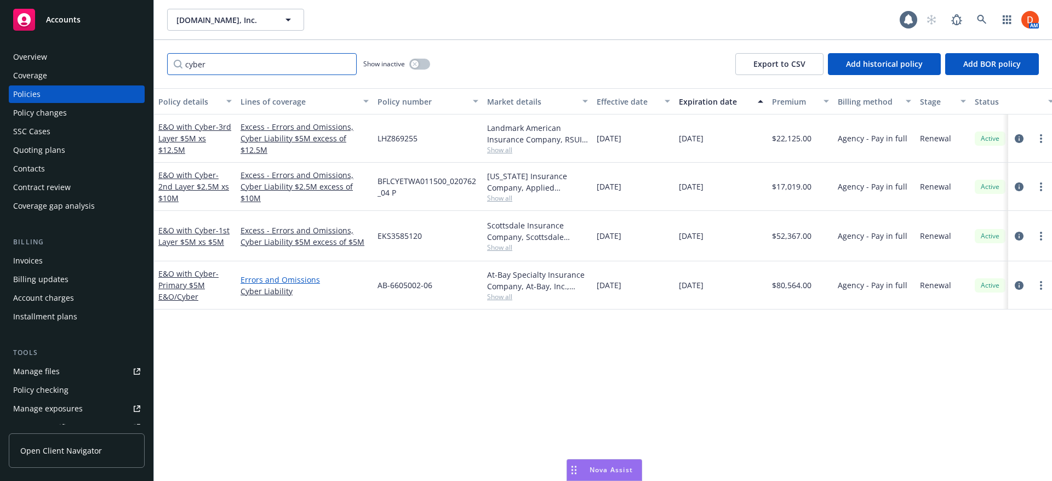
type input "cyber"
click at [256, 274] on link "Errors and Omissions" at bounding box center [304, 280] width 128 height 12
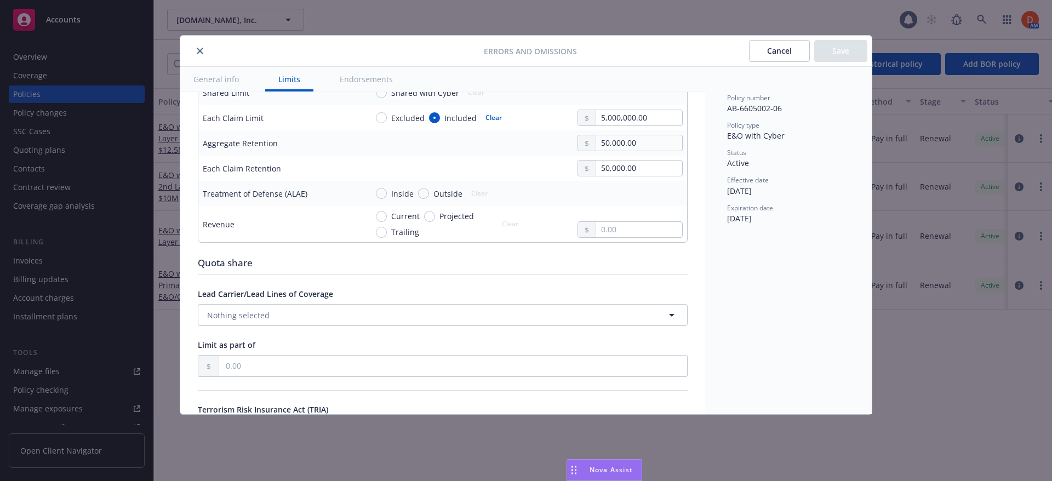
scroll to position [438, 0]
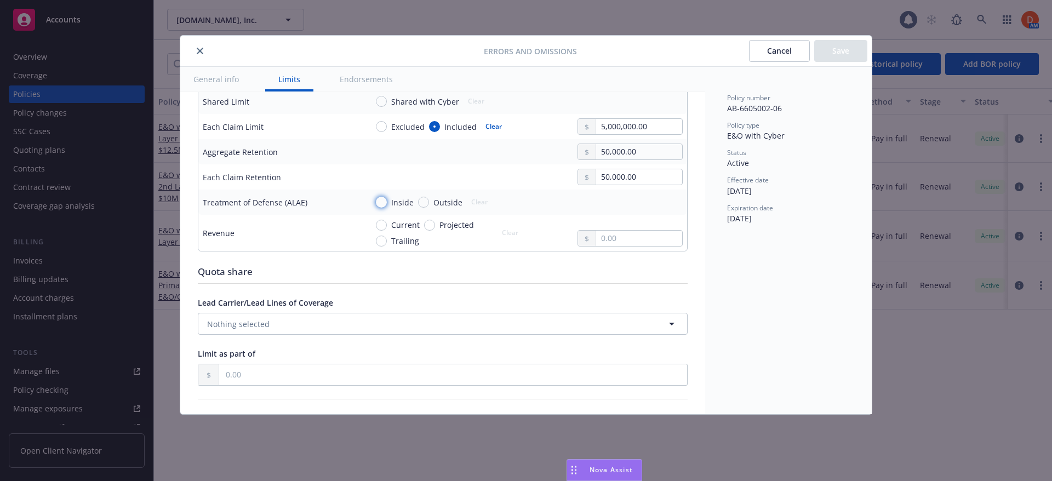
click at [382, 200] on input "Inside" at bounding box center [381, 202] width 11 height 11
radio input "true"
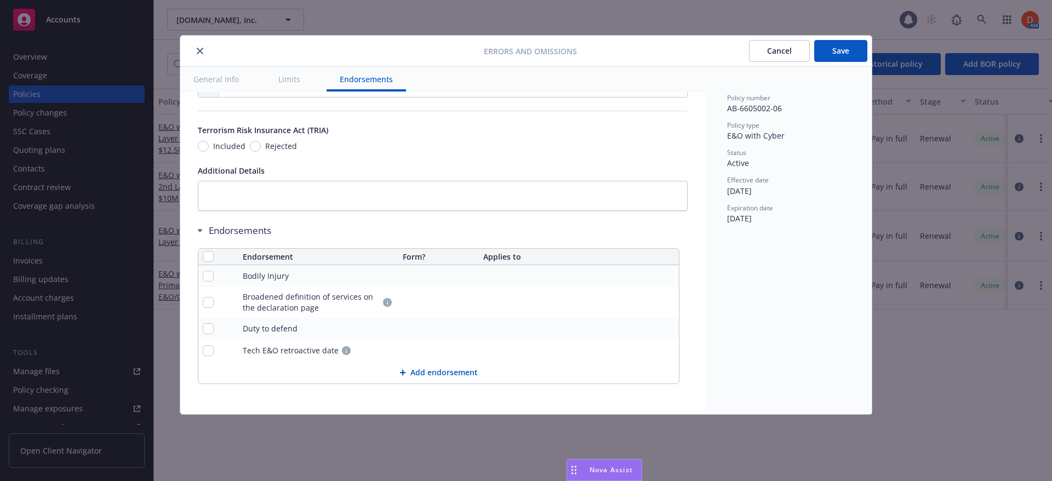
scroll to position [727, 0]
click at [647, 274] on icon "pencil" at bounding box center [648, 275] width 7 height 7
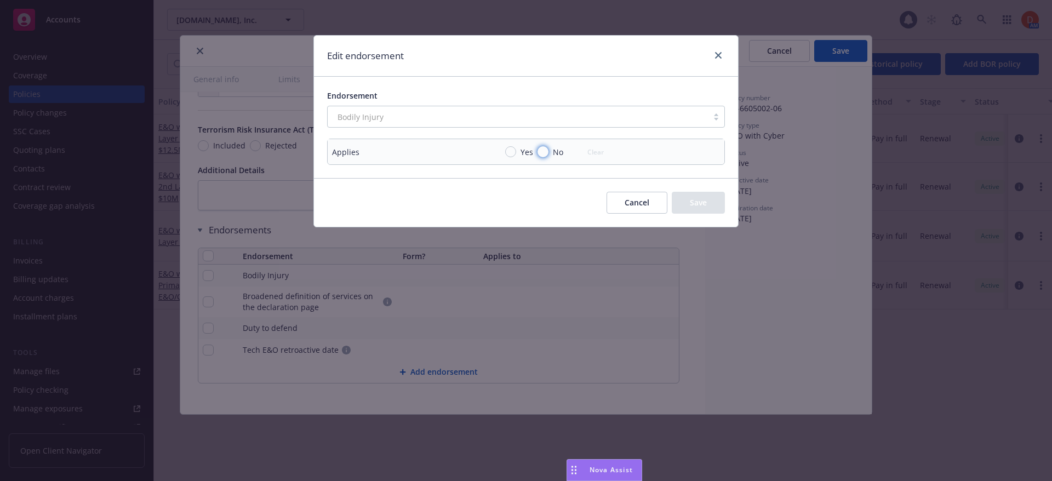
click at [541, 148] on input "No" at bounding box center [542, 151] width 11 height 11
radio input "true"
click at [686, 198] on button "Save" at bounding box center [697, 203] width 53 height 22
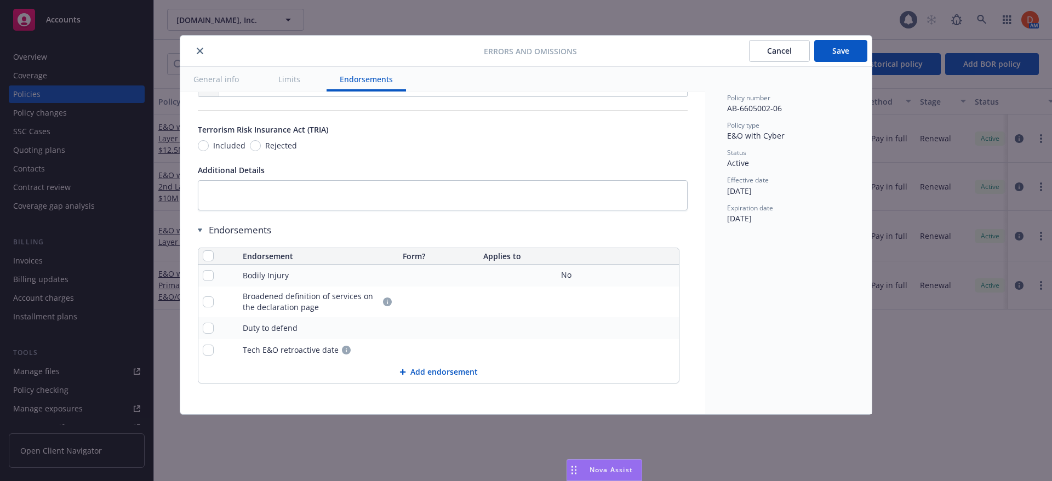
click at [647, 328] on icon "pencil" at bounding box center [648, 328] width 7 height 7
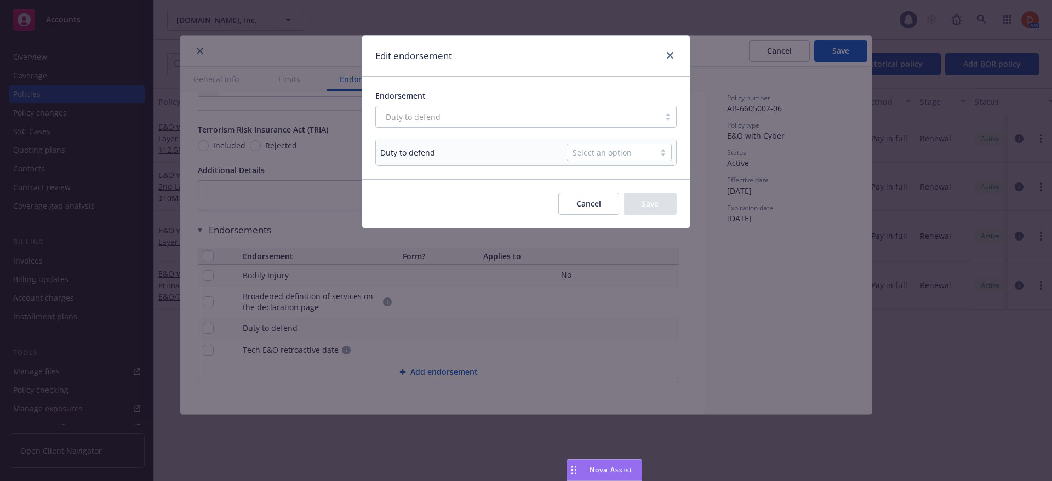
click at [595, 153] on div "Select an option" at bounding box center [610, 153] width 77 height 12
click at [606, 175] on span "Duty to defend" at bounding box center [604, 178] width 55 height 12
click at [650, 197] on button "Save" at bounding box center [649, 204] width 53 height 22
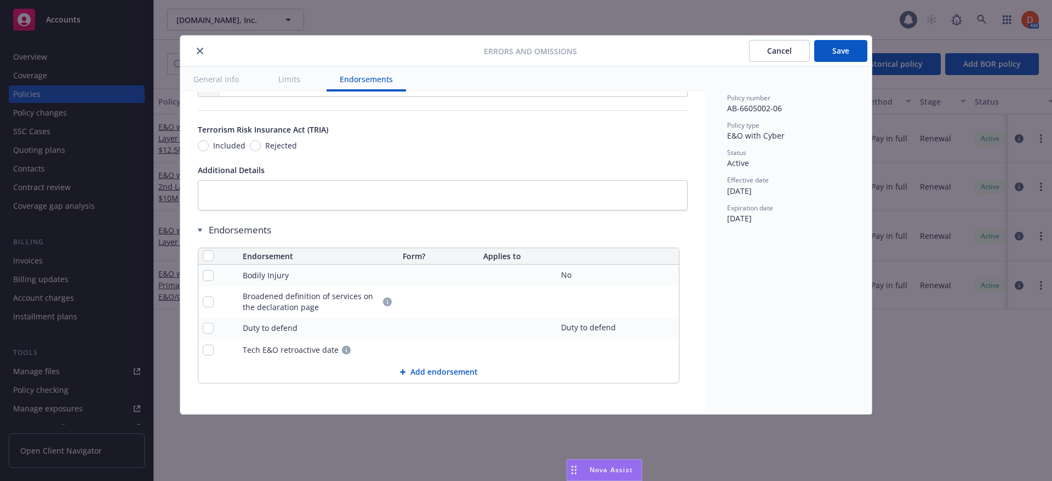
click at [650, 352] on icon "pencil" at bounding box center [648, 350] width 7 height 7
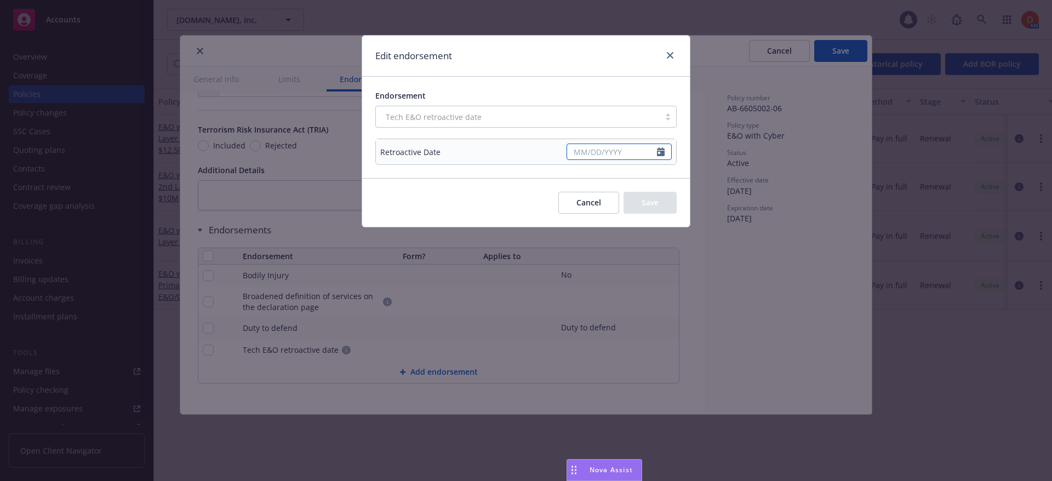
select select "8"
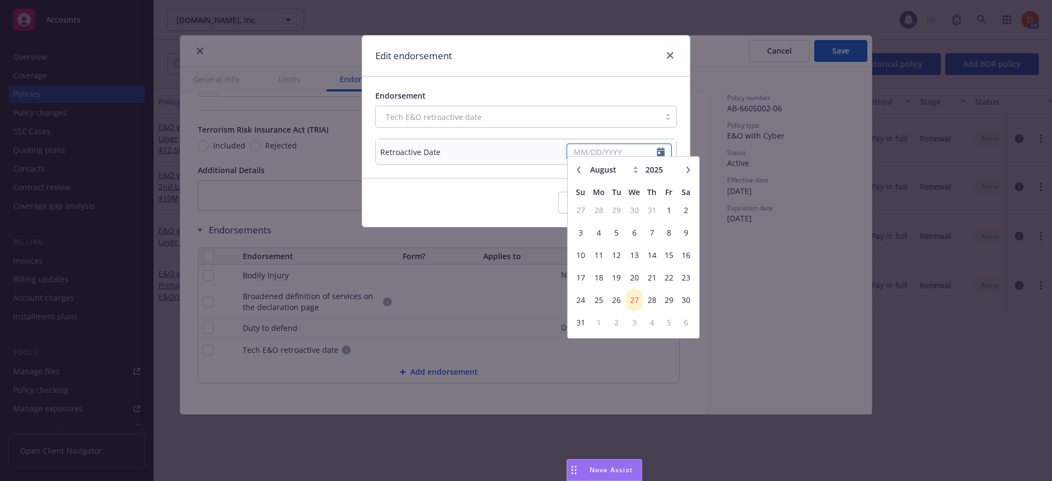
click at [610, 148] on input "text" at bounding box center [612, 151] width 90 height 15
type input "07/01/2014"
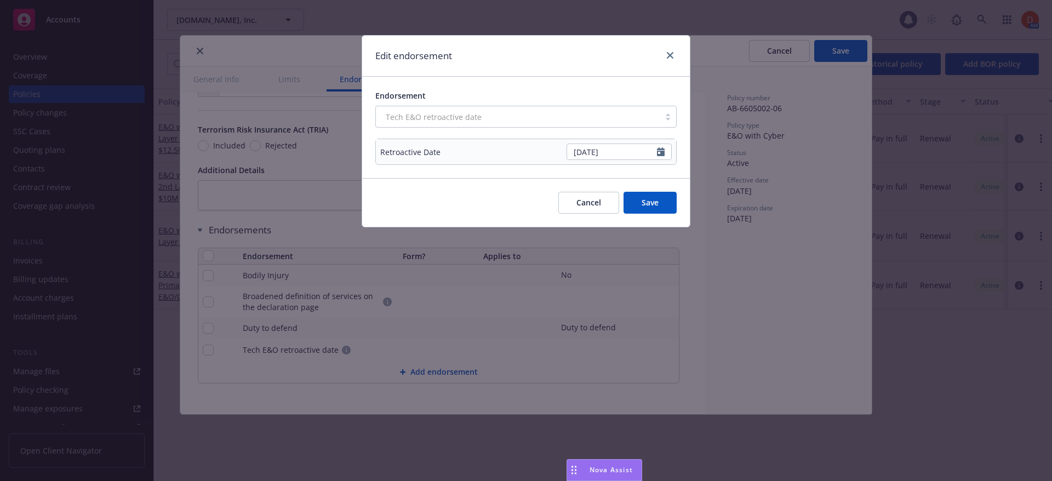
click at [468, 196] on div "Cancel Save" at bounding box center [525, 203] width 301 height 22
click at [641, 193] on button "Save" at bounding box center [649, 203] width 53 height 22
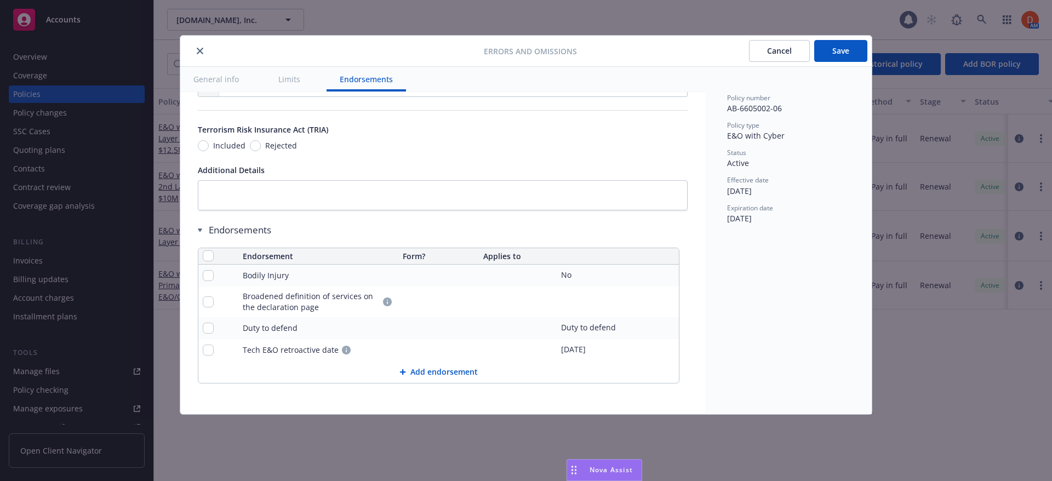
click at [646, 301] on icon "pencil" at bounding box center [648, 301] width 7 height 7
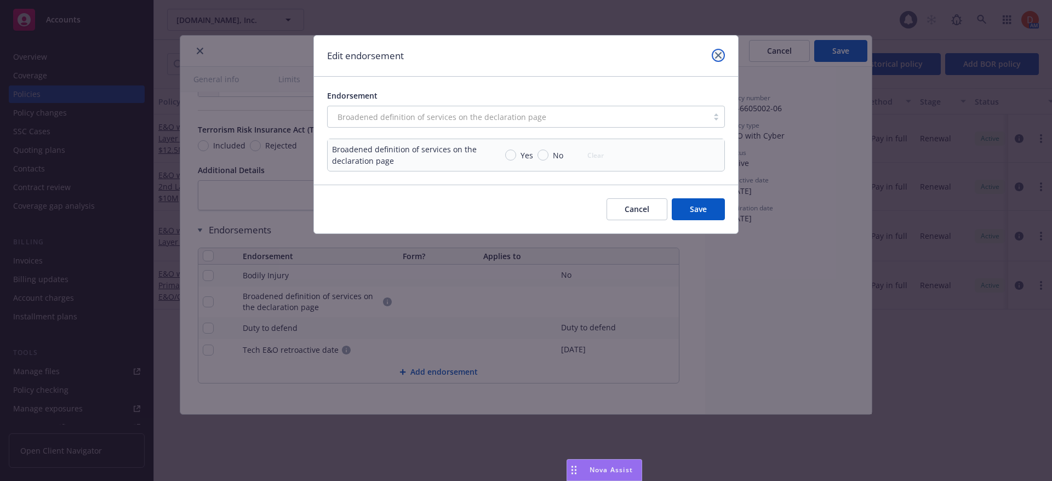
click at [719, 55] on icon "close" at bounding box center [718, 55] width 7 height 7
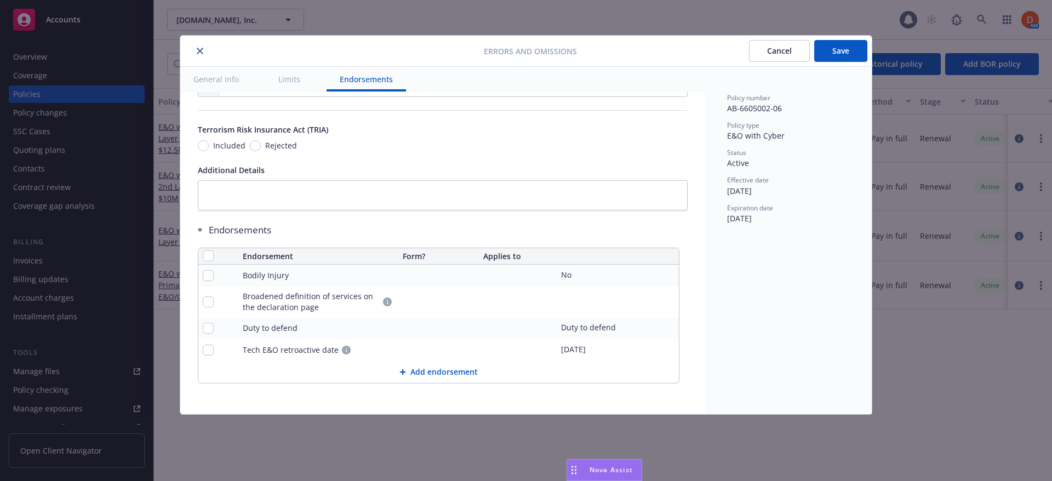
click at [838, 43] on button "Save" at bounding box center [840, 51] width 53 height 22
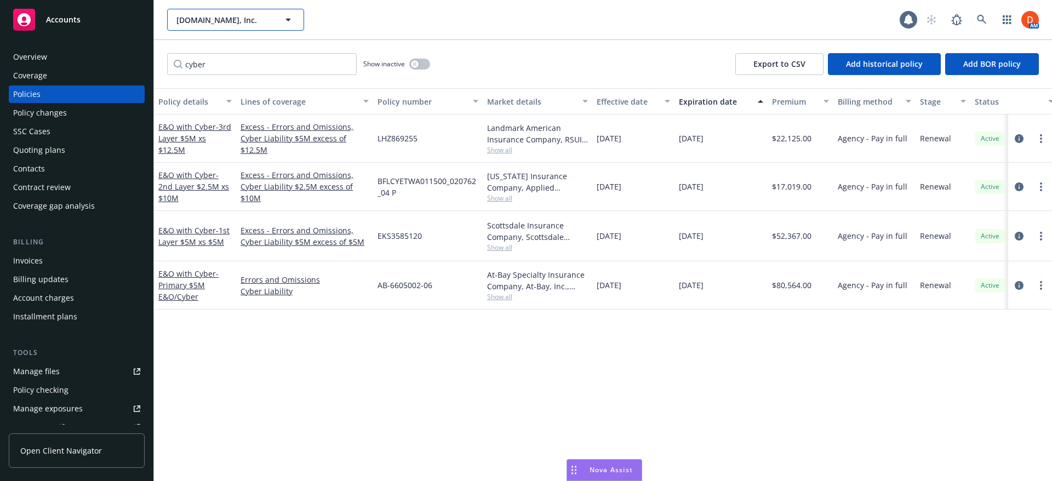
click at [290, 15] on icon "button" at bounding box center [288, 19] width 13 height 13
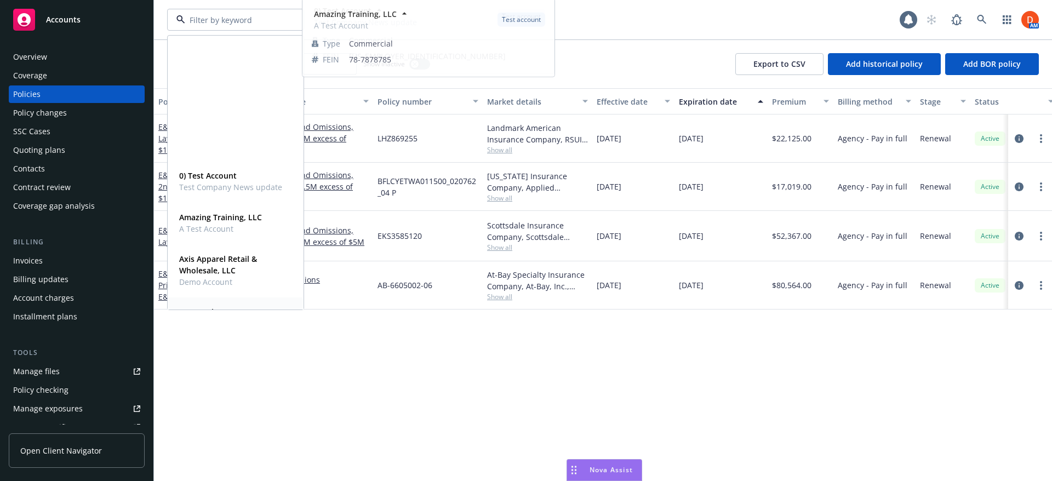
scroll to position [219, 0]
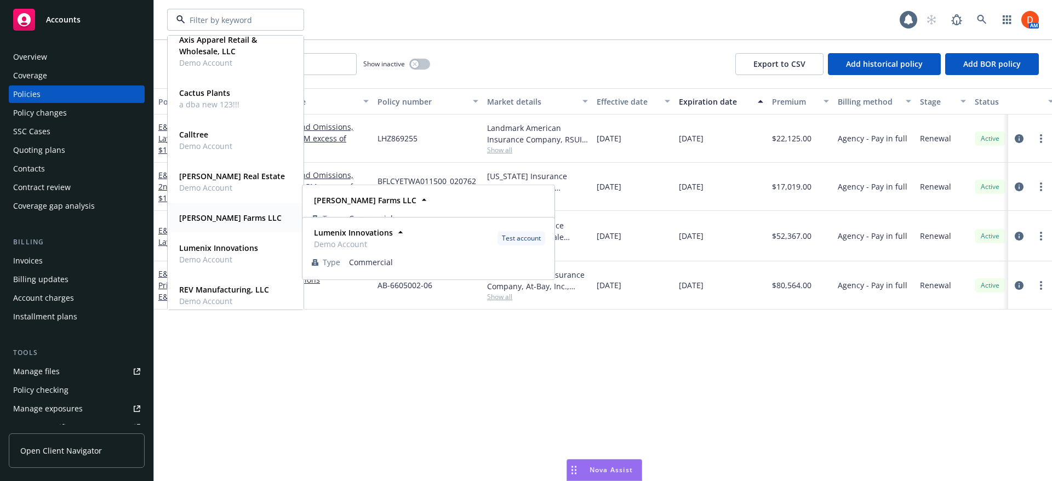
click at [240, 218] on strong "Giusti Farms LLC" at bounding box center [230, 217] width 102 height 10
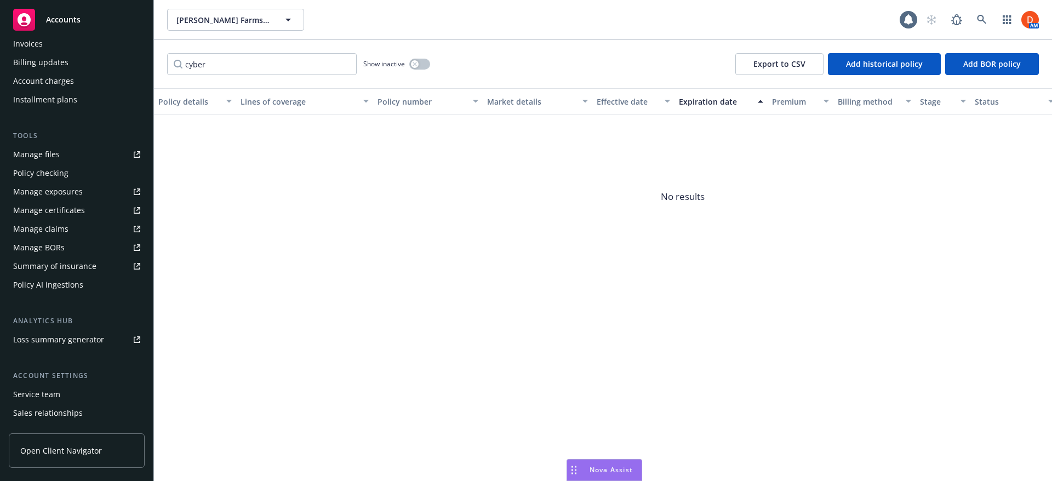
scroll to position [219, 0]
click at [89, 284] on div "Policy AI ingestions" at bounding box center [76, 283] width 127 height 18
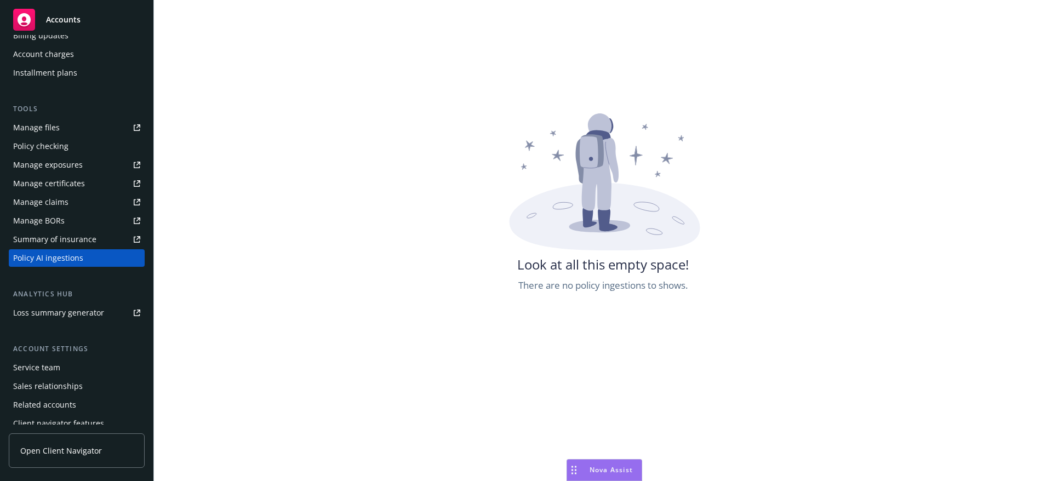
scroll to position [110, 0]
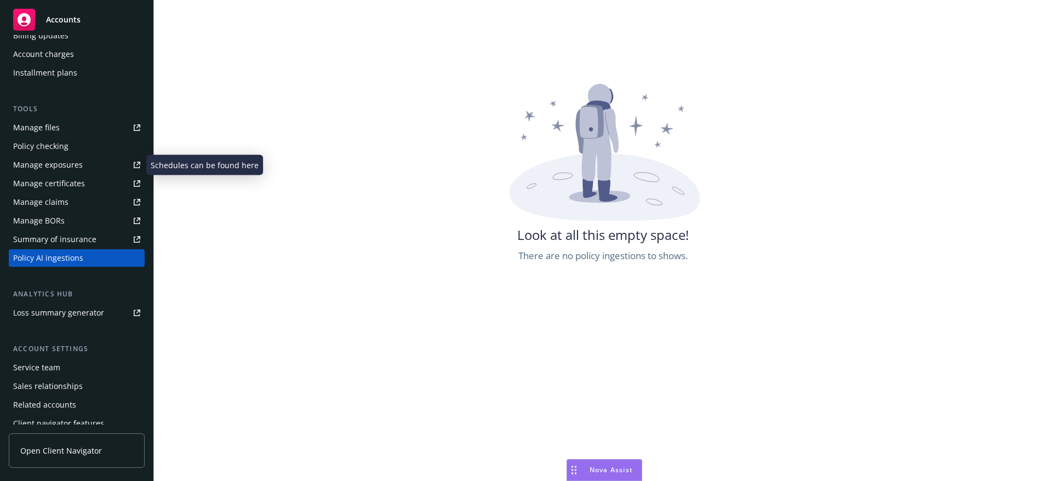
click at [80, 145] on div "Policy checking" at bounding box center [76, 146] width 127 height 18
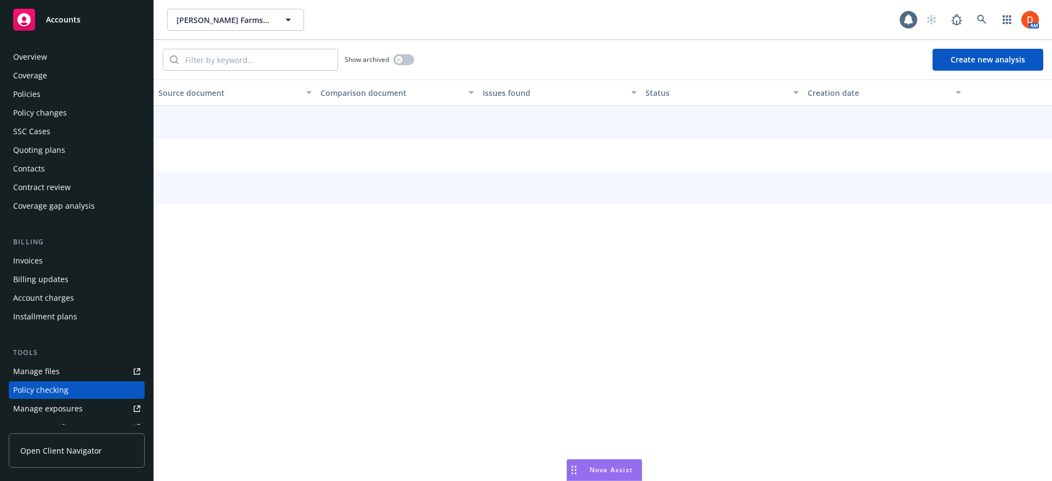
scroll to position [132, 0]
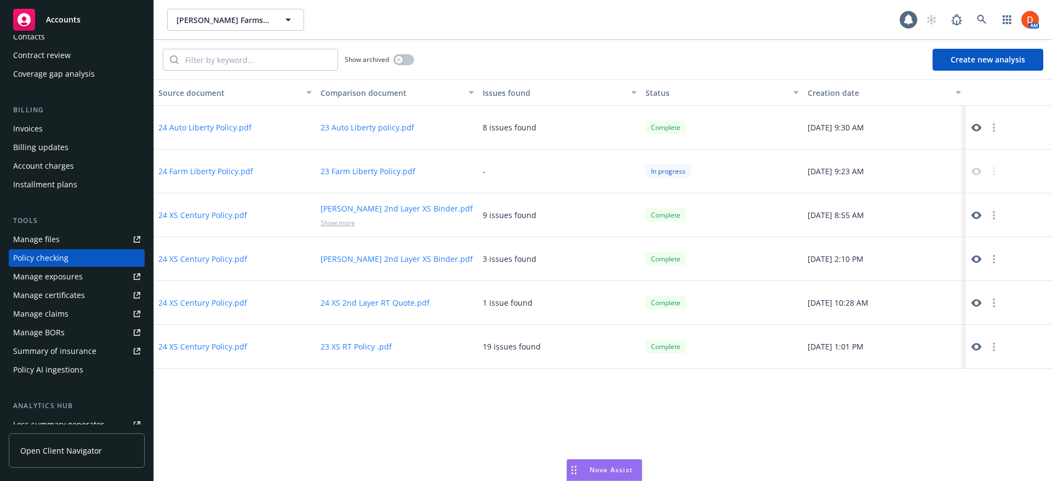
click at [975, 123] on icon at bounding box center [976, 128] width 10 height 10
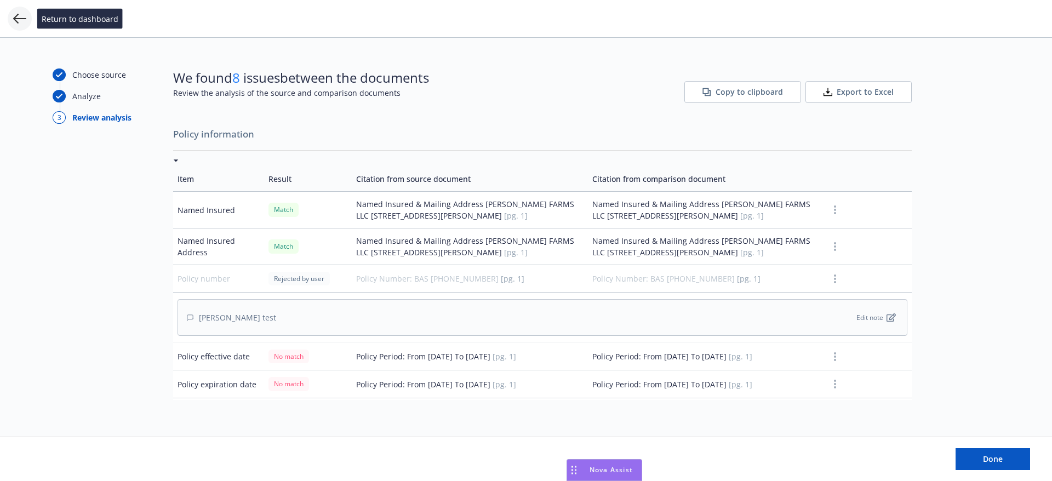
click at [21, 14] on icon at bounding box center [19, 18] width 13 height 13
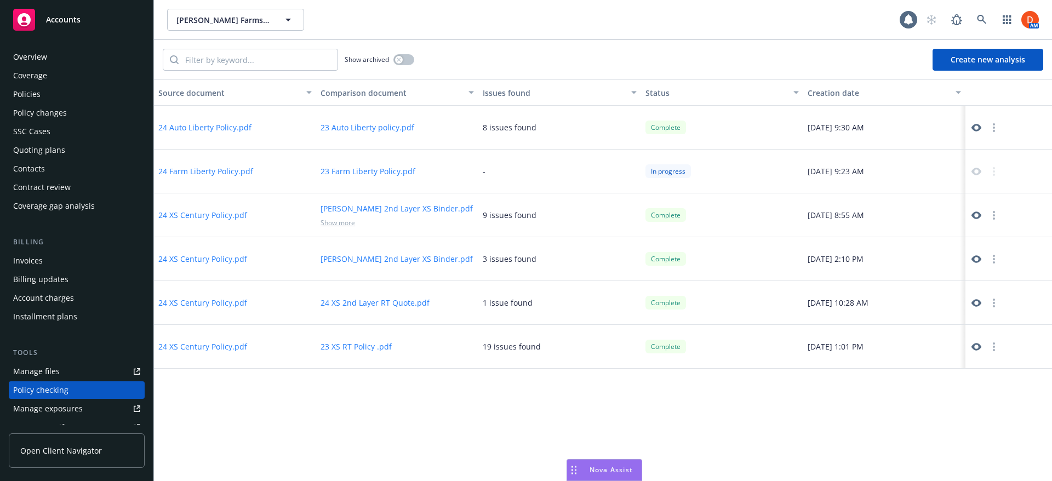
click at [97, 204] on div "Coverage gap analysis" at bounding box center [76, 206] width 127 height 18
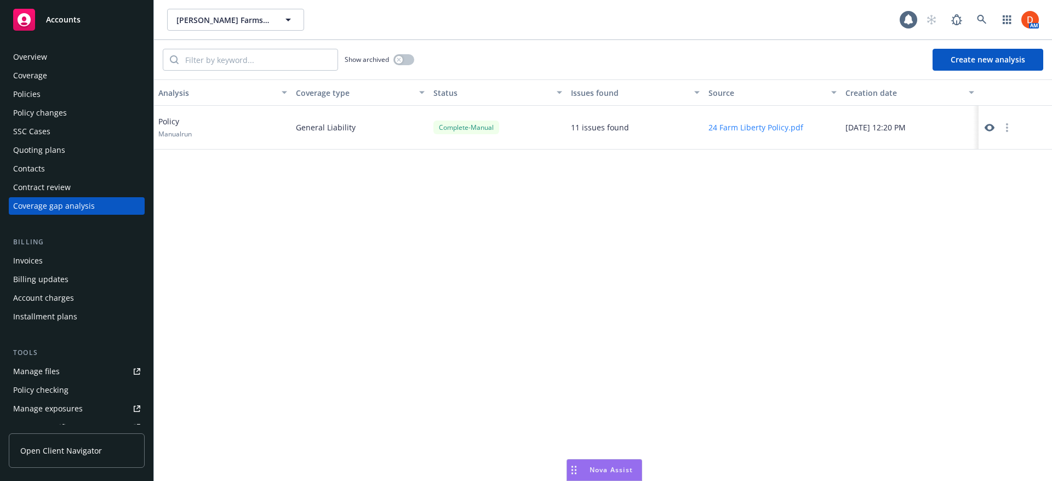
click at [984, 129] on icon at bounding box center [989, 128] width 10 height 10
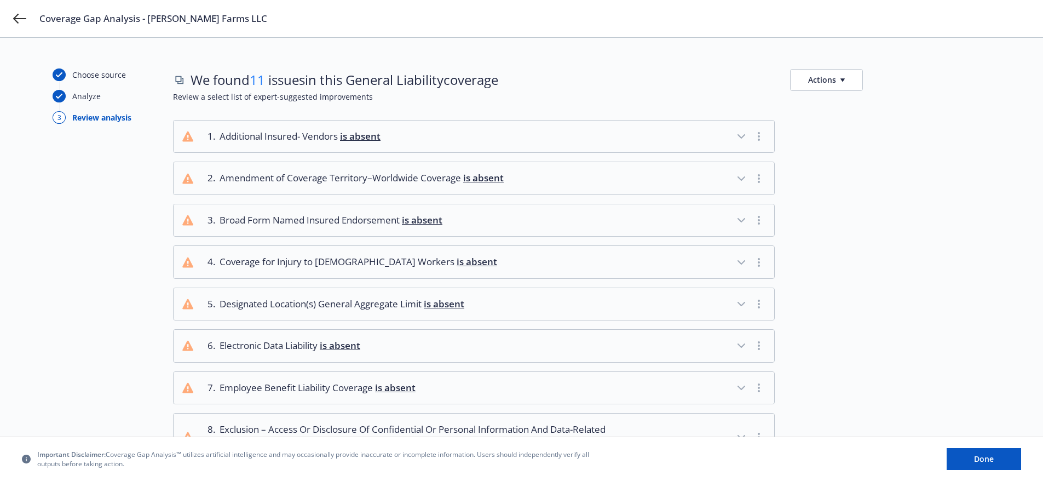
drag, startPoint x: 480, startPoint y: 455, endPoint x: 341, endPoint y: 466, distance: 139.0
click at [341, 466] on span "Important Disclaimer: Coverage Gap Analysis™ utilizes artificial intelligence a…" at bounding box center [316, 459] width 559 height 19
copy span "Users should independently verify all outputs before taking action."
